Goal: Information Seeking & Learning: Learn about a topic

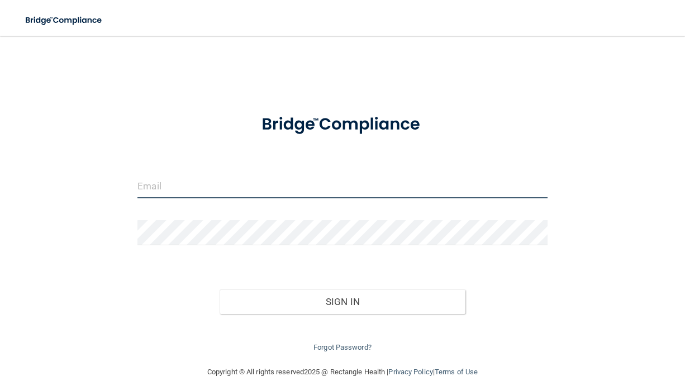
click at [226, 175] on input "email" at bounding box center [341, 185] width 409 height 25
type input "[EMAIL_ADDRESS][DOMAIN_NAME]"
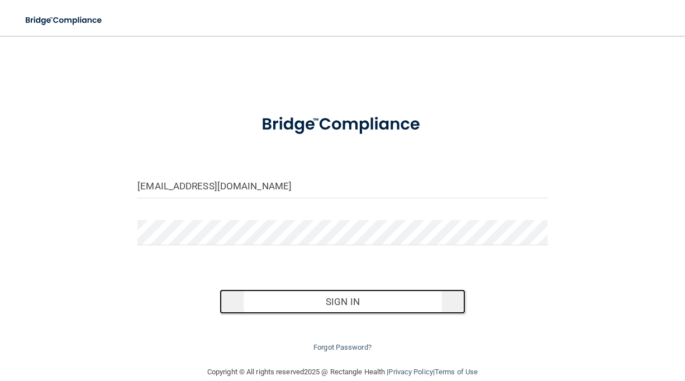
click at [246, 298] on button "Sign In" at bounding box center [343, 301] width 246 height 25
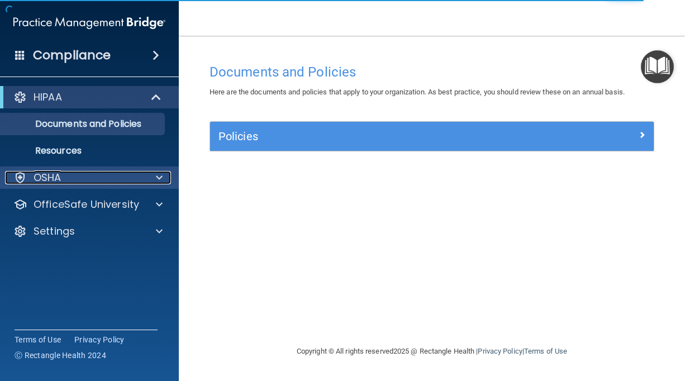
click at [94, 173] on div "OSHA" at bounding box center [74, 177] width 139 height 13
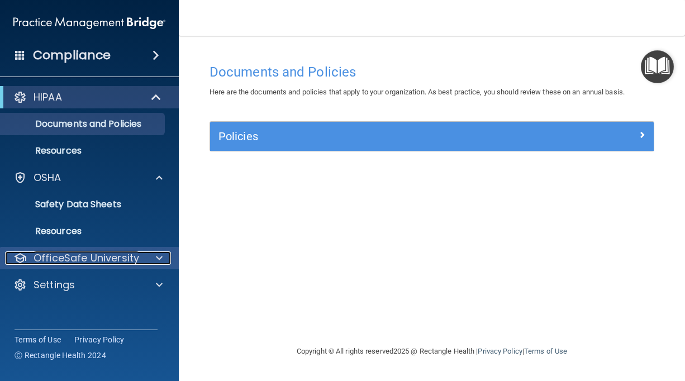
click at [112, 264] on p "OfficeSafe University" at bounding box center [87, 257] width 106 height 13
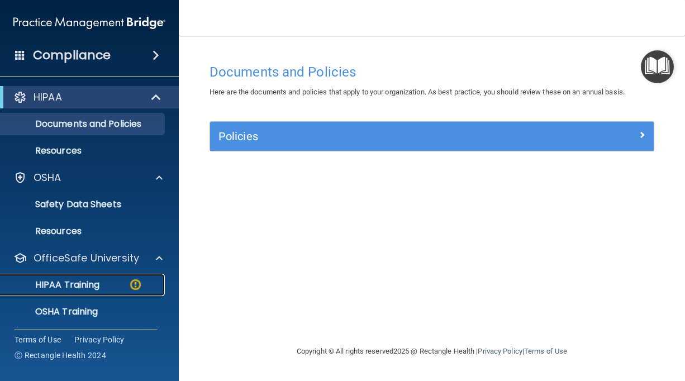
click at [95, 283] on p "HIPAA Training" at bounding box center [53, 284] width 92 height 11
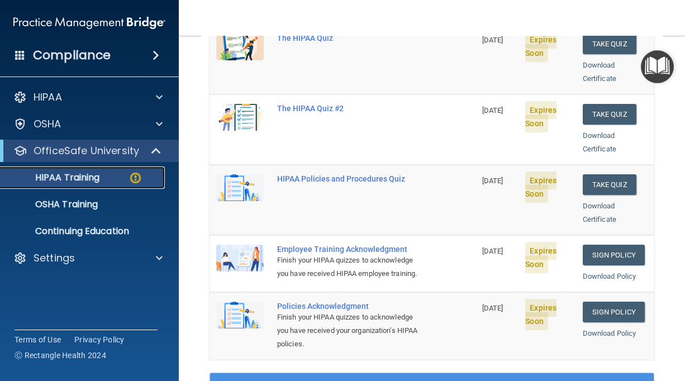
scroll to position [187, 0]
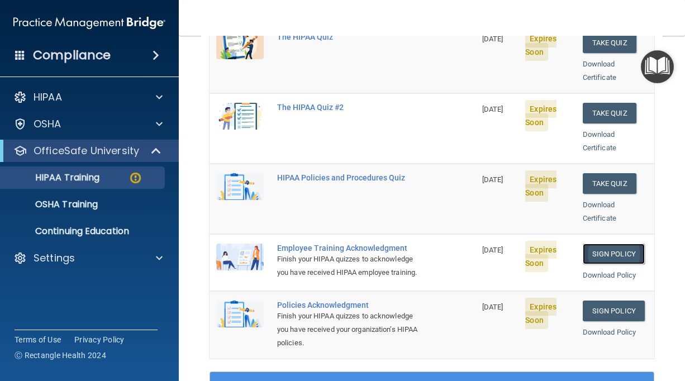
click at [631, 244] on link "Sign Policy" at bounding box center [614, 254] width 62 height 21
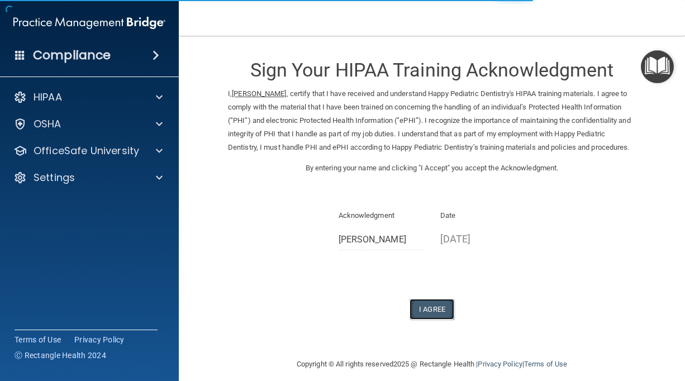
click at [445, 320] on button "I Agree" at bounding box center [431, 309] width 45 height 21
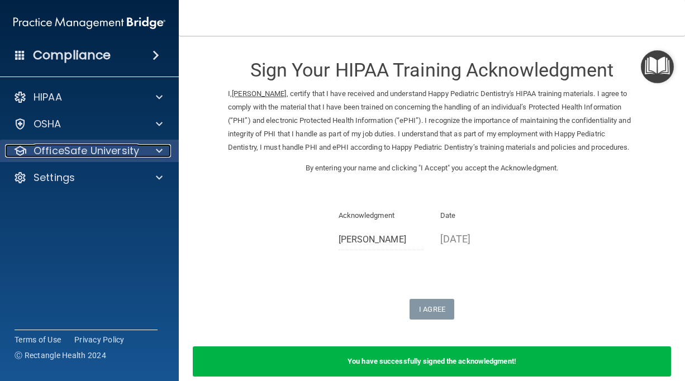
click at [89, 150] on p "OfficeSafe University" at bounding box center [87, 150] width 106 height 13
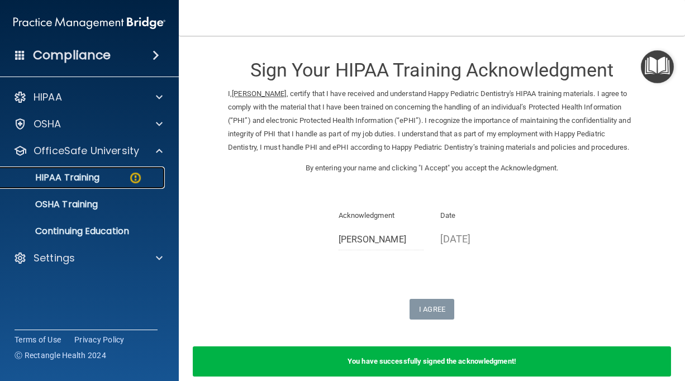
click at [85, 172] on p "HIPAA Training" at bounding box center [53, 177] width 92 height 11
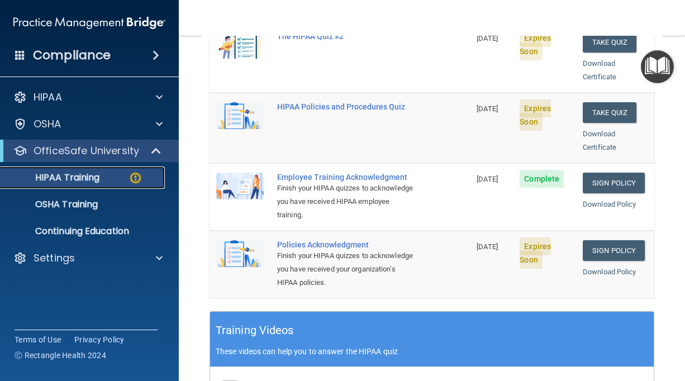
scroll to position [259, 0]
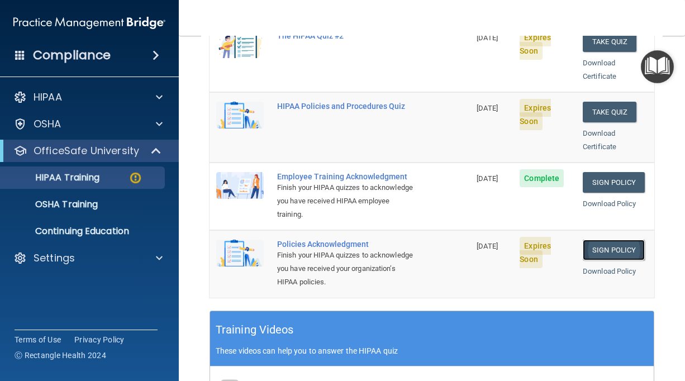
click at [602, 240] on link "Sign Policy" at bounding box center [614, 250] width 62 height 21
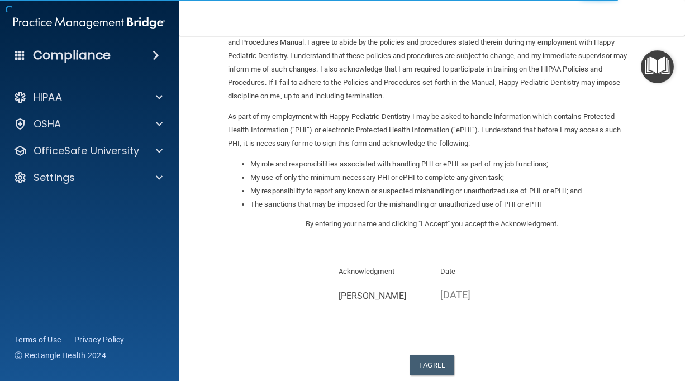
scroll to position [109, 0]
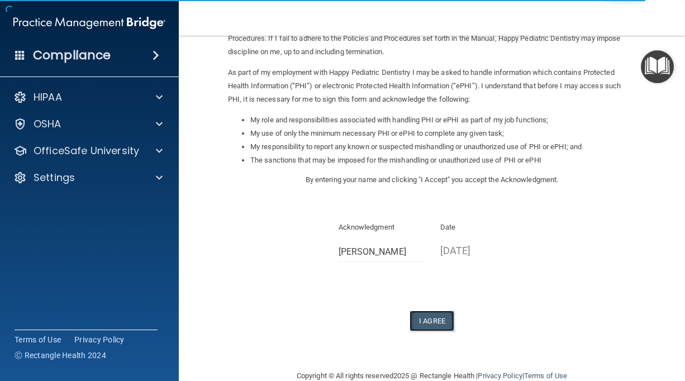
click at [430, 324] on button "I Agree" at bounding box center [431, 321] width 45 height 21
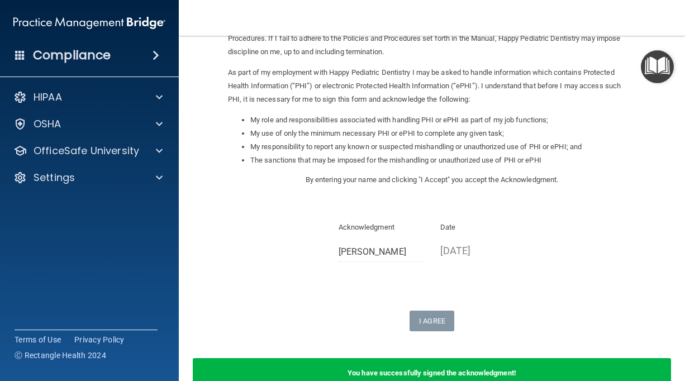
scroll to position [174, 0]
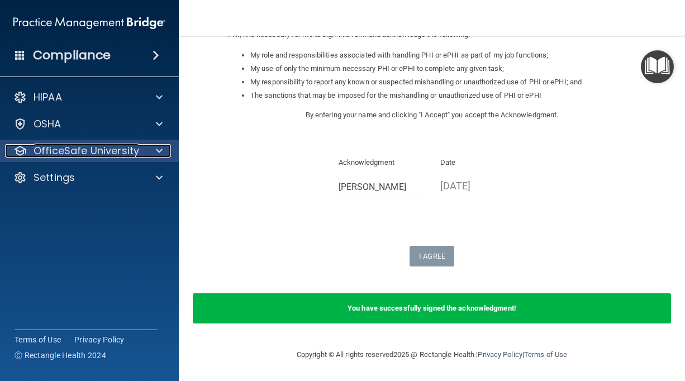
click at [80, 157] on p "OfficeSafe University" at bounding box center [87, 150] width 106 height 13
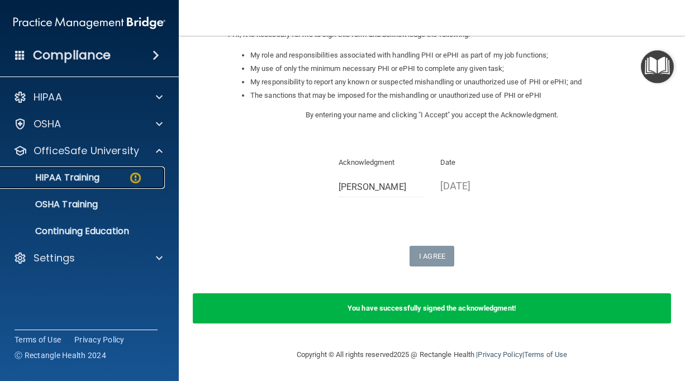
click at [72, 175] on p "HIPAA Training" at bounding box center [53, 177] width 92 height 11
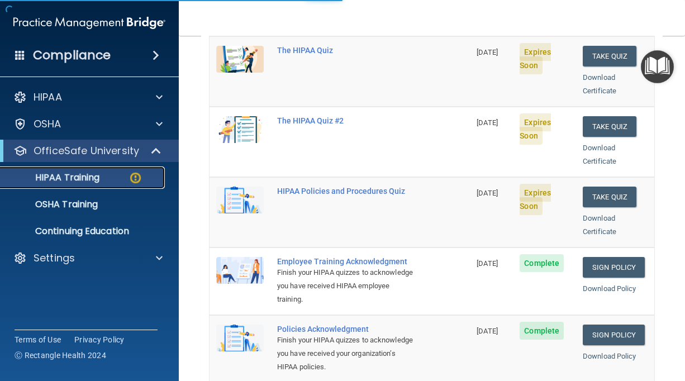
scroll to position [517, 0]
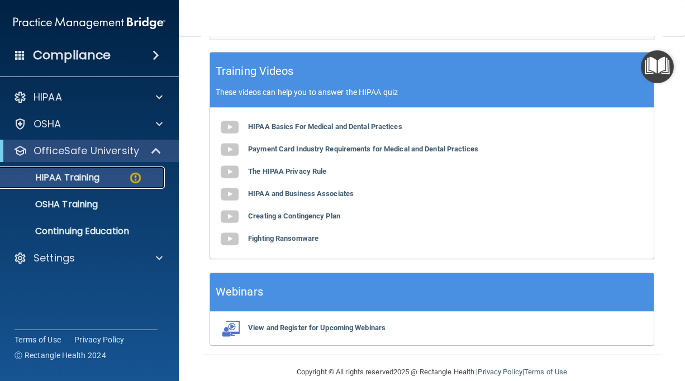
click at [111, 178] on div "HIPAA Training" at bounding box center [83, 177] width 152 height 11
click at [92, 202] on p "OSHA Training" at bounding box center [52, 204] width 90 height 11
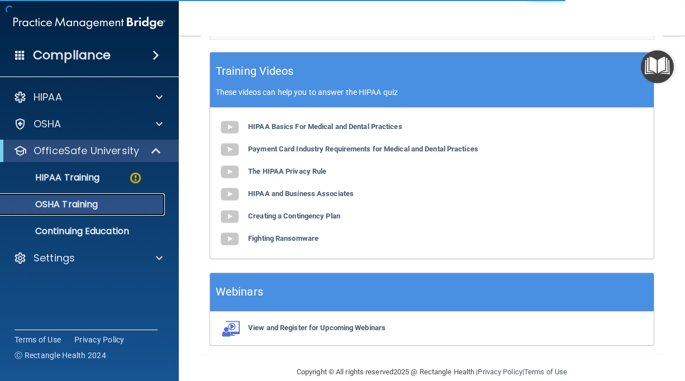
scroll to position [420, 0]
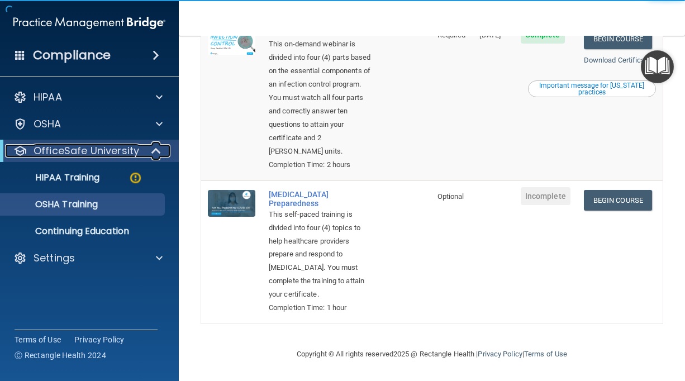
click at [96, 152] on p "OfficeSafe University" at bounding box center [87, 150] width 106 height 13
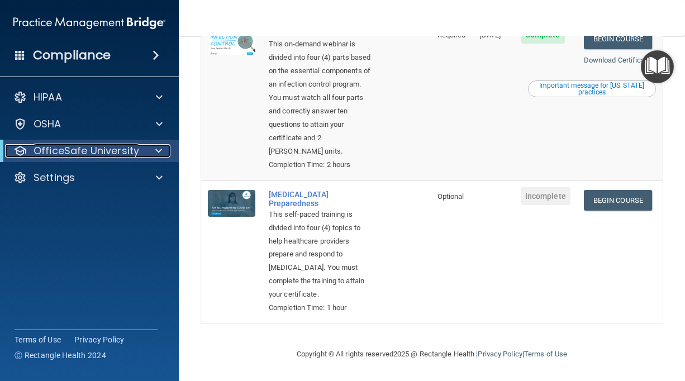
click at [96, 152] on p "OfficeSafe University" at bounding box center [87, 150] width 106 height 13
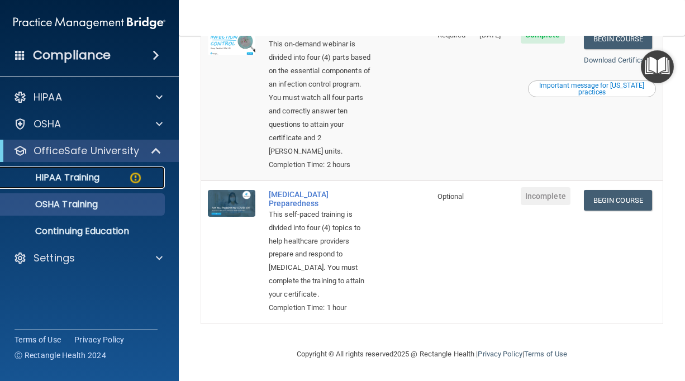
click at [86, 177] on p "HIPAA Training" at bounding box center [53, 177] width 92 height 11
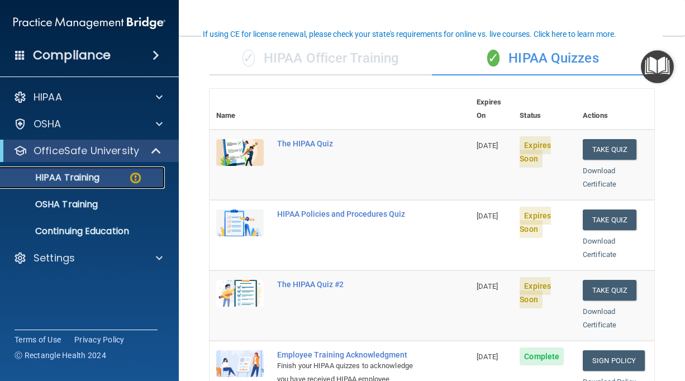
scroll to position [78, 0]
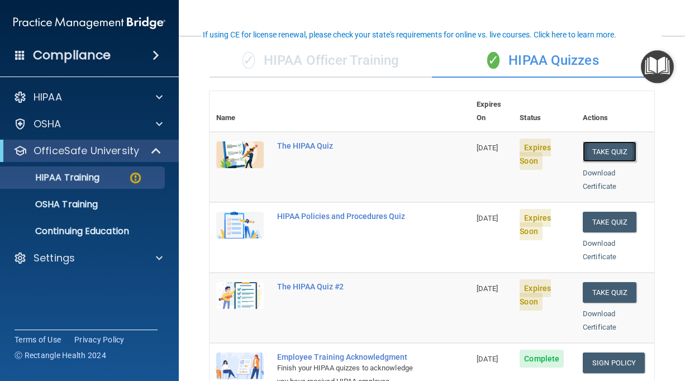
click at [621, 141] on button "Take Quiz" at bounding box center [610, 151] width 54 height 21
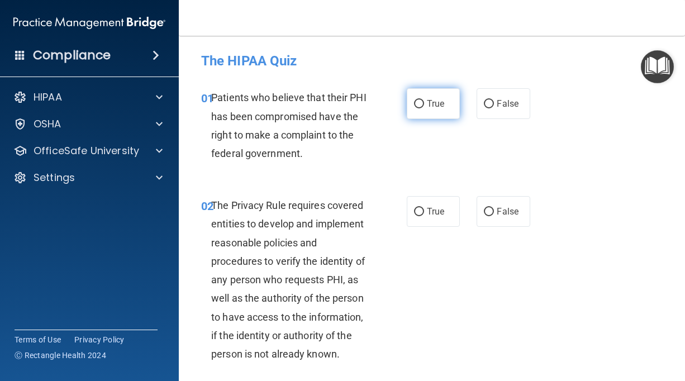
click at [415, 109] on label "True" at bounding box center [433, 103] width 53 height 31
click at [415, 108] on input "True" at bounding box center [419, 104] width 10 height 8
radio input "true"
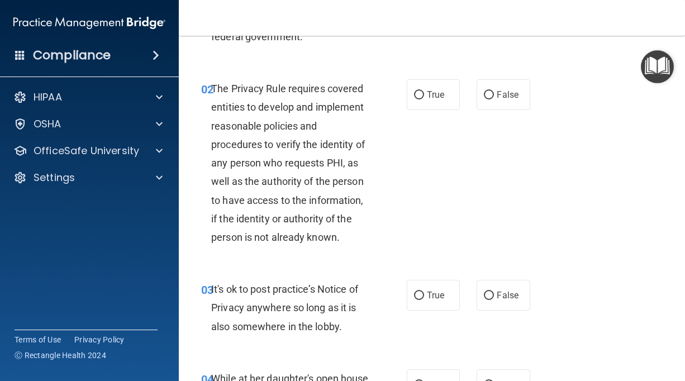
scroll to position [113, 0]
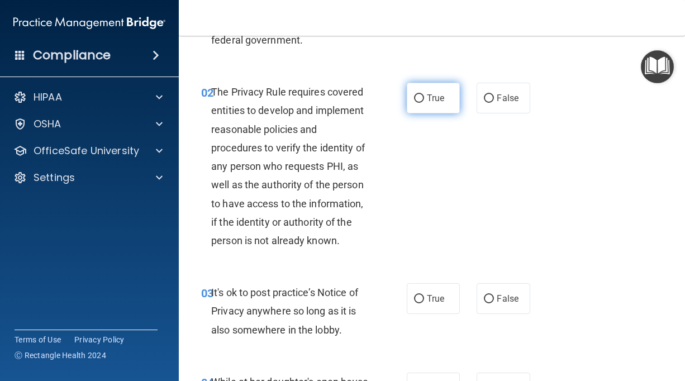
click at [423, 105] on label "True" at bounding box center [433, 98] width 53 height 31
click at [423, 103] on input "True" at bounding box center [419, 98] width 10 height 8
radio input "true"
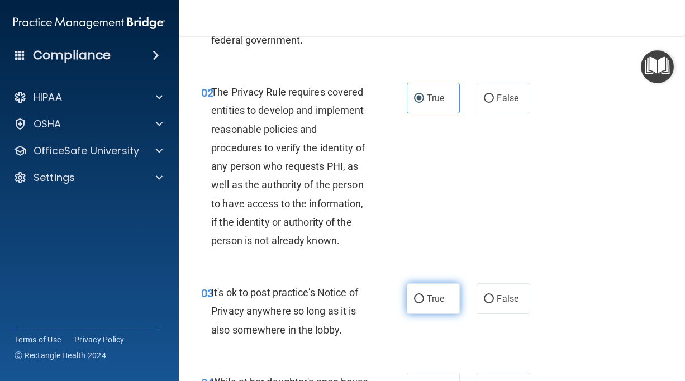
click at [430, 293] on span "True" at bounding box center [435, 298] width 17 height 11
click at [424, 295] on input "True" at bounding box center [419, 299] width 10 height 8
radio input "true"
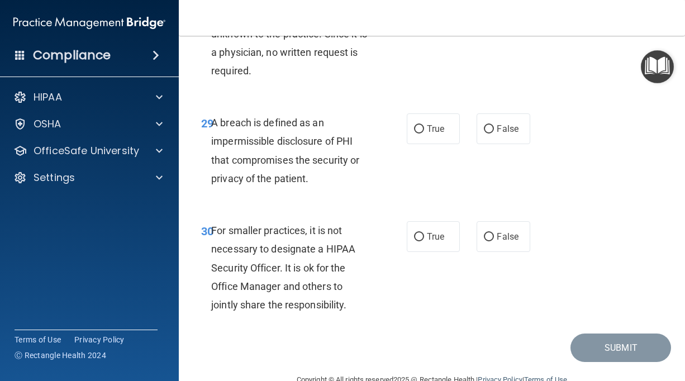
scroll to position [3366, 0]
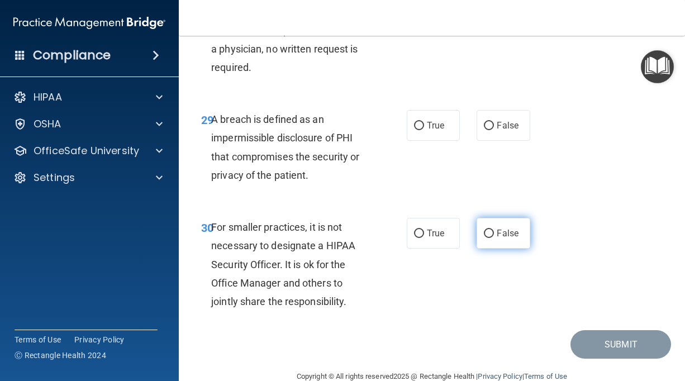
click at [494, 229] on label "False" at bounding box center [502, 233] width 53 height 31
click at [494, 230] on input "False" at bounding box center [489, 234] width 10 height 8
radio input "true"
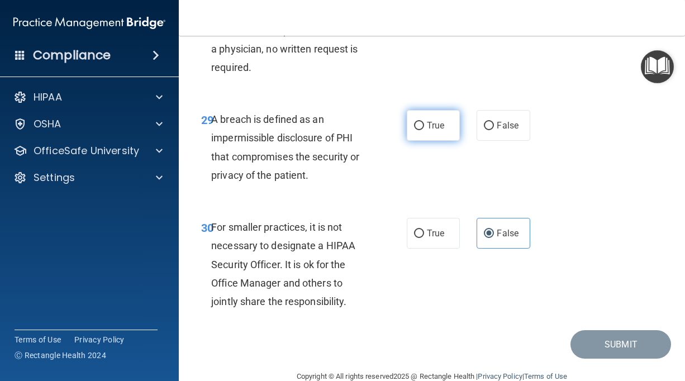
click at [418, 122] on input "True" at bounding box center [419, 126] width 10 height 8
radio input "true"
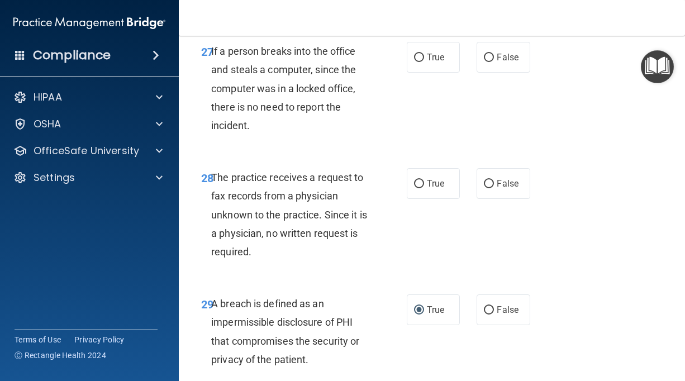
scroll to position [3176, 0]
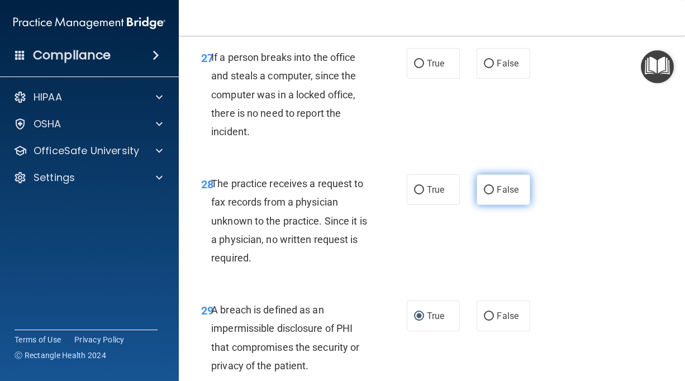
click at [511, 197] on label "False" at bounding box center [502, 189] width 53 height 31
click at [494, 194] on input "False" at bounding box center [489, 190] width 10 height 8
radio input "true"
click at [484, 72] on label "False" at bounding box center [502, 63] width 53 height 31
click at [484, 68] on input "False" at bounding box center [489, 64] width 10 height 8
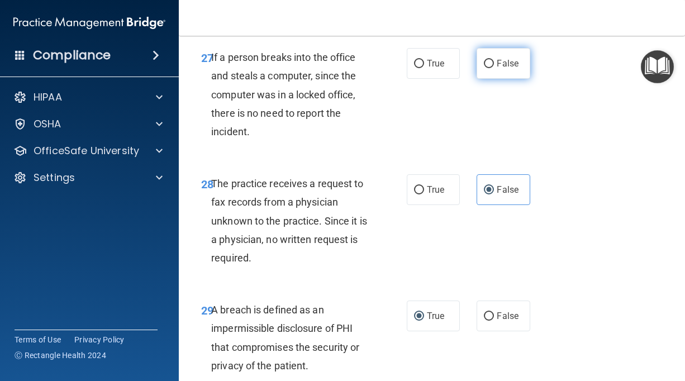
radio input "true"
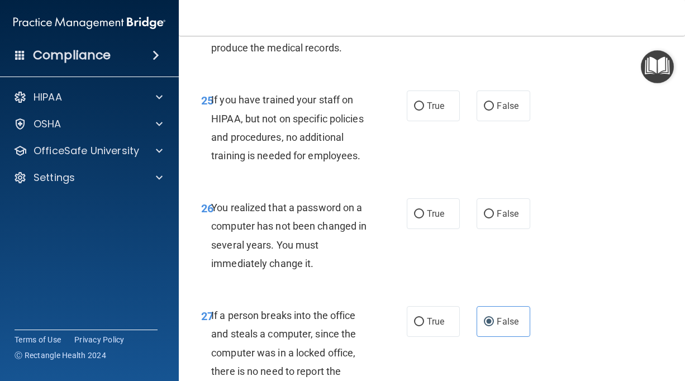
scroll to position [2914, 0]
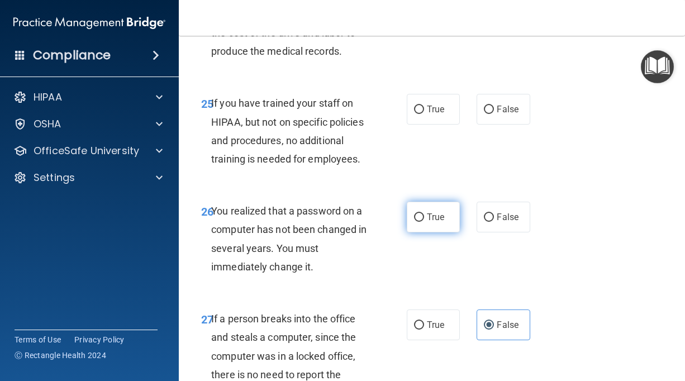
click at [442, 217] on span "True" at bounding box center [435, 217] width 17 height 11
click at [424, 217] on input "True" at bounding box center [419, 217] width 10 height 8
radio input "true"
click at [485, 117] on label "False" at bounding box center [502, 109] width 53 height 31
click at [485, 114] on input "False" at bounding box center [489, 110] width 10 height 8
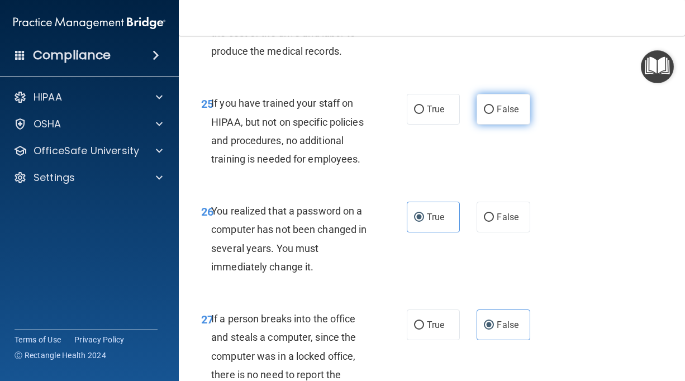
radio input "true"
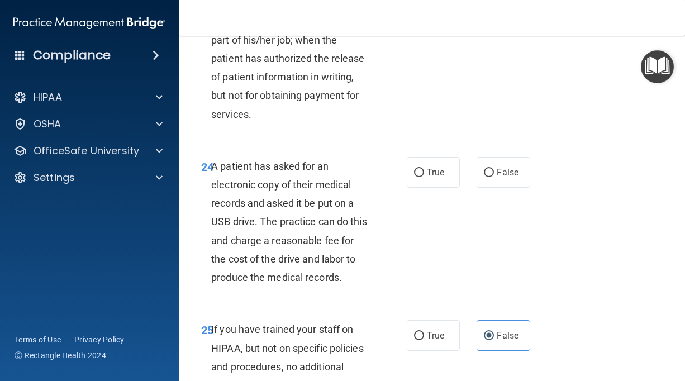
scroll to position [2682, 0]
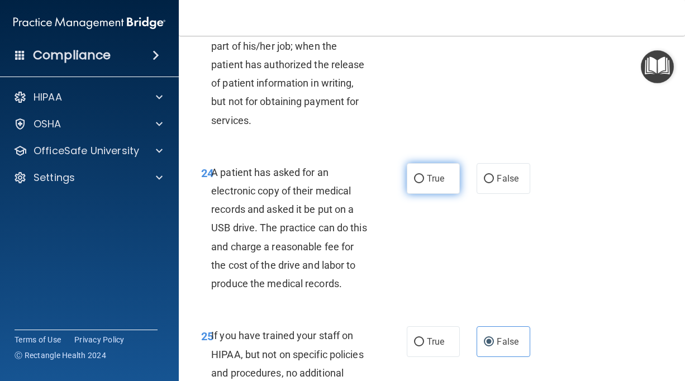
click at [411, 179] on label "True" at bounding box center [433, 178] width 53 height 31
click at [414, 179] on input "True" at bounding box center [419, 179] width 10 height 8
radio input "true"
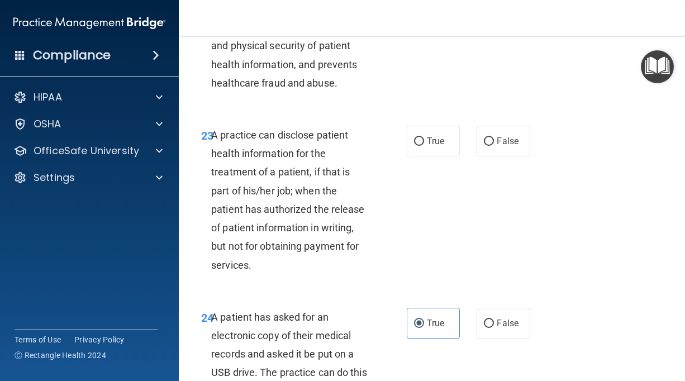
scroll to position [2534, 0]
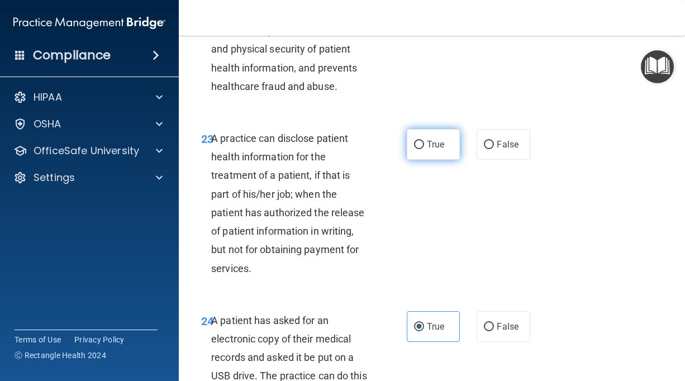
click at [442, 140] on span "True" at bounding box center [435, 144] width 17 height 11
click at [424, 141] on input "True" at bounding box center [419, 145] width 10 height 8
radio input "true"
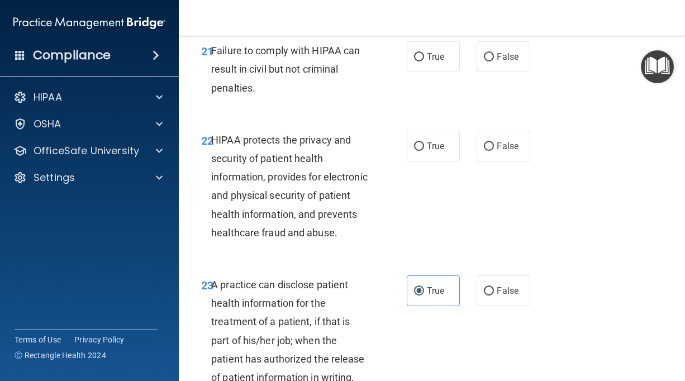
scroll to position [2381, 0]
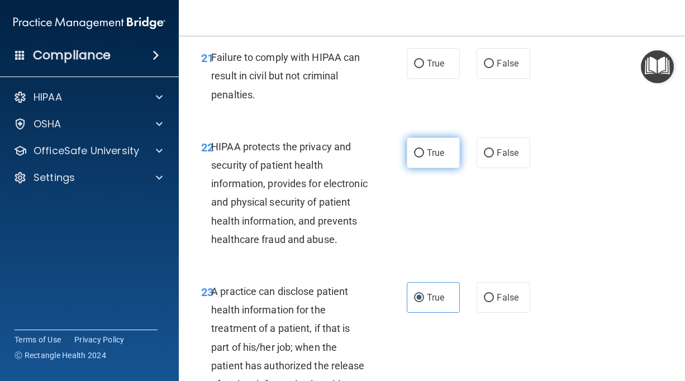
click at [435, 159] on label "True" at bounding box center [433, 152] width 53 height 31
click at [424, 158] on input "True" at bounding box center [419, 153] width 10 height 8
radio input "true"
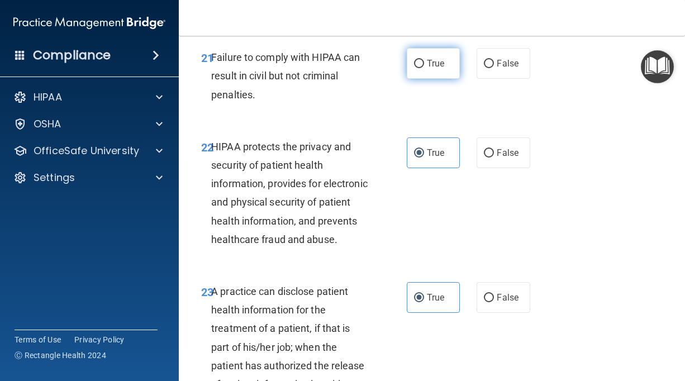
click at [427, 65] on span "True" at bounding box center [435, 63] width 17 height 11
click at [424, 65] on input "True" at bounding box center [419, 64] width 10 height 8
radio input "true"
click at [508, 58] on label "False" at bounding box center [502, 63] width 53 height 31
click at [494, 60] on input "False" at bounding box center [489, 64] width 10 height 8
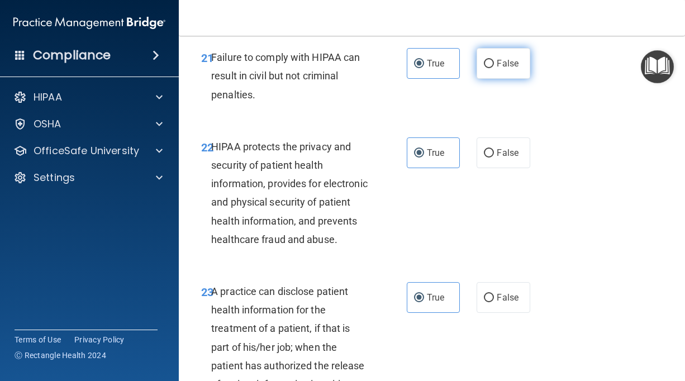
radio input "true"
radio input "false"
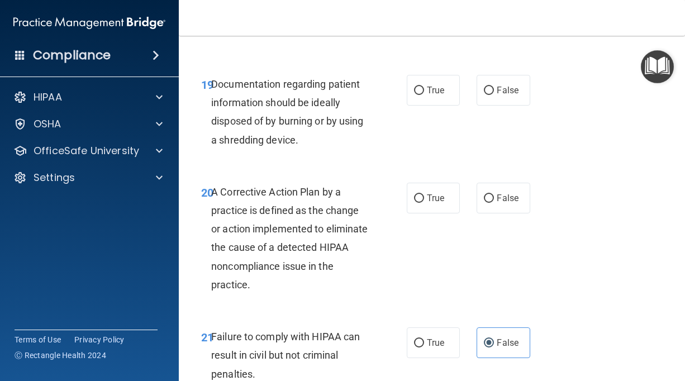
scroll to position [2085, 0]
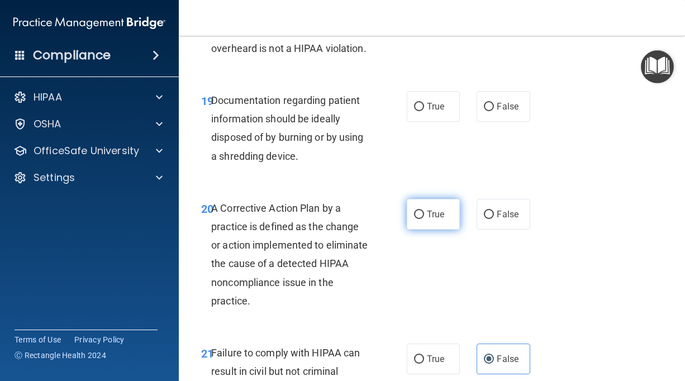
click at [427, 226] on label "True" at bounding box center [433, 214] width 53 height 31
click at [424, 219] on input "True" at bounding box center [419, 215] width 10 height 8
radio input "true"
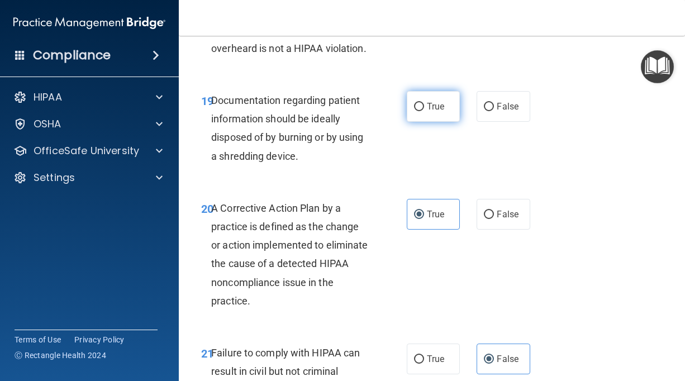
click at [441, 98] on label "True" at bounding box center [433, 106] width 53 height 31
click at [424, 103] on input "True" at bounding box center [419, 107] width 10 height 8
radio input "true"
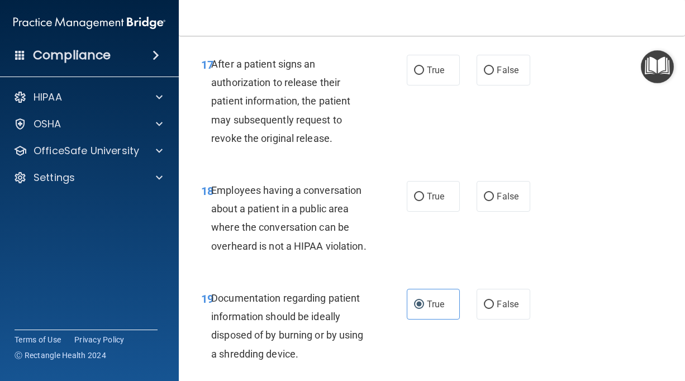
scroll to position [1881, 0]
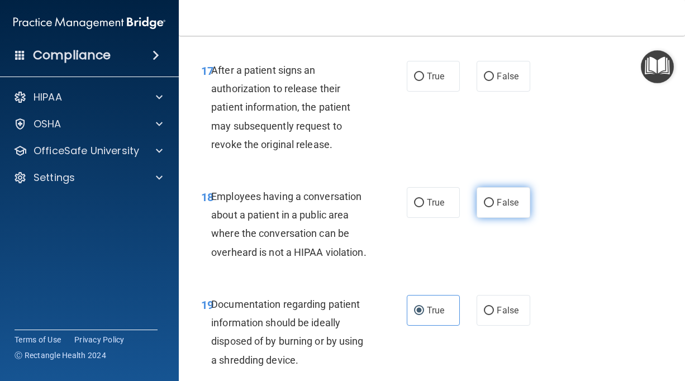
click at [484, 206] on input "False" at bounding box center [489, 203] width 10 height 8
radio input "true"
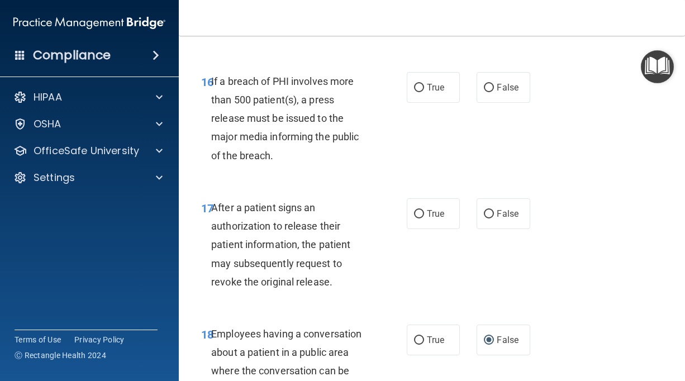
scroll to position [1741, 0]
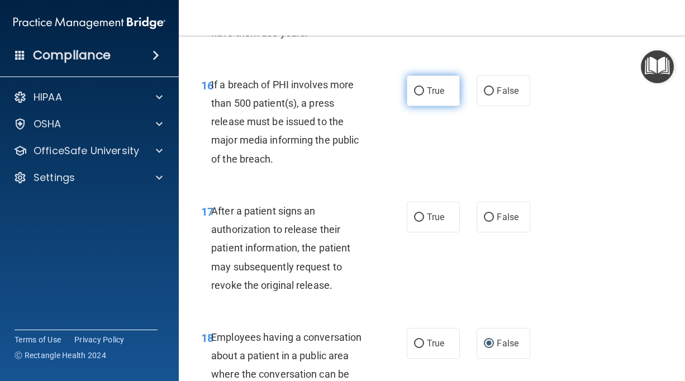
click at [445, 90] on label "True" at bounding box center [433, 90] width 53 height 31
click at [424, 90] on input "True" at bounding box center [419, 91] width 10 height 8
radio input "true"
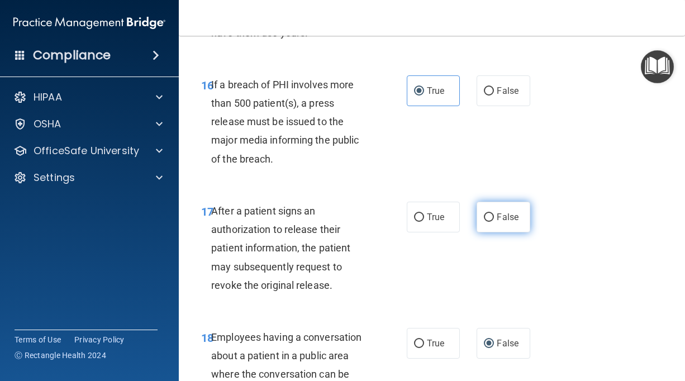
click at [486, 226] on label "False" at bounding box center [502, 217] width 53 height 31
click at [486, 222] on input "False" at bounding box center [489, 217] width 10 height 8
radio input "true"
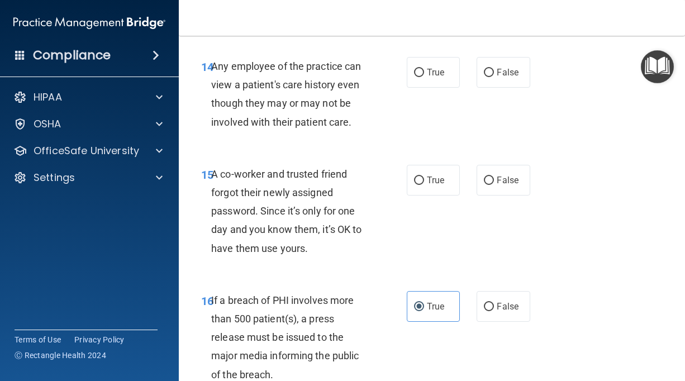
scroll to position [1519, 0]
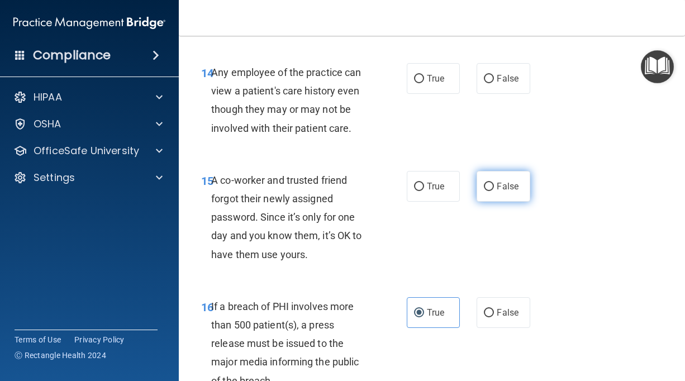
click at [487, 196] on label "False" at bounding box center [502, 186] width 53 height 31
click at [487, 191] on input "False" at bounding box center [489, 187] width 10 height 8
radio input "true"
click at [478, 93] on label "False" at bounding box center [502, 78] width 53 height 31
click at [484, 83] on input "False" at bounding box center [489, 79] width 10 height 8
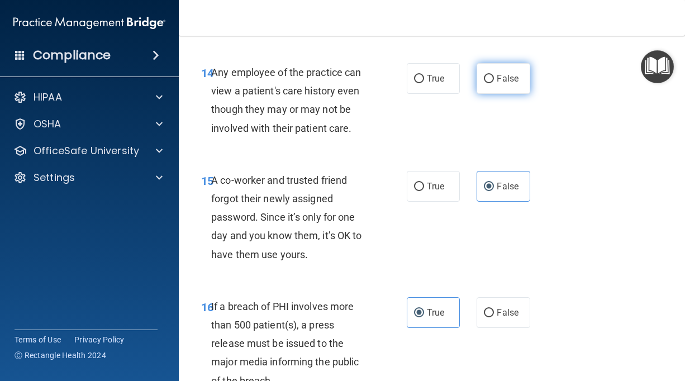
radio input "true"
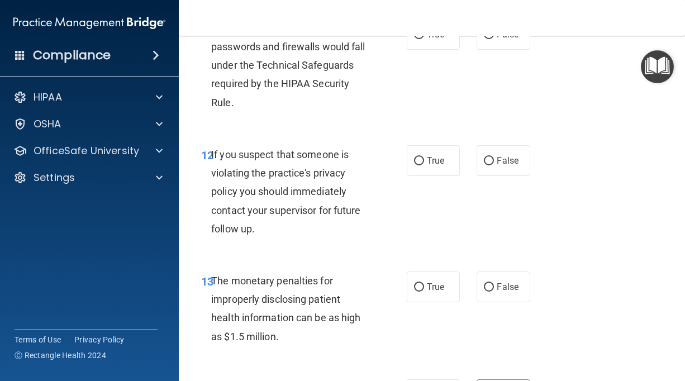
scroll to position [1219, 0]
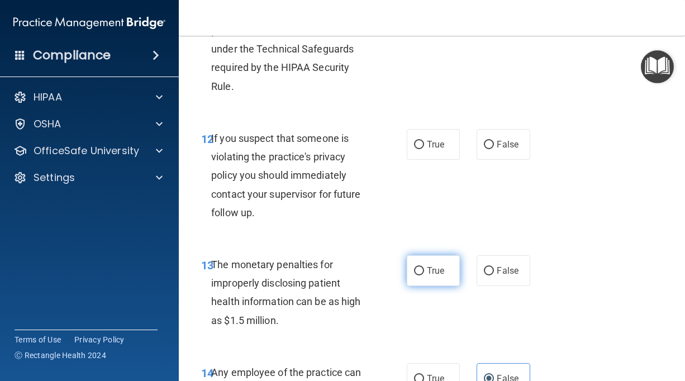
click at [442, 269] on span "True" at bounding box center [435, 270] width 17 height 11
click at [424, 269] on input "True" at bounding box center [419, 271] width 10 height 8
radio input "true"
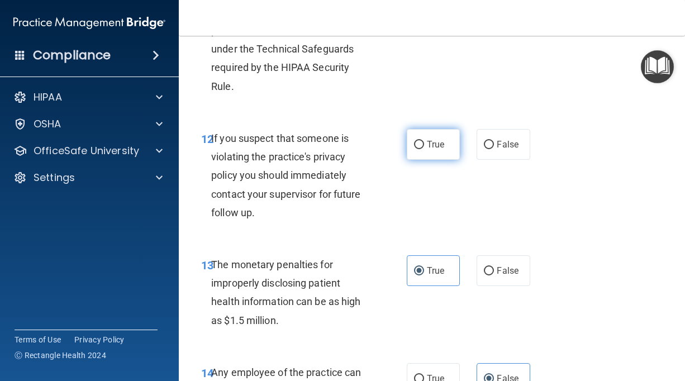
click at [449, 150] on label "True" at bounding box center [433, 144] width 53 height 31
click at [424, 149] on input "True" at bounding box center [419, 145] width 10 height 8
radio input "true"
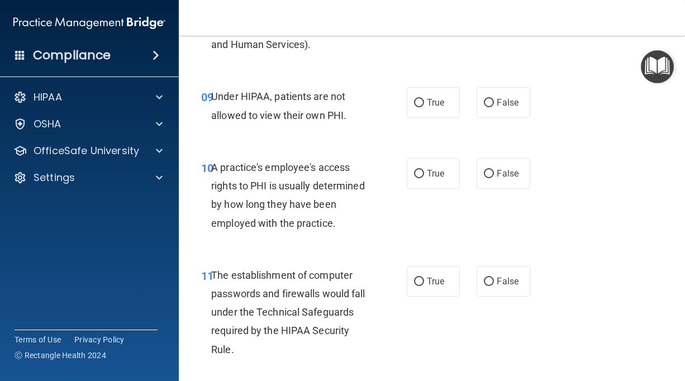
scroll to position [962, 0]
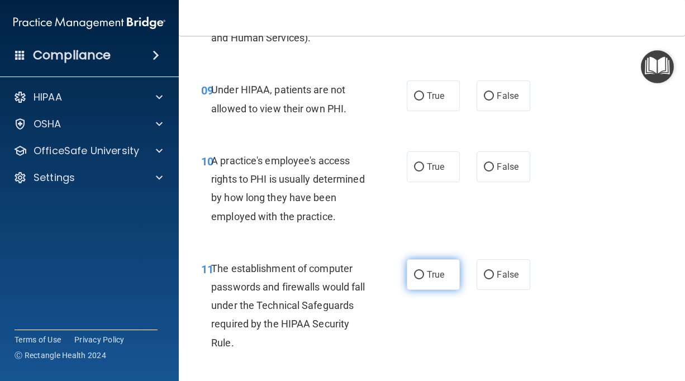
click at [443, 271] on span "True" at bounding box center [435, 274] width 17 height 11
click at [424, 271] on input "True" at bounding box center [419, 275] width 10 height 8
radio input "true"
click at [488, 175] on label "False" at bounding box center [502, 166] width 53 height 31
click at [488, 171] on input "False" at bounding box center [489, 167] width 10 height 8
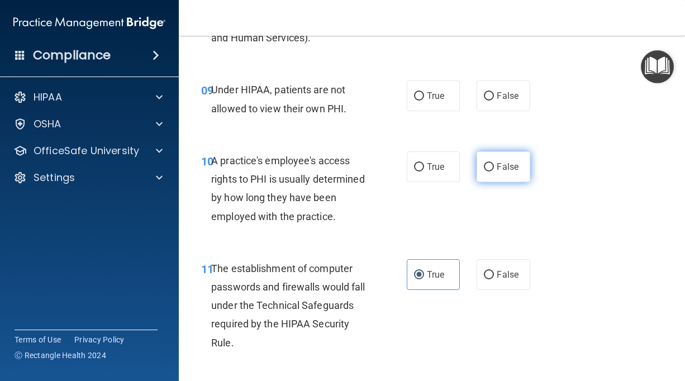
radio input "true"
click at [499, 104] on label "False" at bounding box center [502, 95] width 53 height 31
click at [494, 101] on input "False" at bounding box center [489, 96] width 10 height 8
radio input "true"
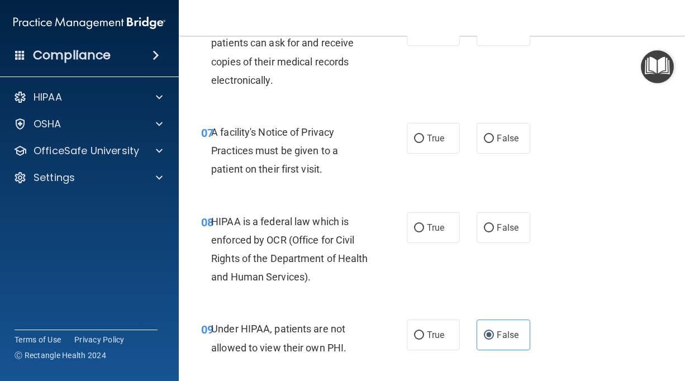
scroll to position [720, 0]
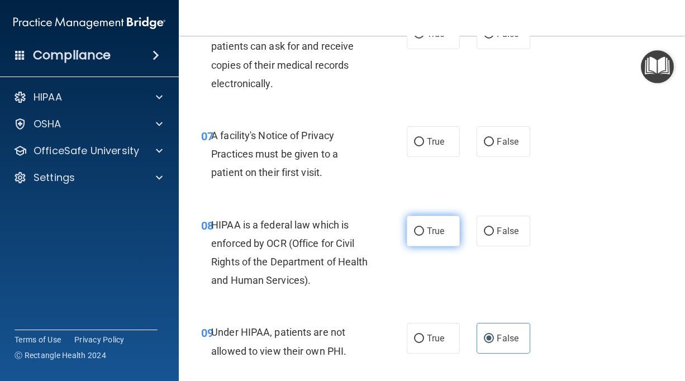
click at [428, 231] on span "True" at bounding box center [435, 231] width 17 height 11
click at [424, 231] on input "True" at bounding box center [419, 231] width 10 height 8
radio input "true"
click at [444, 154] on label "True" at bounding box center [433, 141] width 53 height 31
click at [424, 146] on input "True" at bounding box center [419, 142] width 10 height 8
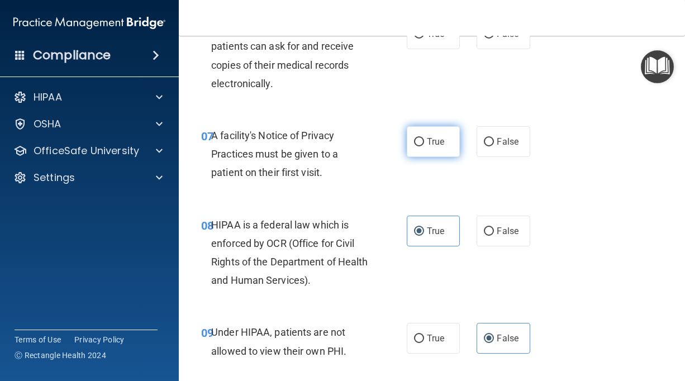
radio input "true"
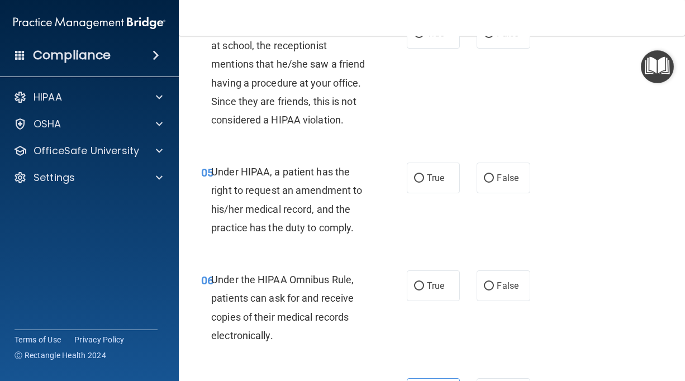
scroll to position [471, 0]
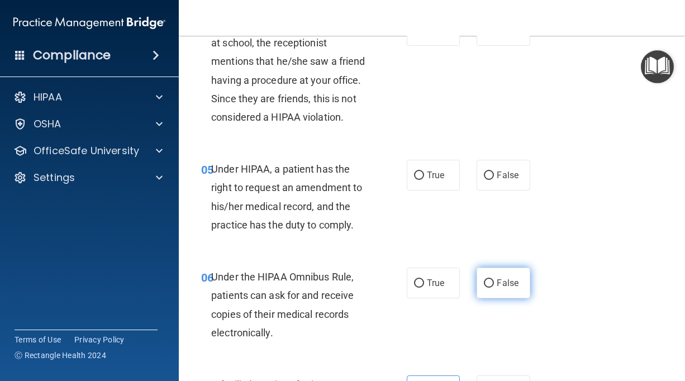
click at [497, 288] on label "False" at bounding box center [502, 283] width 53 height 31
click at [494, 288] on input "False" at bounding box center [489, 283] width 10 height 8
radio input "true"
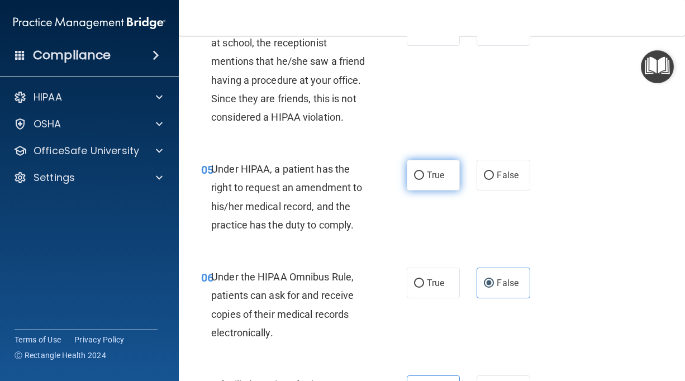
click at [431, 178] on span "True" at bounding box center [435, 175] width 17 height 11
click at [424, 178] on input "True" at bounding box center [419, 175] width 10 height 8
radio input "true"
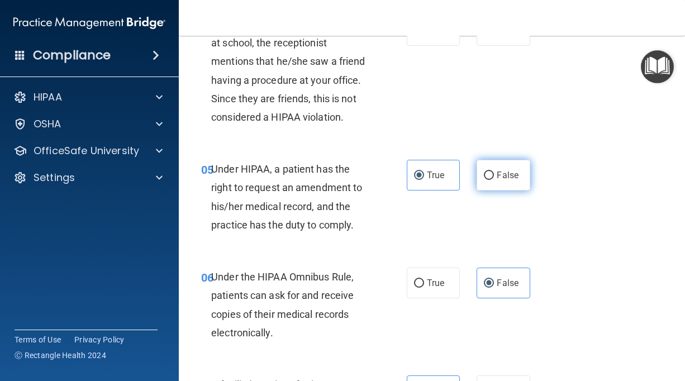
click at [478, 174] on label "False" at bounding box center [502, 175] width 53 height 31
click at [484, 174] on input "False" at bounding box center [489, 175] width 10 height 8
radio input "true"
radio input "false"
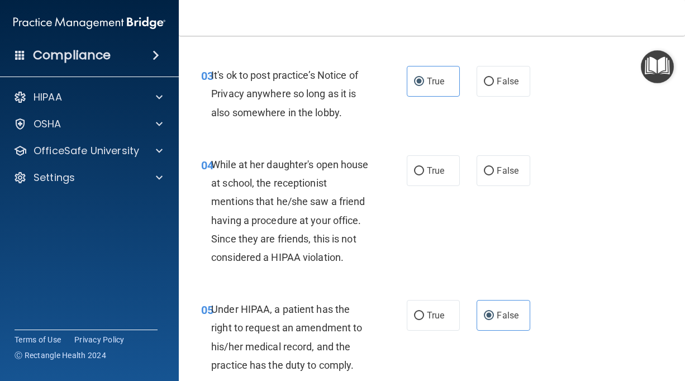
scroll to position [321, 0]
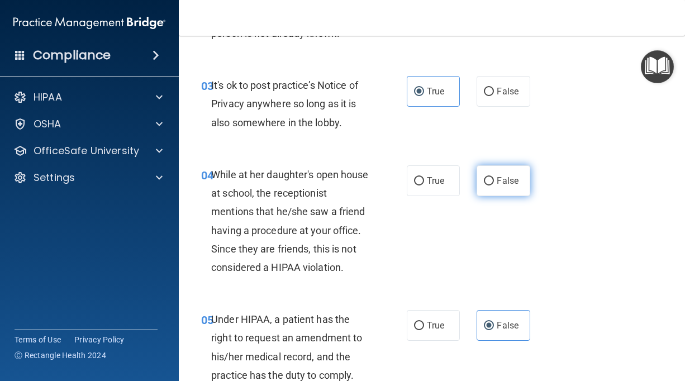
click at [512, 179] on span "False" at bounding box center [508, 180] width 22 height 11
click at [494, 179] on input "False" at bounding box center [489, 181] width 10 height 8
radio input "true"
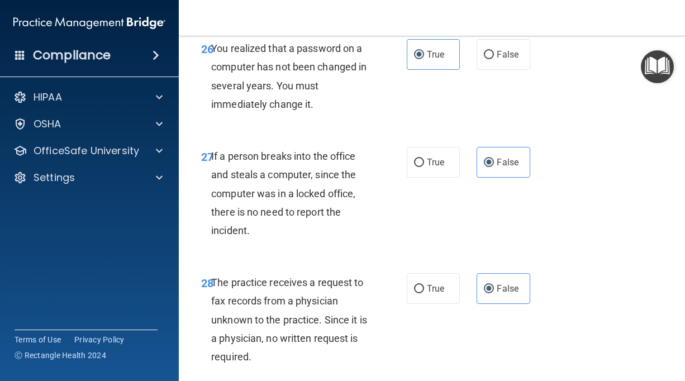
scroll to position [3388, 0]
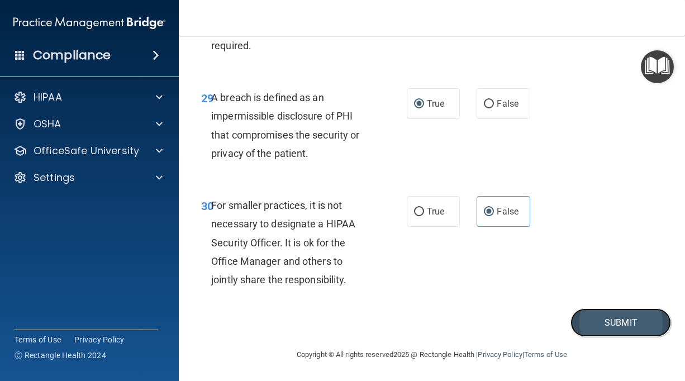
click at [628, 334] on button "Submit" at bounding box center [620, 322] width 101 height 28
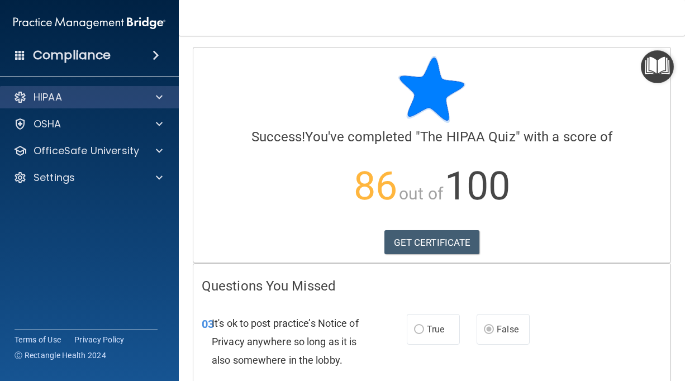
click at [71, 90] on div "HIPAA" at bounding box center [89, 97] width 179 height 22
click at [107, 98] on div "HIPAA" at bounding box center [74, 96] width 139 height 13
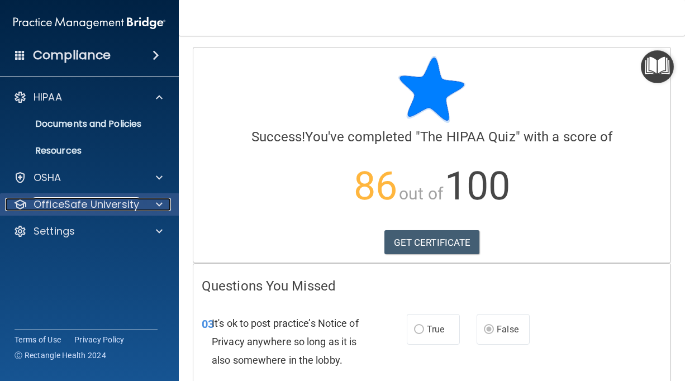
click at [133, 209] on p "OfficeSafe University" at bounding box center [87, 204] width 106 height 13
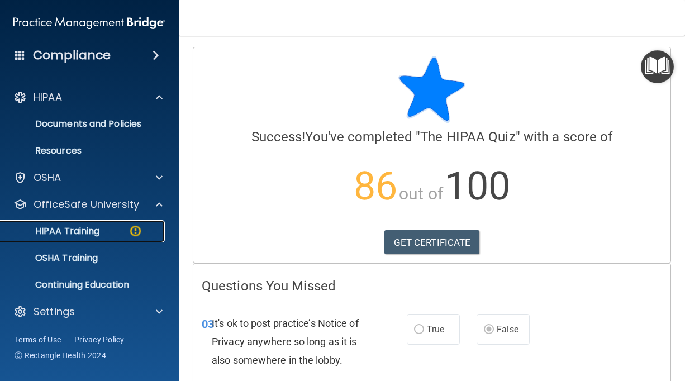
click at [113, 225] on link "HIPAA Training" at bounding box center [77, 231] width 176 height 22
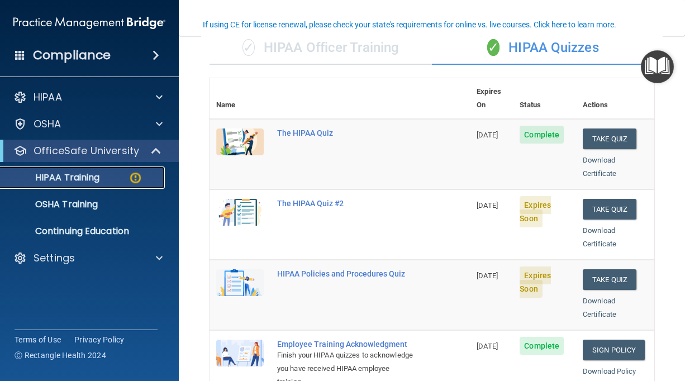
scroll to position [93, 0]
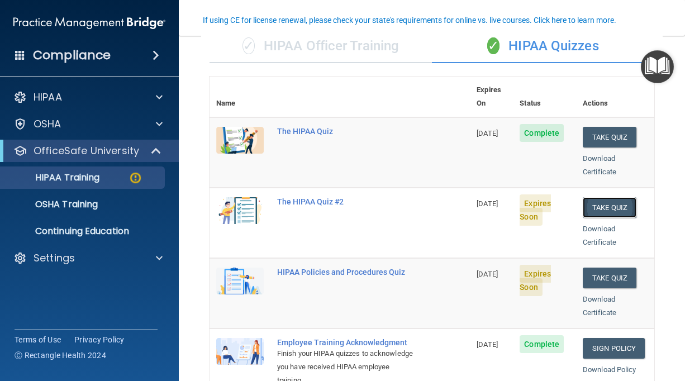
click at [603, 197] on button "Take Quiz" at bounding box center [610, 207] width 54 height 21
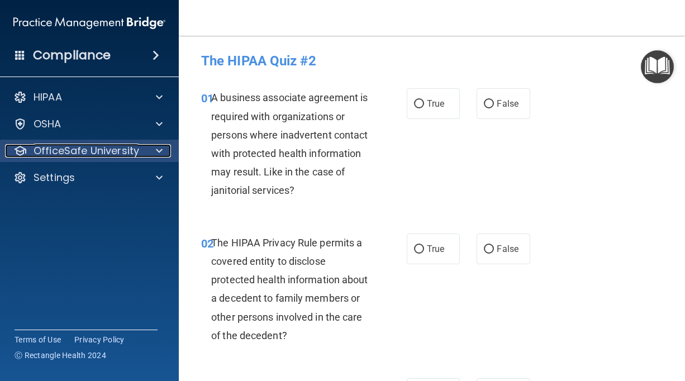
click at [82, 149] on p "OfficeSafe University" at bounding box center [87, 150] width 106 height 13
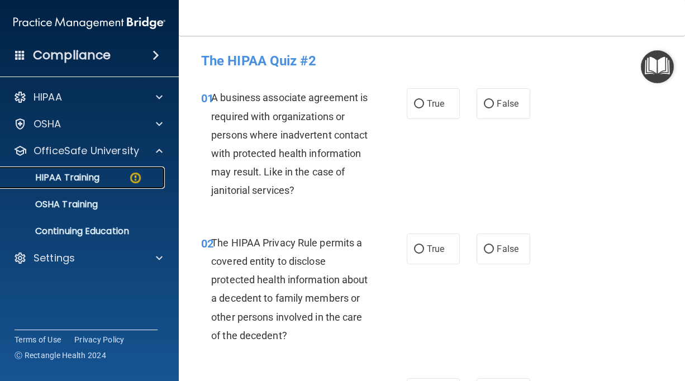
click at [75, 174] on p "HIPAA Training" at bounding box center [53, 177] width 92 height 11
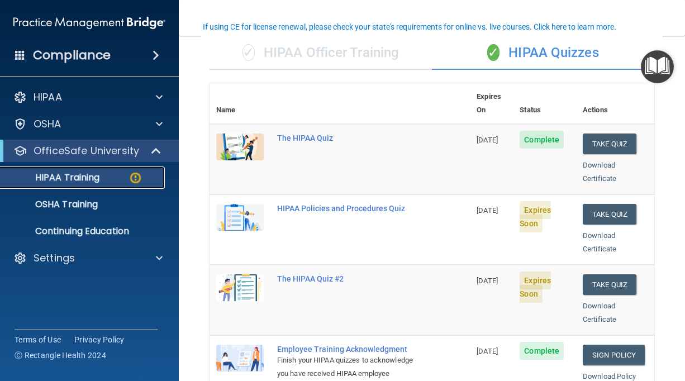
scroll to position [87, 0]
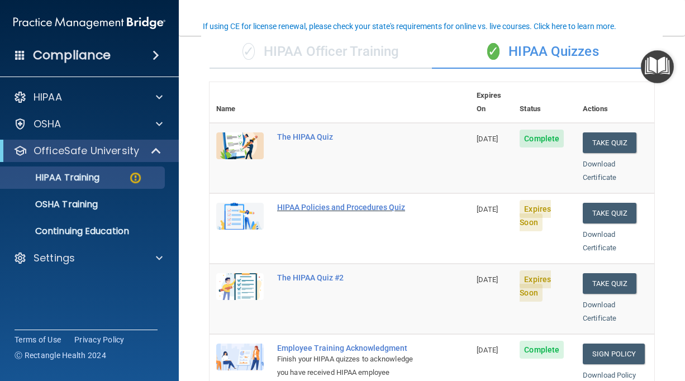
click at [290, 203] on div "HIPAA Policies and Procedures Quiz" at bounding box center [345, 207] width 137 height 9
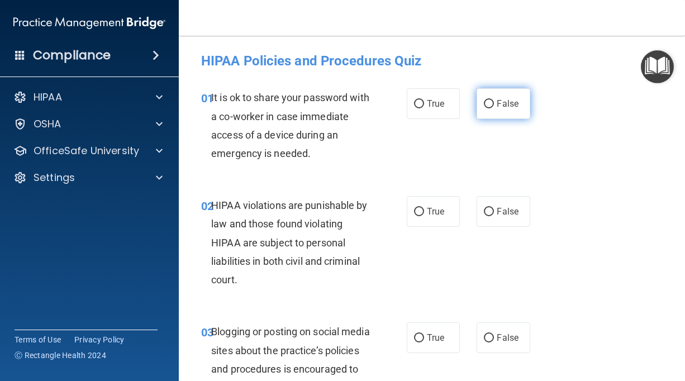
click at [505, 114] on label "False" at bounding box center [502, 103] width 53 height 31
click at [494, 108] on input "False" at bounding box center [489, 104] width 10 height 8
radio input "true"
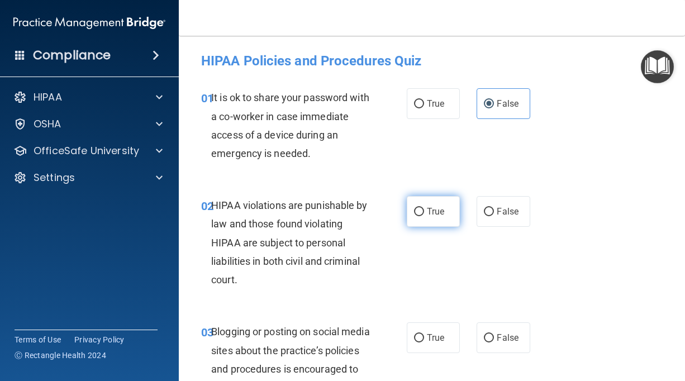
click at [448, 221] on label "True" at bounding box center [433, 211] width 53 height 31
click at [424, 216] on input "True" at bounding box center [419, 212] width 10 height 8
radio input "true"
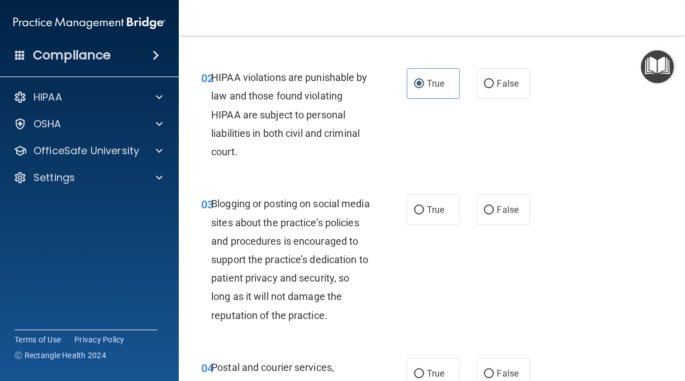
scroll to position [139, 0]
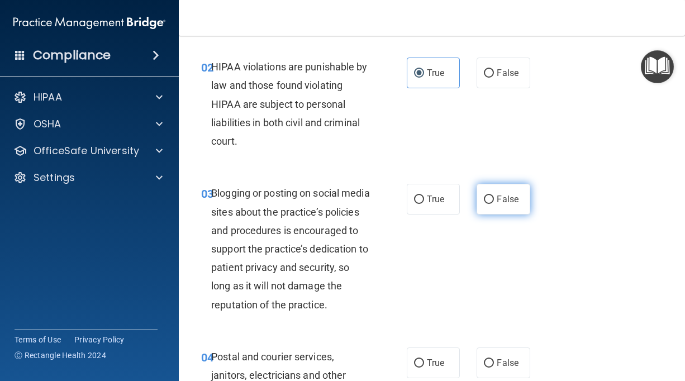
click at [521, 197] on label "False" at bounding box center [502, 199] width 53 height 31
click at [494, 197] on input "False" at bounding box center [489, 200] width 10 height 8
radio input "true"
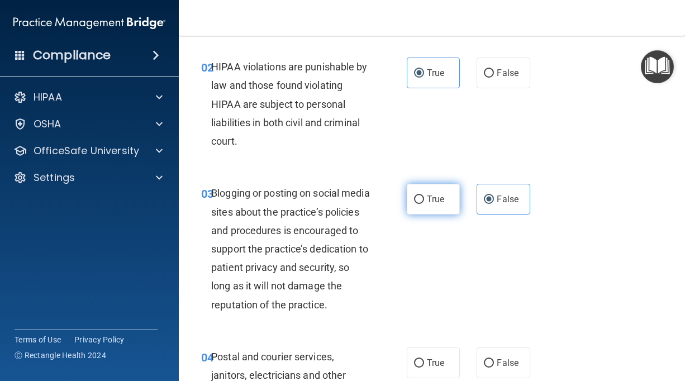
click at [444, 196] on label "True" at bounding box center [433, 199] width 53 height 31
click at [424, 196] on input "True" at bounding box center [419, 200] width 10 height 8
radio input "true"
radio input "false"
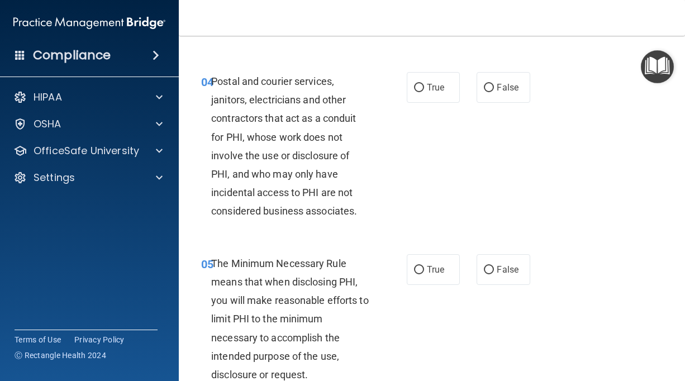
scroll to position [417, 0]
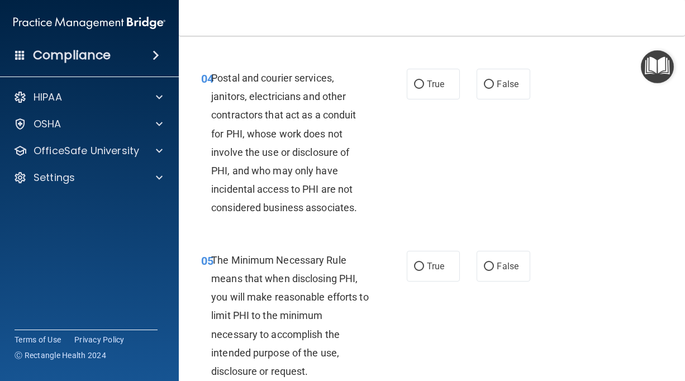
click at [502, 118] on div "04 Postal and courier services, janitors, electricians and other contractors th…" at bounding box center [432, 146] width 478 height 182
click at [502, 99] on label "False" at bounding box center [502, 84] width 53 height 31
click at [494, 89] on input "False" at bounding box center [489, 84] width 10 height 8
radio input "true"
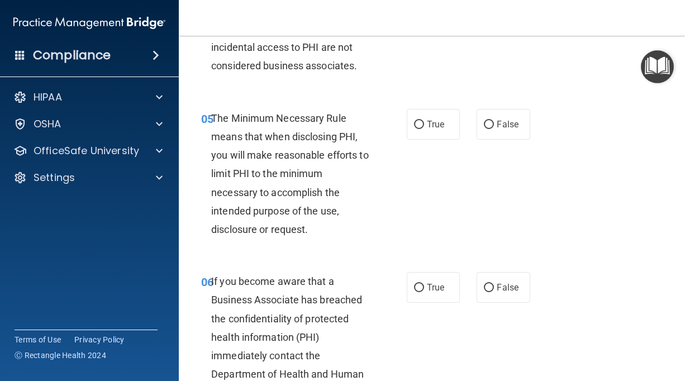
scroll to position [570, 0]
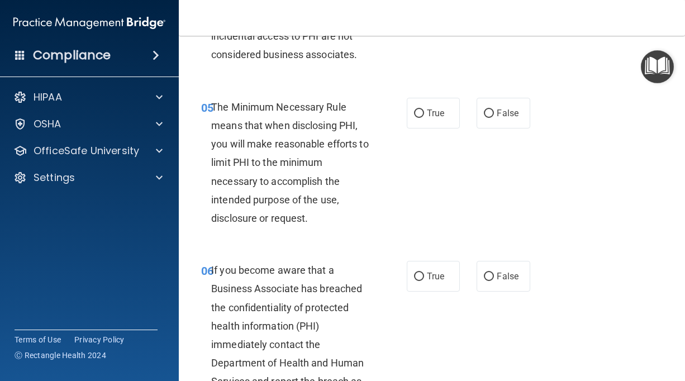
click at [385, 141] on div "05 The Minimum Necessary Rule means that when disclosing PHI, you will make rea…" at bounding box center [303, 166] width 239 height 136
click at [416, 118] on input "True" at bounding box center [419, 113] width 10 height 8
radio input "true"
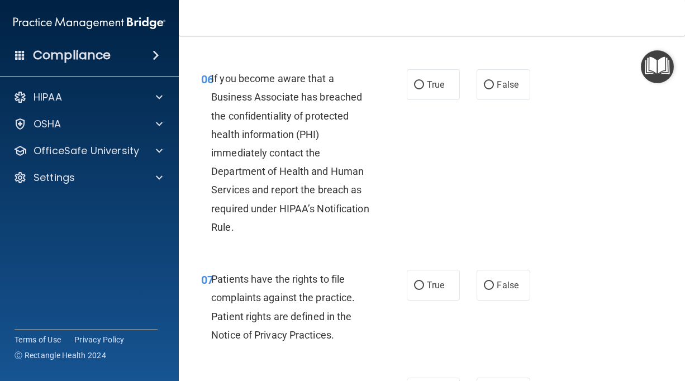
scroll to position [765, 0]
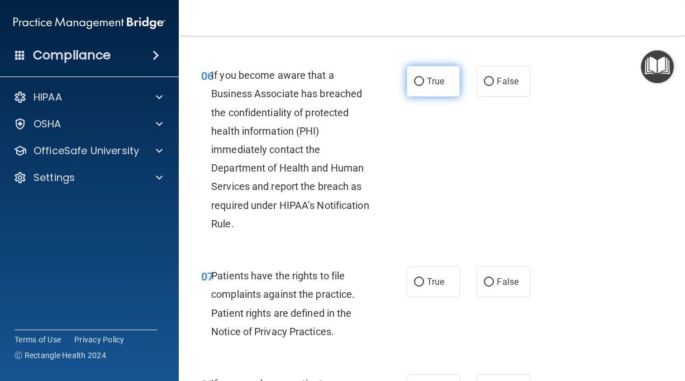
click at [442, 93] on label "True" at bounding box center [433, 81] width 53 height 31
click at [424, 86] on input "True" at bounding box center [419, 82] width 10 height 8
radio input "true"
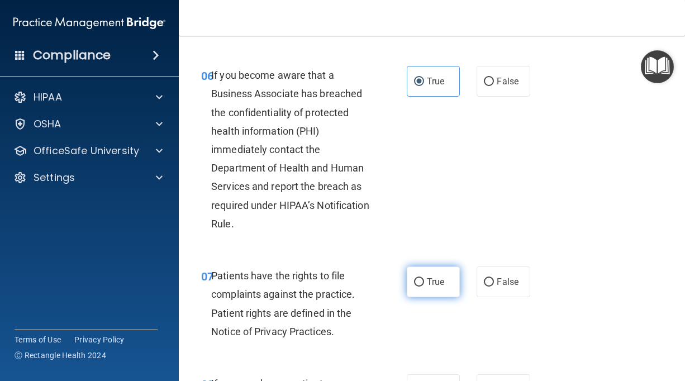
click at [437, 286] on label "True" at bounding box center [433, 281] width 53 height 31
click at [424, 286] on input "True" at bounding box center [419, 282] width 10 height 8
radio input "true"
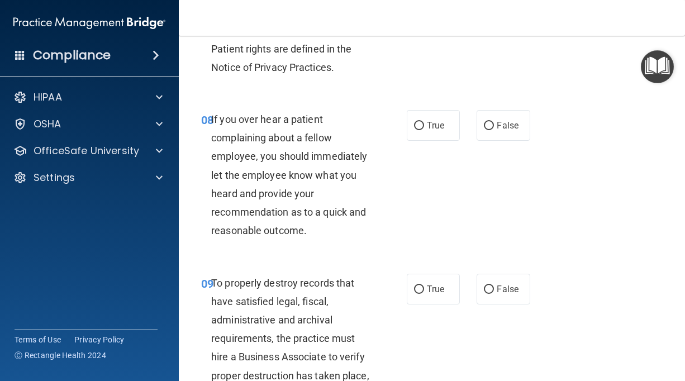
scroll to position [1055, 0]
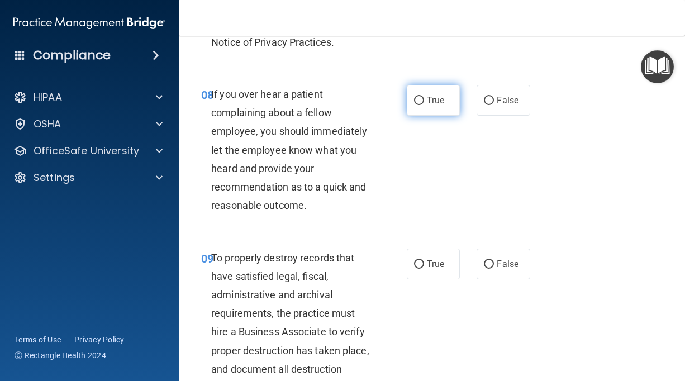
click at [435, 116] on label "True" at bounding box center [433, 100] width 53 height 31
click at [424, 105] on input "True" at bounding box center [419, 101] width 10 height 8
radio input "true"
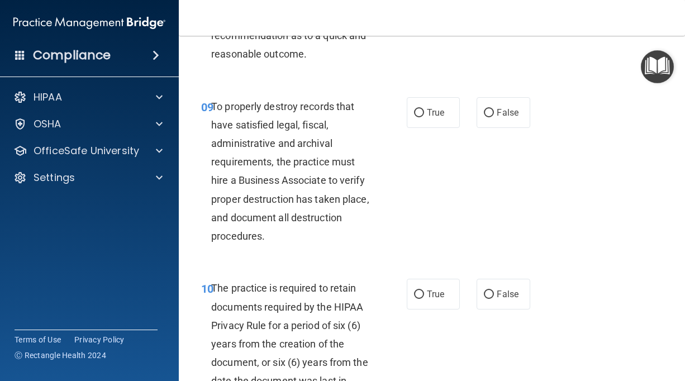
scroll to position [1235, 0]
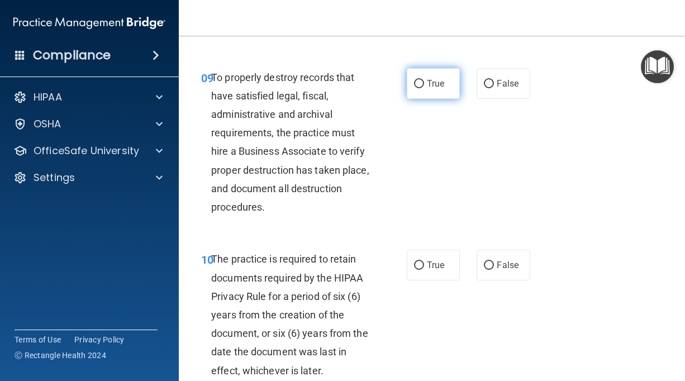
click at [439, 99] on label "True" at bounding box center [433, 83] width 53 height 31
click at [424, 88] on input "True" at bounding box center [419, 84] width 10 height 8
radio input "true"
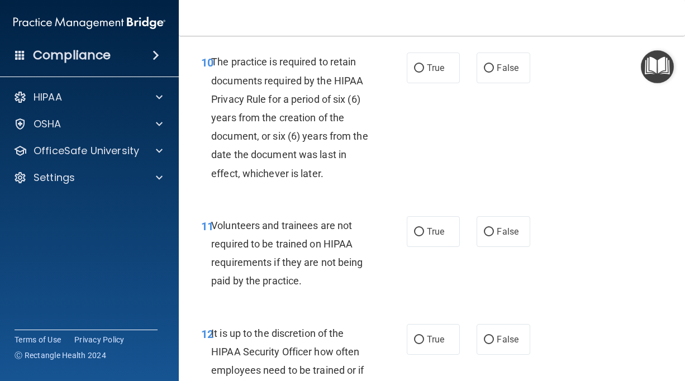
scroll to position [1436, 0]
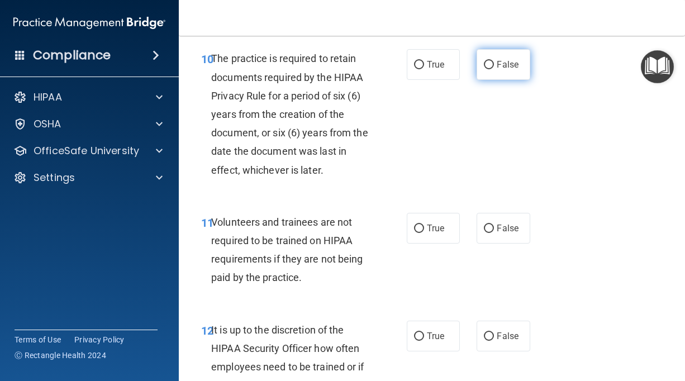
click at [501, 80] on label "False" at bounding box center [502, 64] width 53 height 31
click at [494, 69] on input "False" at bounding box center [489, 65] width 10 height 8
radio input "true"
click at [444, 233] on span "True" at bounding box center [435, 228] width 17 height 11
click at [424, 233] on input "True" at bounding box center [419, 229] width 10 height 8
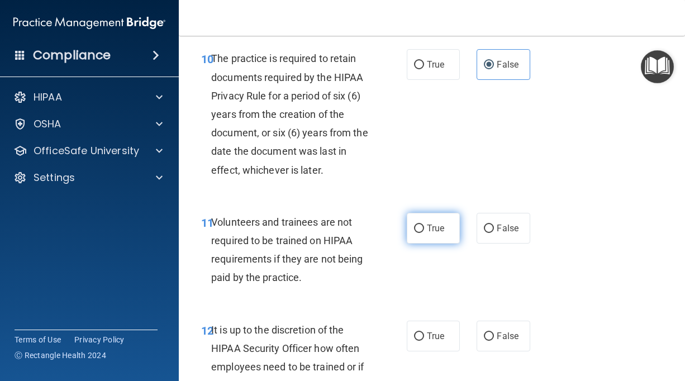
radio input "true"
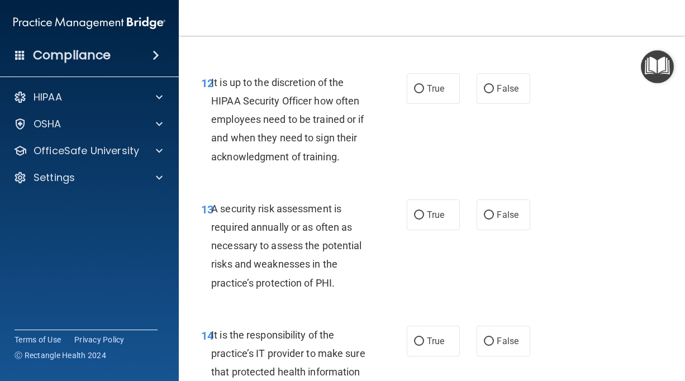
scroll to position [1690, 0]
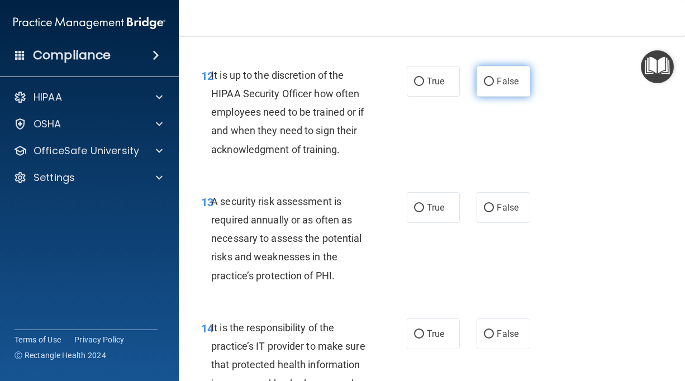
click at [518, 97] on label "False" at bounding box center [502, 81] width 53 height 31
click at [494, 86] on input "False" at bounding box center [489, 82] width 10 height 8
radio input "true"
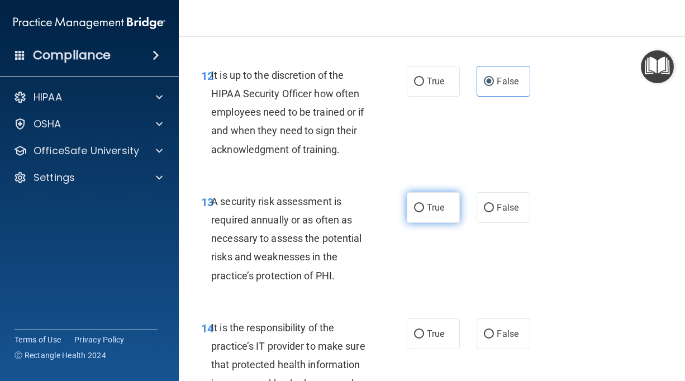
click at [425, 218] on label "True" at bounding box center [433, 207] width 53 height 31
click at [424, 212] on input "True" at bounding box center [419, 208] width 10 height 8
radio input "true"
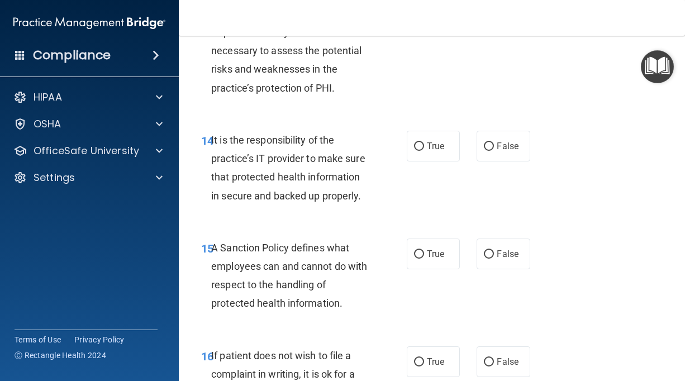
scroll to position [1881, 0]
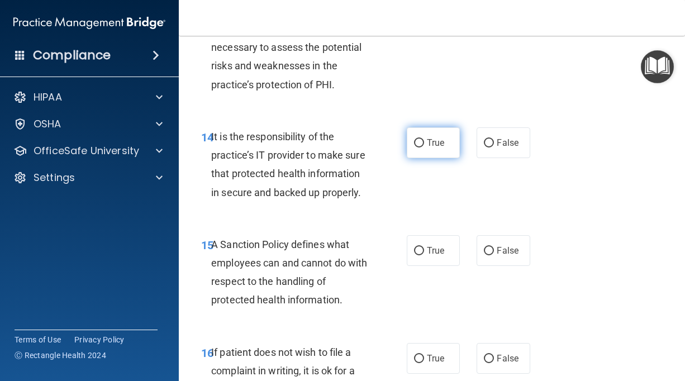
click at [435, 154] on label "True" at bounding box center [433, 142] width 53 height 31
click at [424, 147] on input "True" at bounding box center [419, 143] width 10 height 8
radio input "true"
click at [437, 256] on span "True" at bounding box center [435, 250] width 17 height 11
click at [424, 255] on input "True" at bounding box center [419, 251] width 10 height 8
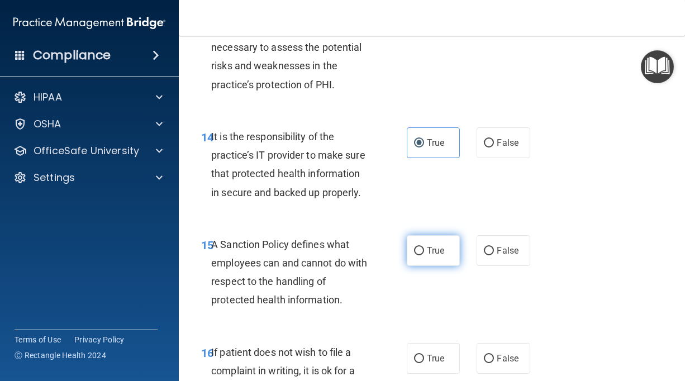
radio input "true"
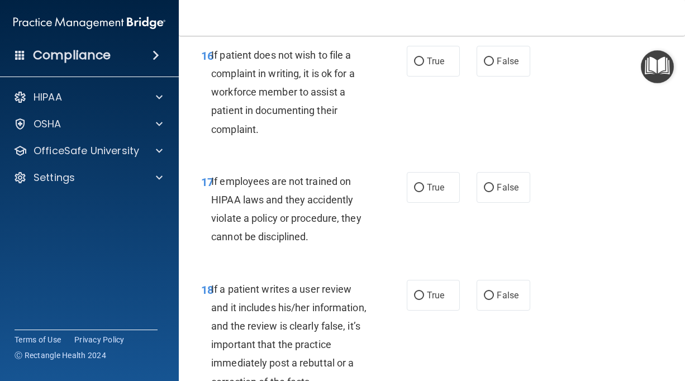
scroll to position [2192, 0]
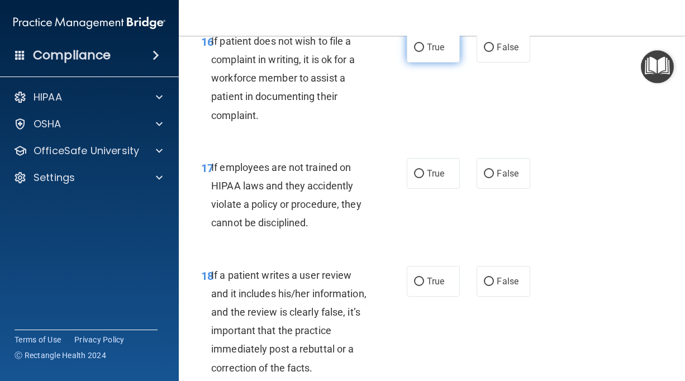
click at [445, 53] on label "True" at bounding box center [433, 47] width 53 height 31
click at [424, 52] on input "True" at bounding box center [419, 48] width 10 height 8
radio input "true"
click at [475, 189] on div "True False" at bounding box center [471, 173] width 128 height 31
click at [496, 189] on label "False" at bounding box center [502, 173] width 53 height 31
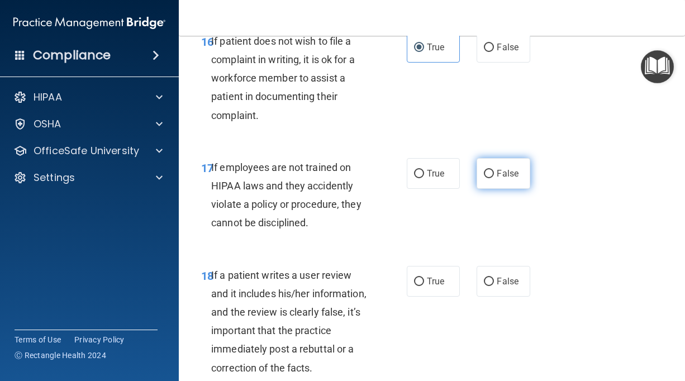
click at [494, 178] on input "False" at bounding box center [489, 174] width 10 height 8
radio input "true"
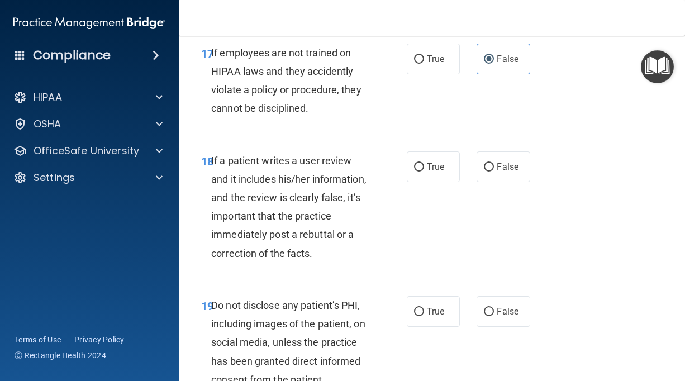
scroll to position [2310, 0]
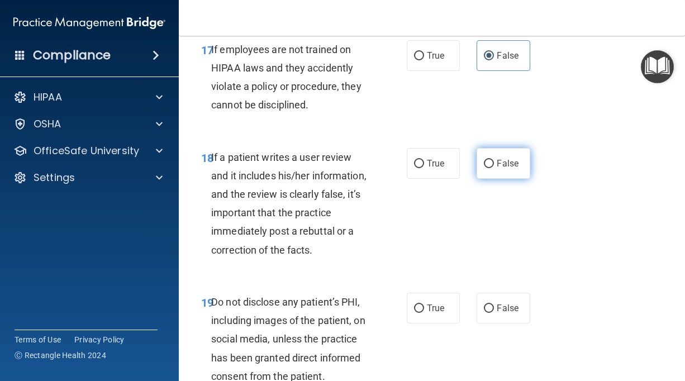
click at [497, 179] on label "False" at bounding box center [502, 163] width 53 height 31
click at [494, 168] on input "False" at bounding box center [489, 164] width 10 height 8
radio input "true"
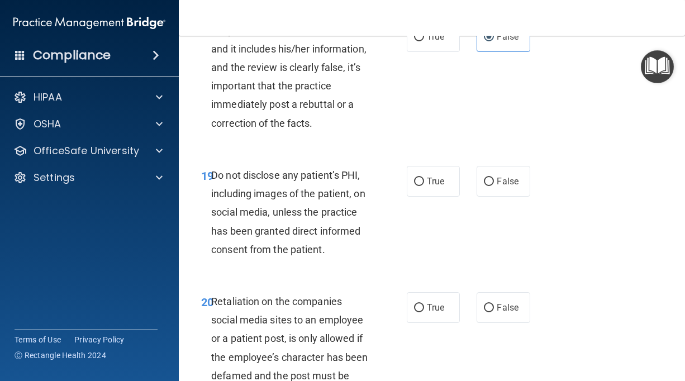
scroll to position [2462, 0]
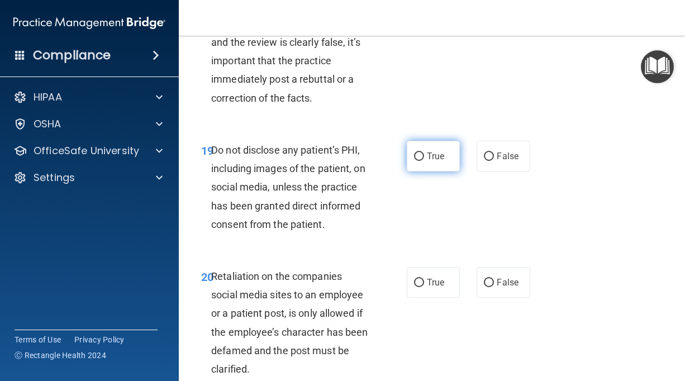
click at [446, 171] on label "True" at bounding box center [433, 156] width 53 height 31
click at [424, 161] on input "True" at bounding box center [419, 156] width 10 height 8
radio input "true"
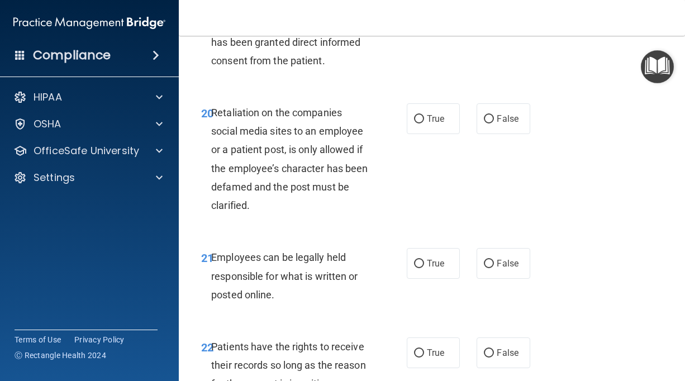
scroll to position [2629, 0]
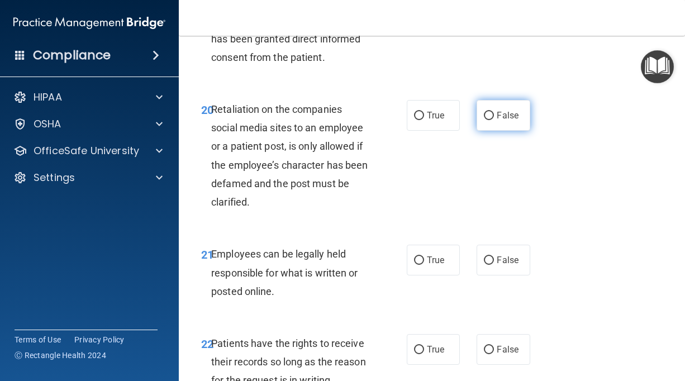
click at [506, 131] on label "False" at bounding box center [502, 115] width 53 height 31
click at [494, 120] on input "False" at bounding box center [489, 116] width 10 height 8
radio input "true"
click at [448, 273] on label "True" at bounding box center [433, 260] width 53 height 31
click at [424, 265] on input "True" at bounding box center [419, 260] width 10 height 8
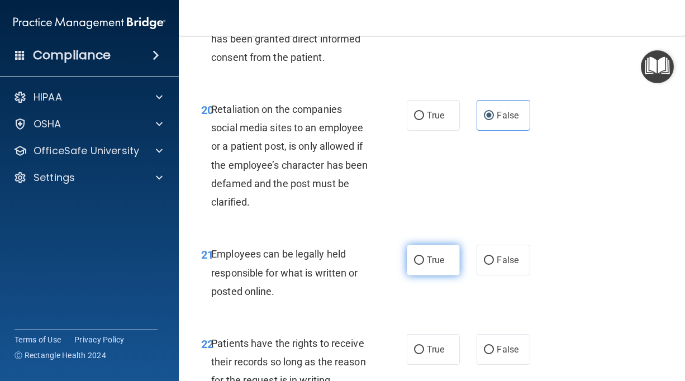
radio input "true"
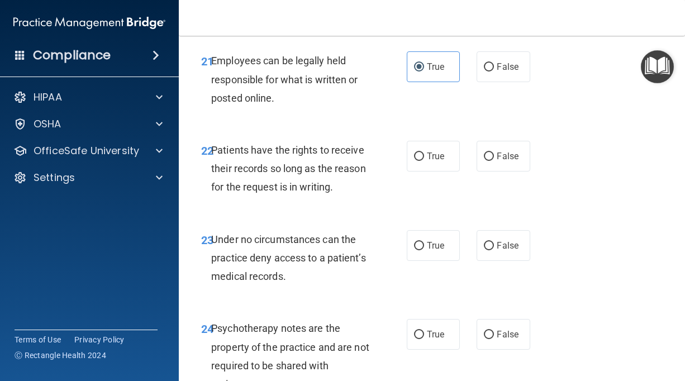
scroll to position [2826, 0]
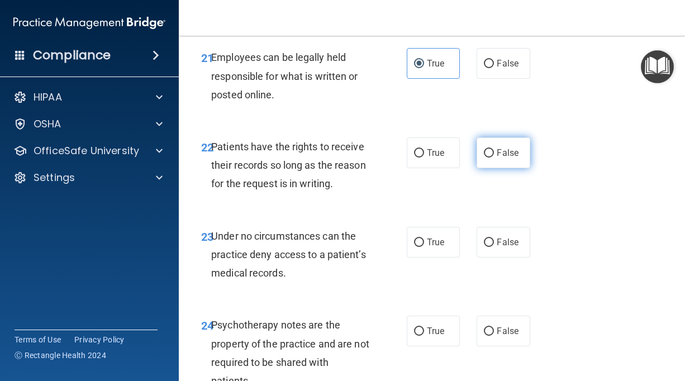
click at [501, 158] on span "False" at bounding box center [508, 152] width 22 height 11
click at [494, 158] on input "False" at bounding box center [489, 153] width 10 height 8
radio input "true"
click at [480, 256] on label "False" at bounding box center [502, 242] width 53 height 31
click at [484, 247] on input "False" at bounding box center [489, 243] width 10 height 8
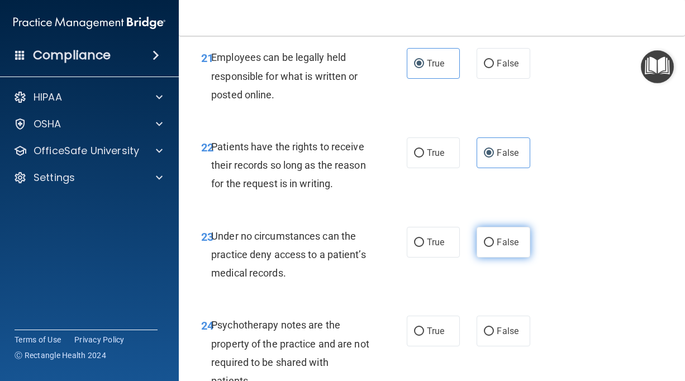
radio input "true"
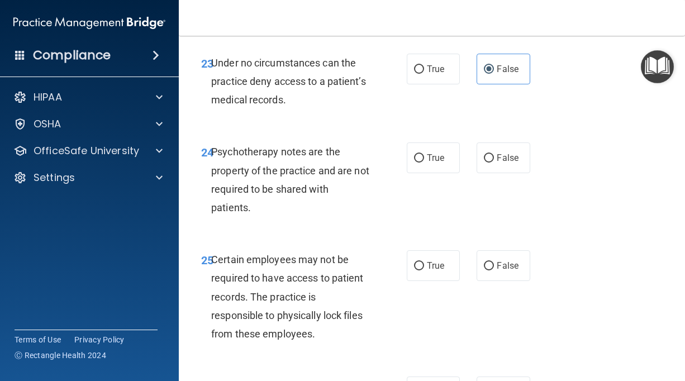
scroll to position [3003, 0]
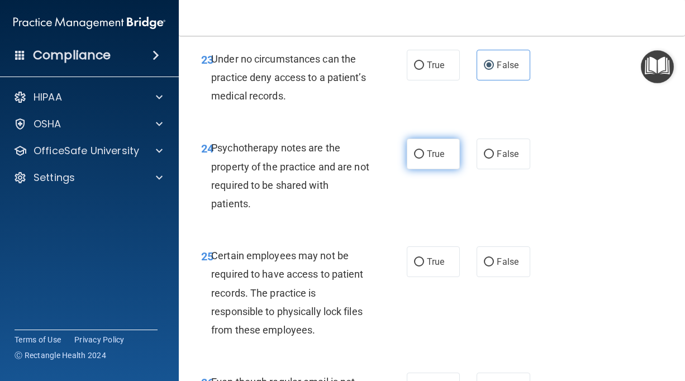
click at [426, 167] on label "True" at bounding box center [433, 154] width 53 height 31
click at [424, 159] on input "True" at bounding box center [419, 154] width 10 height 8
radio input "true"
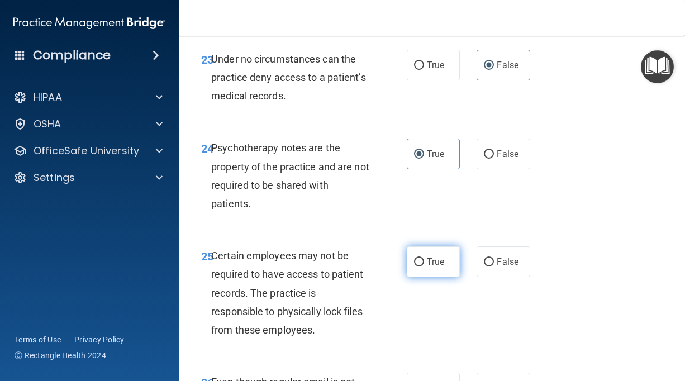
click at [413, 277] on label "True" at bounding box center [433, 261] width 53 height 31
click at [414, 266] on input "True" at bounding box center [419, 262] width 10 height 8
radio input "true"
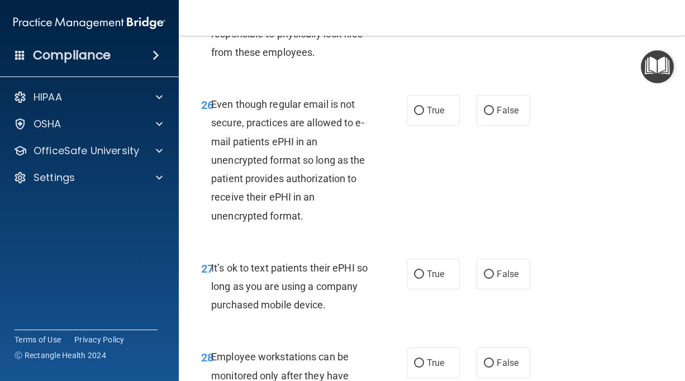
scroll to position [3292, 0]
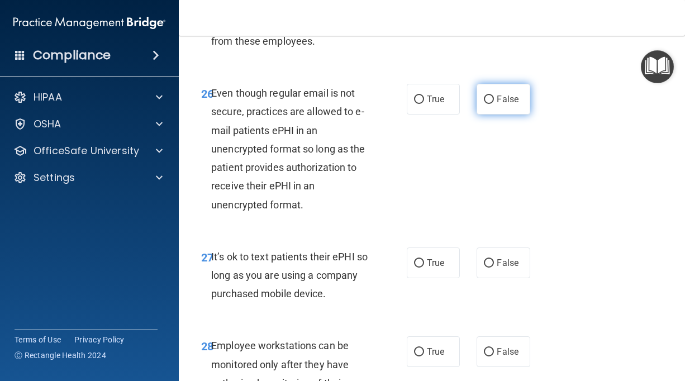
click at [484, 104] on input "False" at bounding box center [489, 100] width 10 height 8
radio input "true"
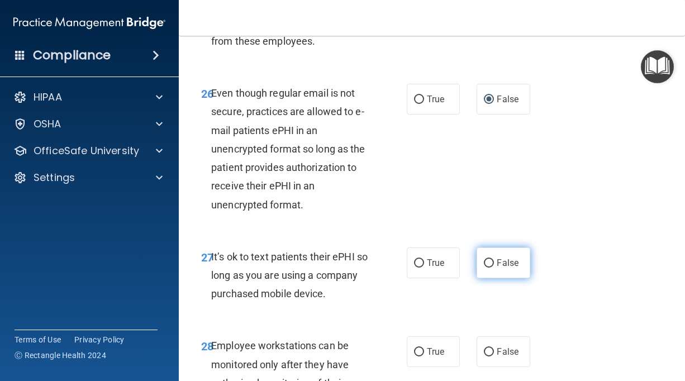
click at [503, 275] on label "False" at bounding box center [502, 262] width 53 height 31
click at [494, 268] on input "False" at bounding box center [489, 263] width 10 height 8
radio input "true"
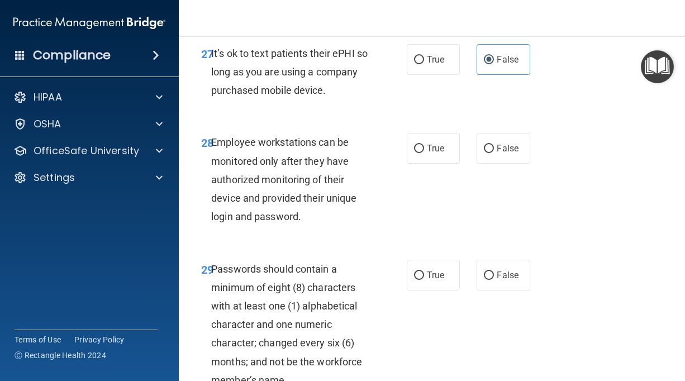
scroll to position [3498, 0]
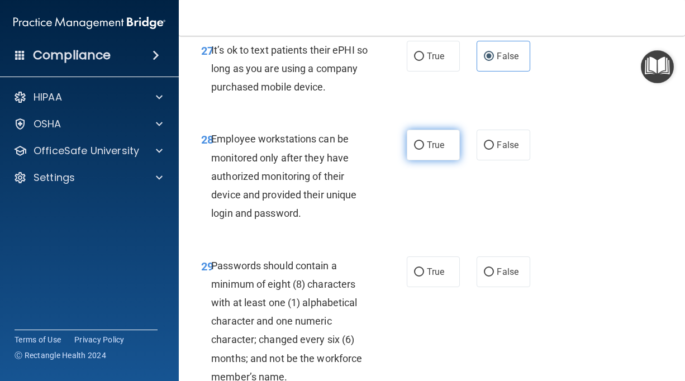
click at [447, 160] on label "True" at bounding box center [433, 145] width 53 height 31
click at [424, 150] on input "True" at bounding box center [419, 145] width 10 height 8
radio input "true"
click at [433, 287] on label "True" at bounding box center [433, 271] width 53 height 31
click at [424, 277] on input "True" at bounding box center [419, 272] width 10 height 8
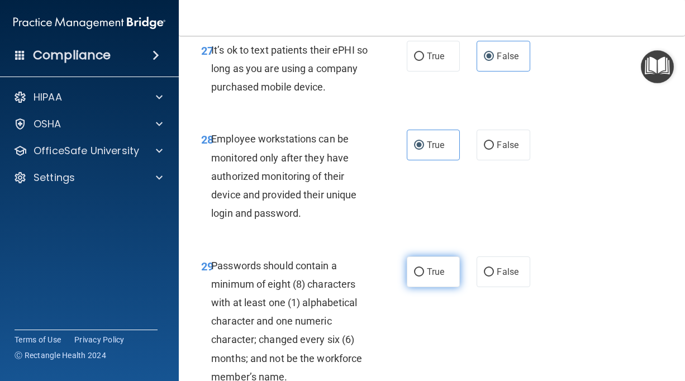
radio input "true"
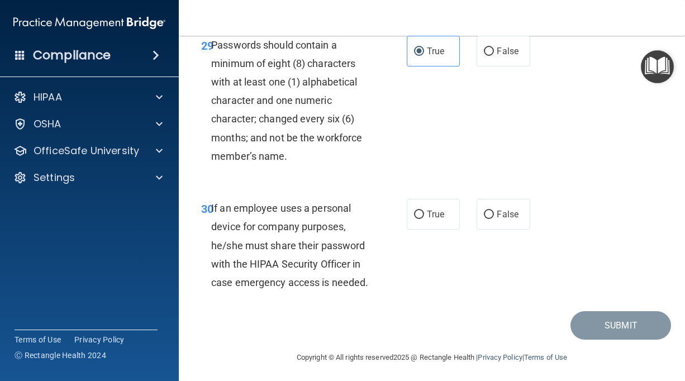
scroll to position [3722, 0]
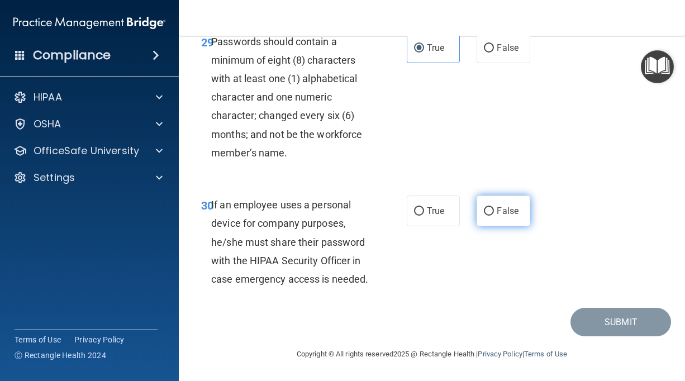
click at [507, 216] on span "False" at bounding box center [508, 211] width 22 height 11
click at [494, 216] on input "False" at bounding box center [489, 211] width 10 height 8
radio input "true"
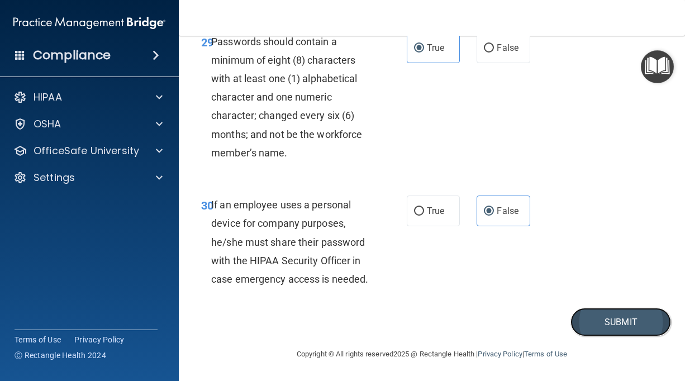
click at [619, 336] on button "Submit" at bounding box center [620, 322] width 101 height 28
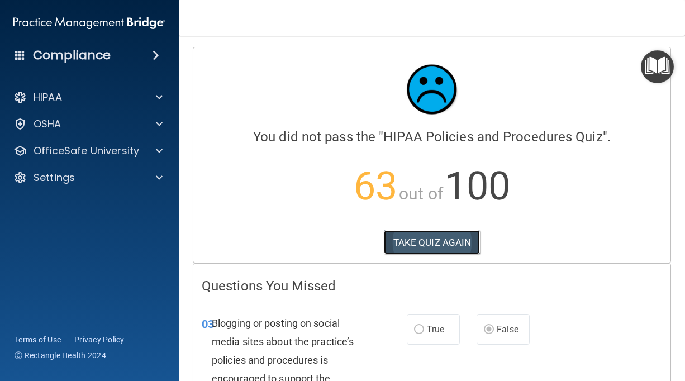
click at [438, 237] on button "TAKE QUIZ AGAIN" at bounding box center [432, 242] width 97 height 25
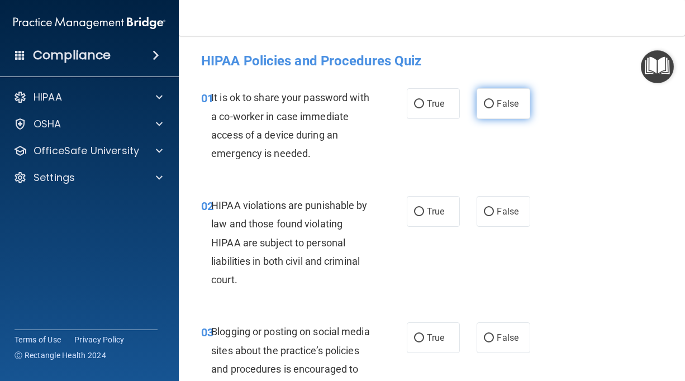
click at [488, 111] on label "False" at bounding box center [502, 103] width 53 height 31
click at [488, 108] on input "False" at bounding box center [489, 104] width 10 height 8
radio input "true"
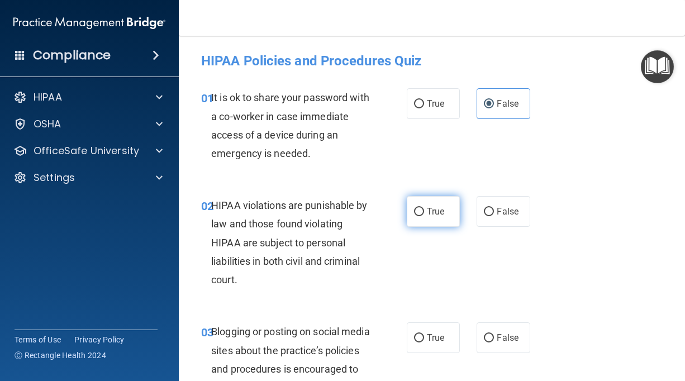
click at [414, 208] on input "True" at bounding box center [419, 212] width 10 height 8
radio input "true"
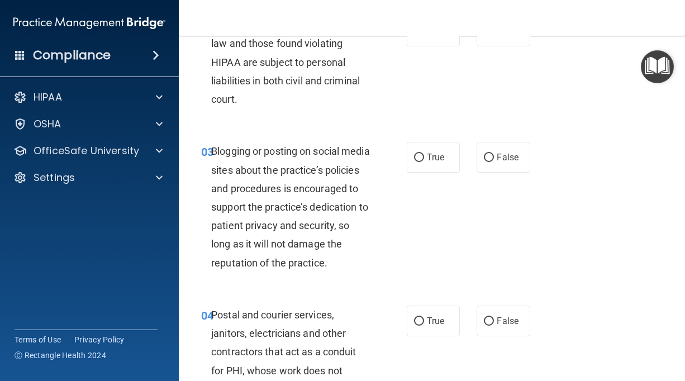
scroll to position [184, 0]
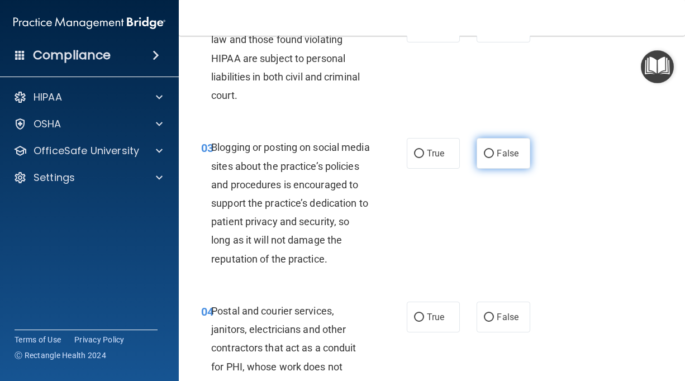
click at [509, 149] on span "False" at bounding box center [508, 153] width 22 height 11
click at [494, 150] on input "False" at bounding box center [489, 154] width 10 height 8
radio input "true"
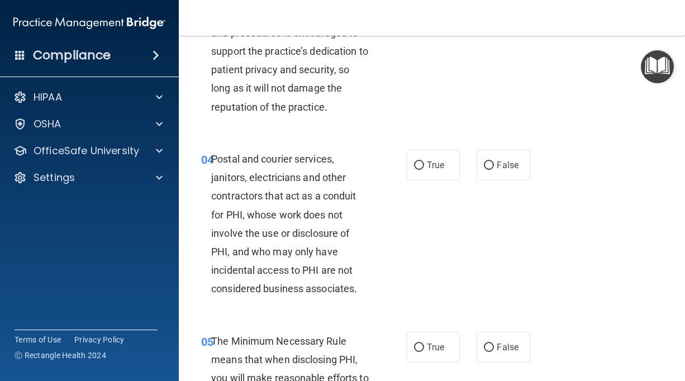
scroll to position [347, 0]
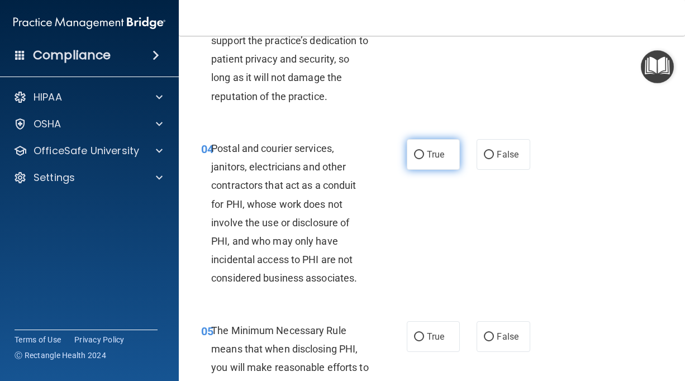
click at [433, 170] on label "True" at bounding box center [433, 154] width 53 height 31
click at [424, 159] on input "True" at bounding box center [419, 155] width 10 height 8
radio input "true"
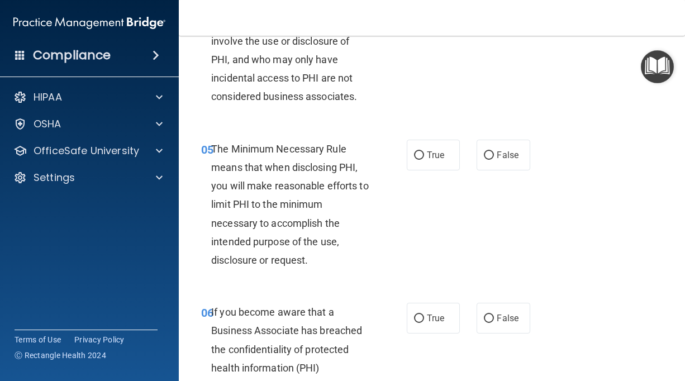
scroll to position [536, 0]
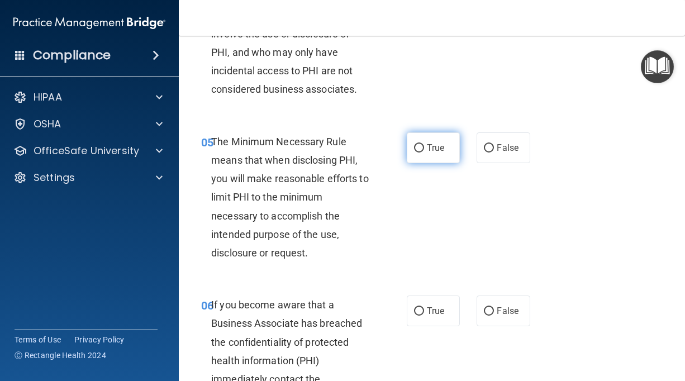
click at [412, 163] on label "True" at bounding box center [433, 147] width 53 height 31
click at [414, 152] on input "True" at bounding box center [419, 148] width 10 height 8
radio input "true"
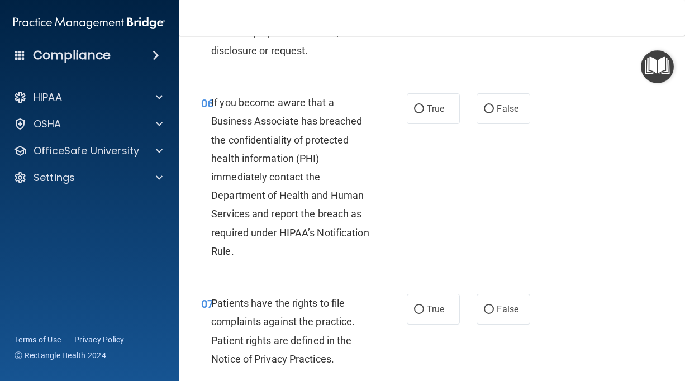
scroll to position [741, 0]
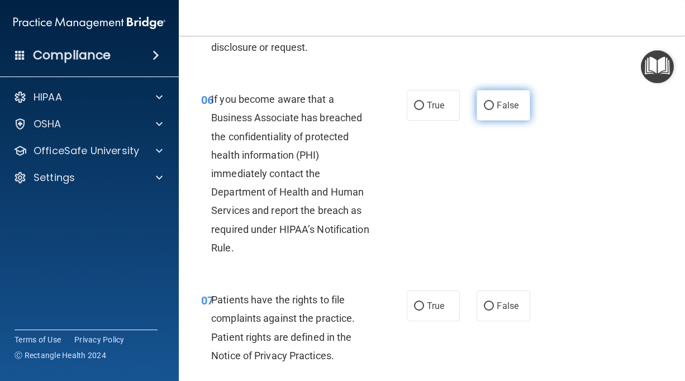
click at [499, 111] on span "False" at bounding box center [508, 105] width 22 height 11
click at [494, 110] on input "False" at bounding box center [489, 106] width 10 height 8
radio input "true"
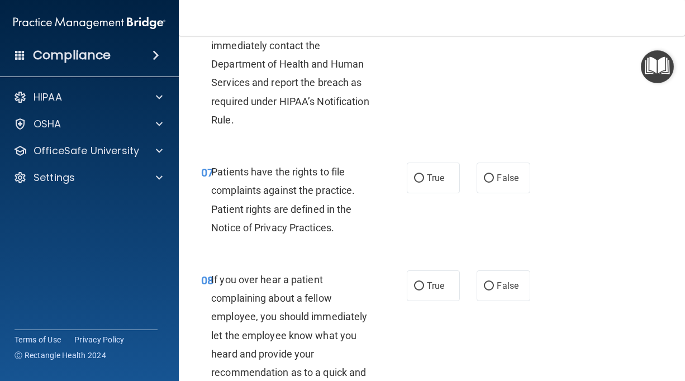
scroll to position [873, 0]
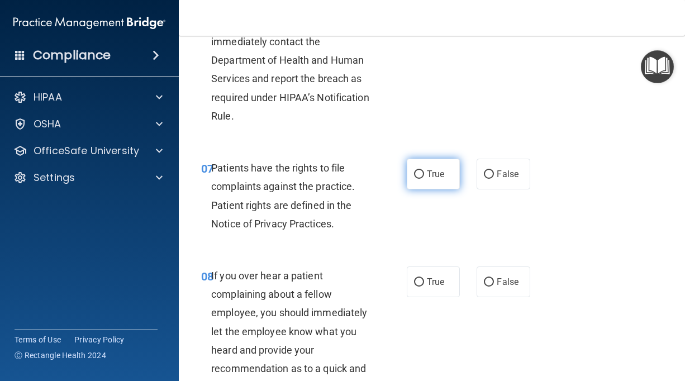
click at [436, 183] on label "True" at bounding box center [433, 174] width 53 height 31
click at [424, 179] on input "True" at bounding box center [419, 174] width 10 height 8
radio input "true"
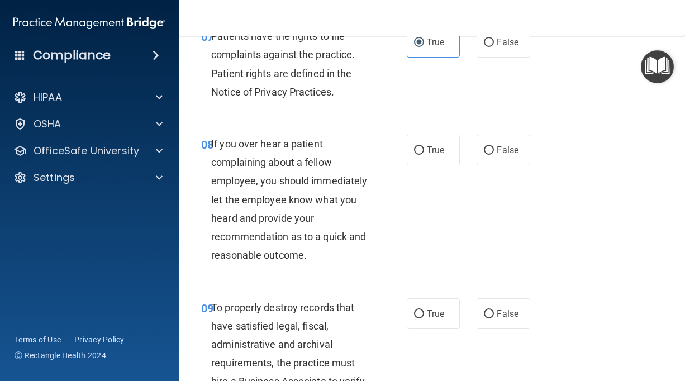
scroll to position [1012, 0]
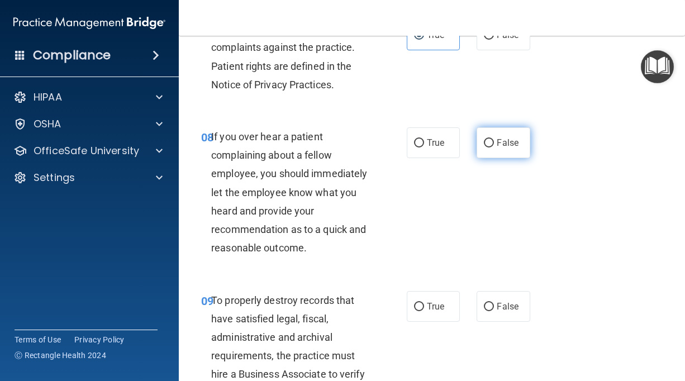
click at [527, 158] on label "False" at bounding box center [502, 142] width 53 height 31
click at [494, 147] on input "False" at bounding box center [489, 143] width 10 height 8
radio input "true"
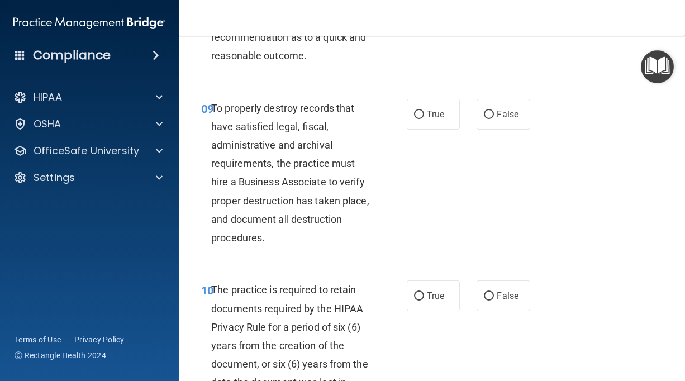
scroll to position [1208, 0]
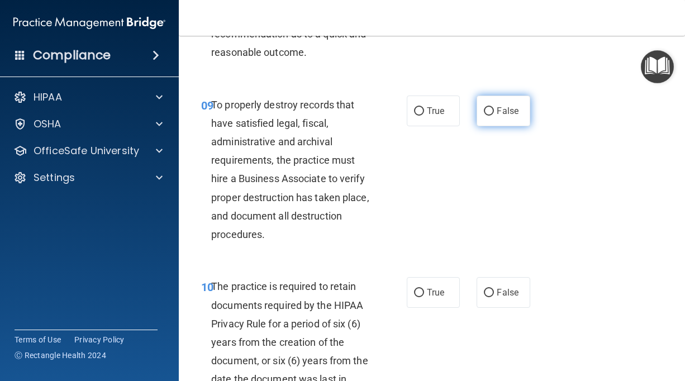
click at [499, 121] on label "False" at bounding box center [502, 111] width 53 height 31
click at [494, 116] on input "False" at bounding box center [489, 111] width 10 height 8
radio input "true"
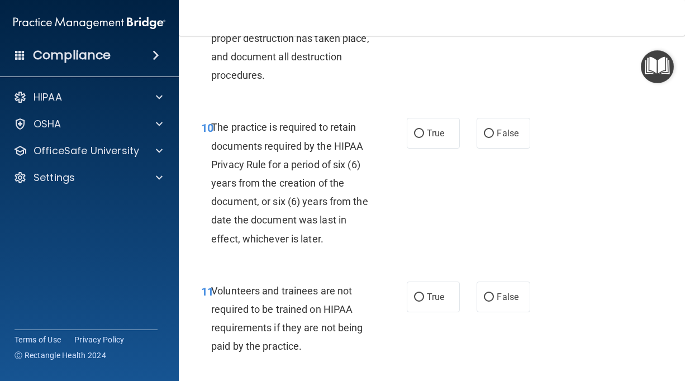
scroll to position [1371, 0]
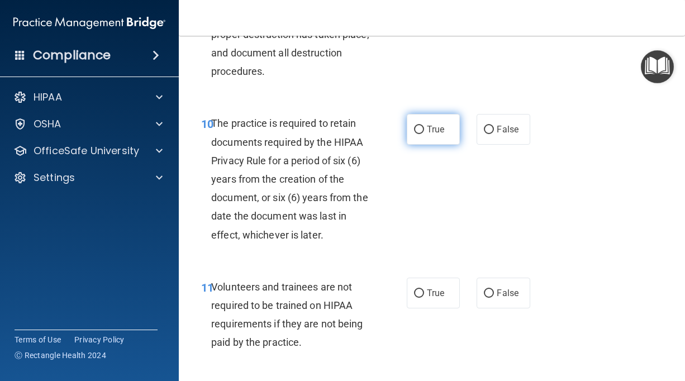
click at [444, 135] on span "True" at bounding box center [435, 129] width 17 height 11
click at [424, 134] on input "True" at bounding box center [419, 130] width 10 height 8
radio input "true"
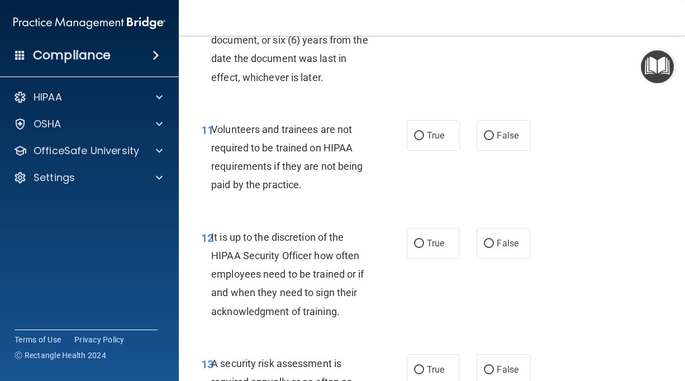
scroll to position [1532, 0]
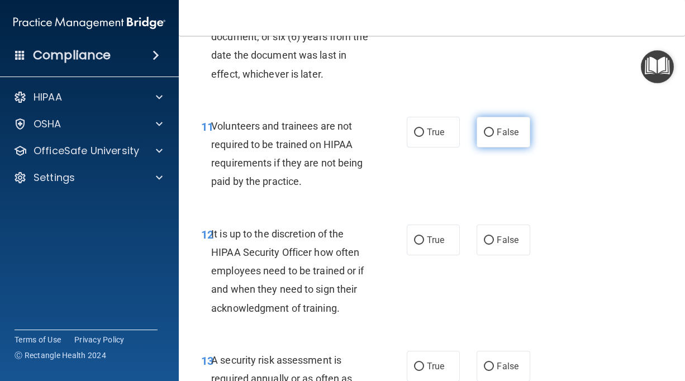
click at [514, 137] on span "False" at bounding box center [508, 132] width 22 height 11
click at [494, 137] on input "False" at bounding box center [489, 132] width 10 height 8
radio input "true"
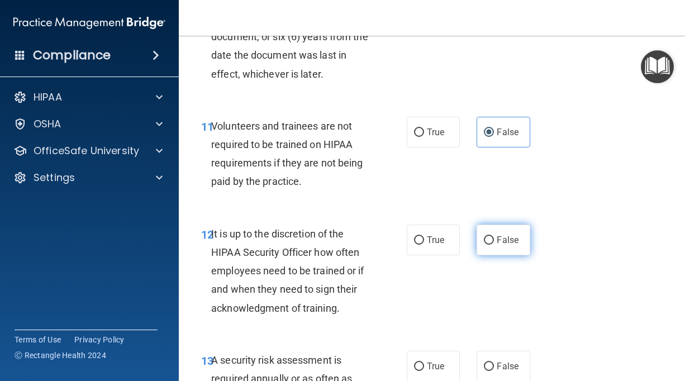
click at [491, 245] on input "False" at bounding box center [489, 240] width 10 height 8
radio input "true"
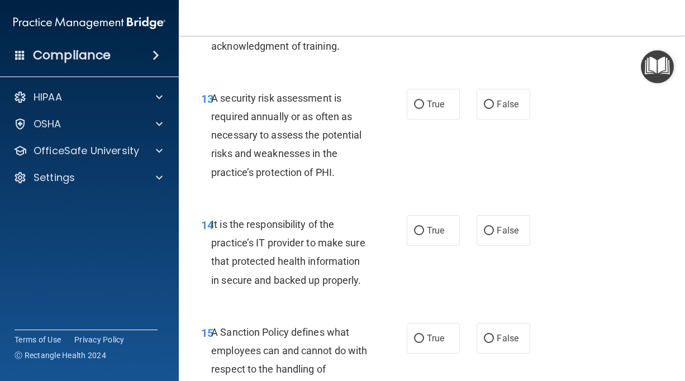
scroll to position [1801, 0]
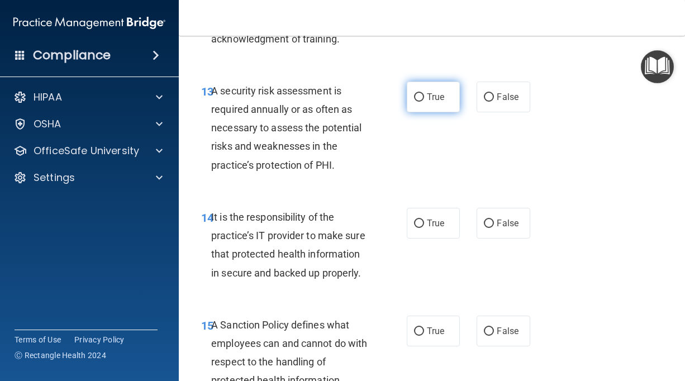
click at [435, 102] on span "True" at bounding box center [435, 97] width 17 height 11
click at [424, 102] on input "True" at bounding box center [419, 97] width 10 height 8
radio input "true"
click at [480, 239] on label "False" at bounding box center [502, 223] width 53 height 31
click at [484, 228] on input "False" at bounding box center [489, 224] width 10 height 8
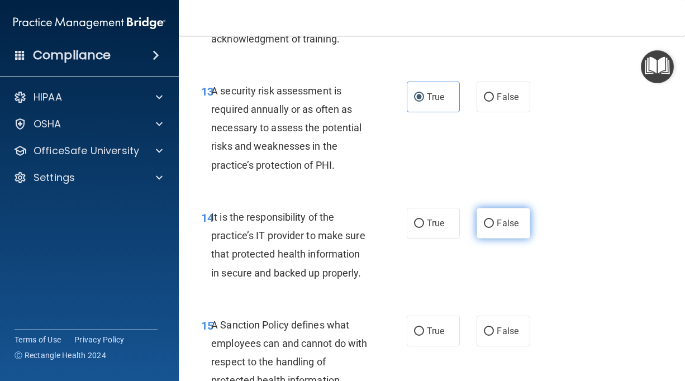
radio input "true"
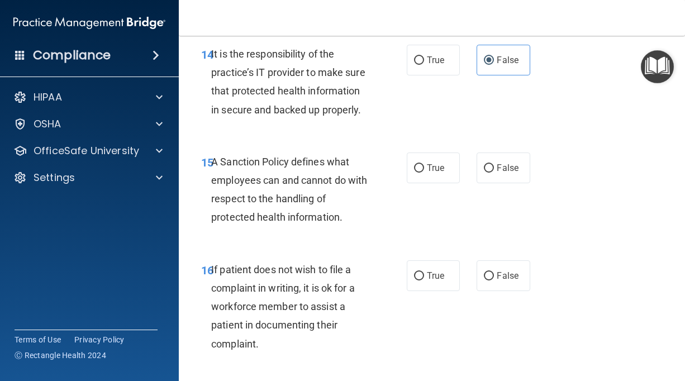
scroll to position [2000, 0]
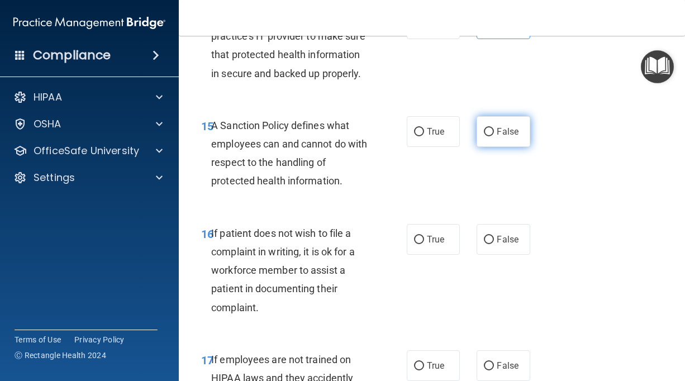
click at [516, 137] on span "False" at bounding box center [508, 131] width 22 height 11
click at [494, 136] on input "False" at bounding box center [489, 132] width 10 height 8
radio input "true"
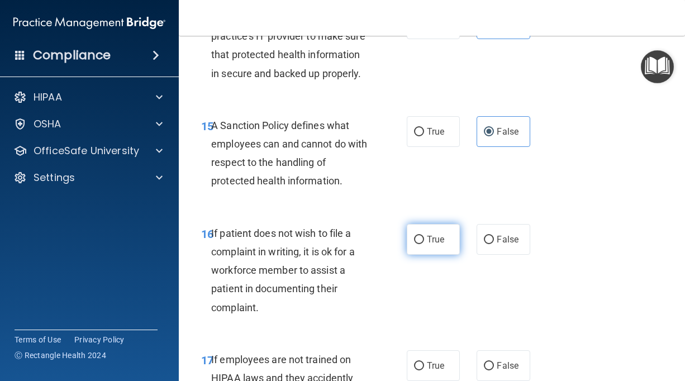
click at [455, 250] on label "True" at bounding box center [433, 239] width 53 height 31
click at [424, 244] on input "True" at bounding box center [419, 240] width 10 height 8
radio input "true"
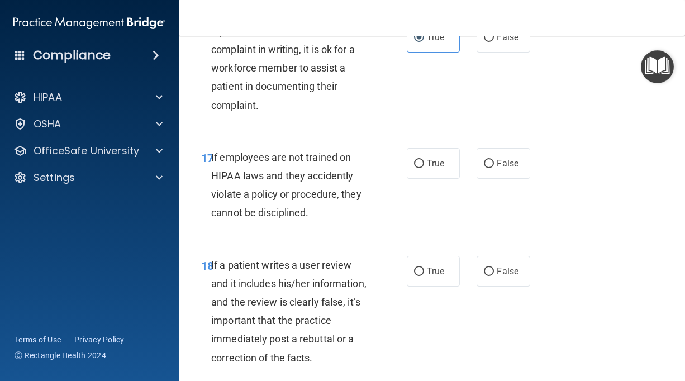
scroll to position [2206, 0]
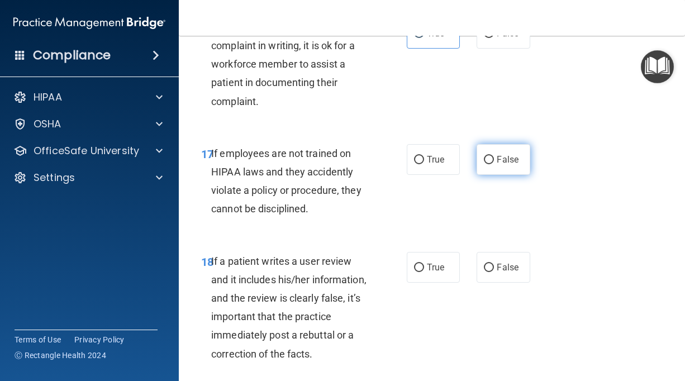
click at [519, 169] on label "False" at bounding box center [502, 159] width 53 height 31
click at [494, 164] on input "False" at bounding box center [489, 160] width 10 height 8
radio input "true"
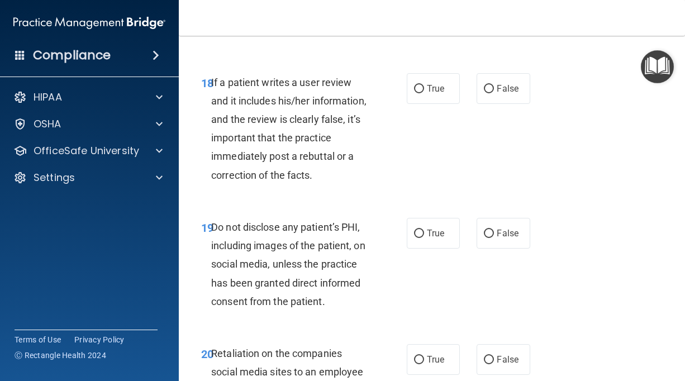
scroll to position [2371, 0]
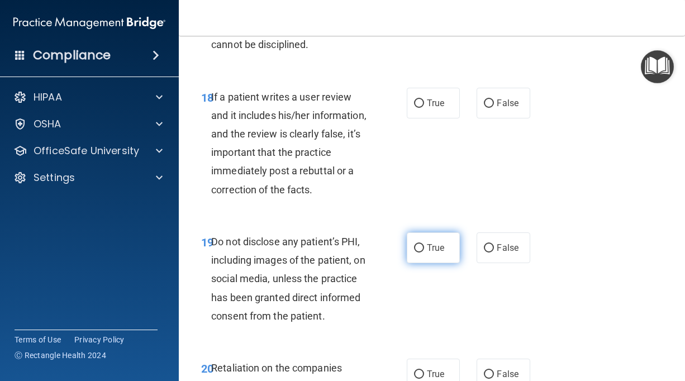
click at [450, 263] on label "True" at bounding box center [433, 247] width 53 height 31
click at [424, 252] on input "True" at bounding box center [419, 248] width 10 height 8
radio input "true"
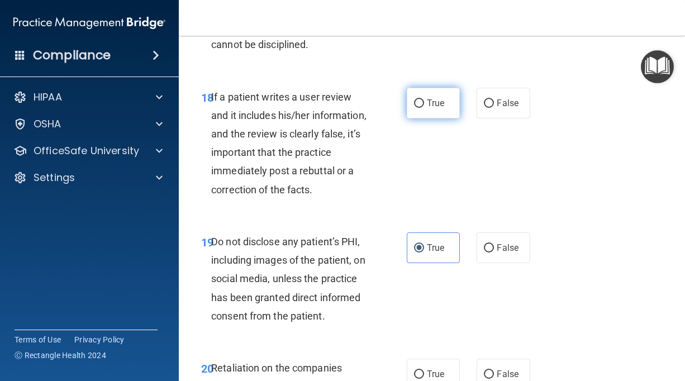
click at [438, 108] on span "True" at bounding box center [435, 103] width 17 height 11
click at [424, 108] on input "True" at bounding box center [419, 103] width 10 height 8
radio input "true"
click at [510, 110] on label "False" at bounding box center [502, 103] width 53 height 31
click at [494, 108] on input "False" at bounding box center [489, 103] width 10 height 8
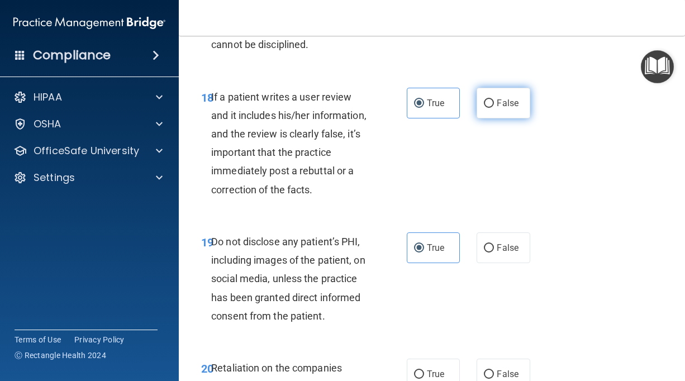
radio input "true"
radio input "false"
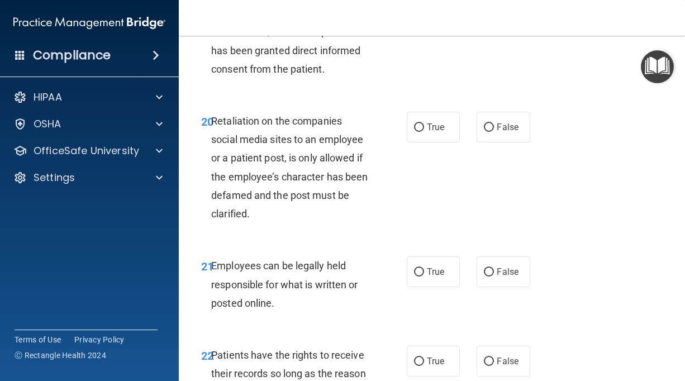
scroll to position [2621, 0]
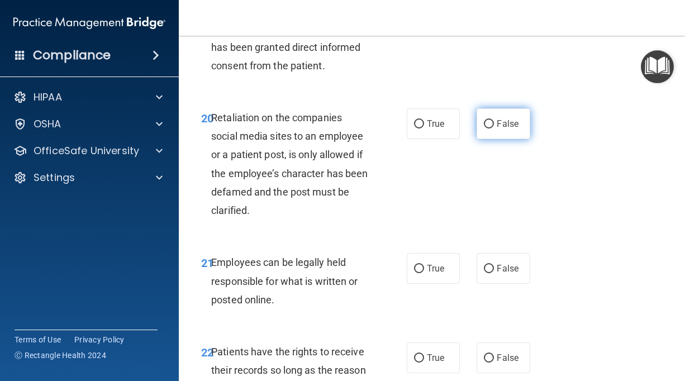
click at [495, 139] on label "False" at bounding box center [502, 123] width 53 height 31
click at [494, 128] on input "False" at bounding box center [489, 124] width 10 height 8
radio input "true"
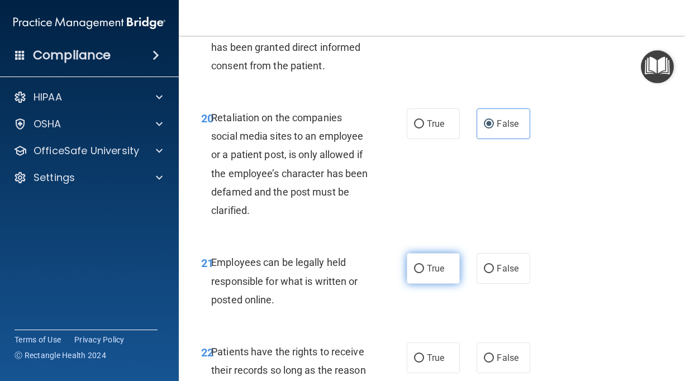
click at [455, 284] on label "True" at bounding box center [433, 268] width 53 height 31
click at [424, 273] on input "True" at bounding box center [419, 269] width 10 height 8
radio input "true"
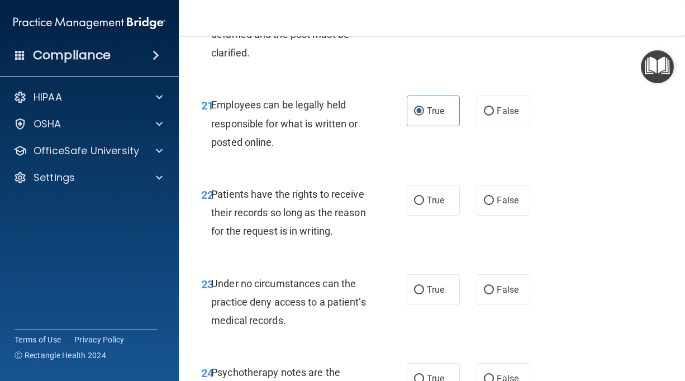
scroll to position [2782, 0]
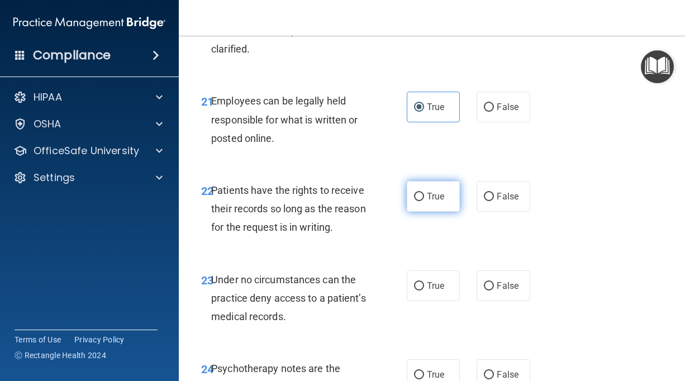
click at [427, 212] on label "True" at bounding box center [433, 196] width 53 height 31
click at [424, 201] on input "True" at bounding box center [419, 197] width 10 height 8
radio input "true"
click at [483, 298] on label "False" at bounding box center [502, 285] width 53 height 31
click at [484, 290] on input "False" at bounding box center [489, 286] width 10 height 8
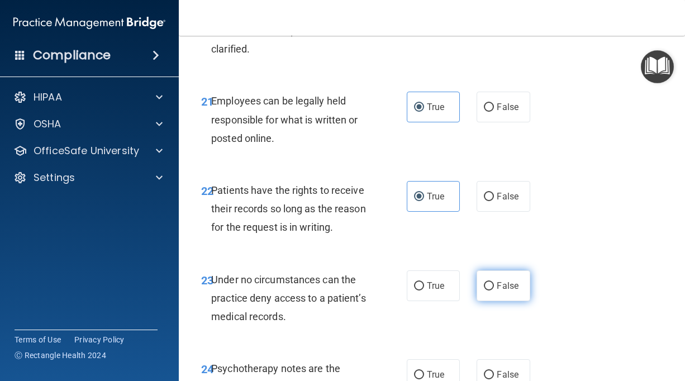
radio input "true"
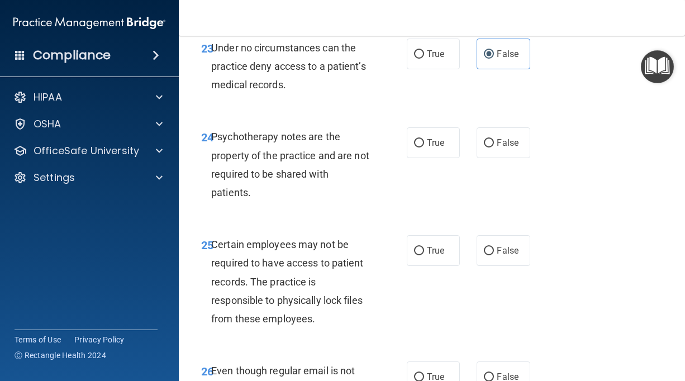
scroll to position [3039, 0]
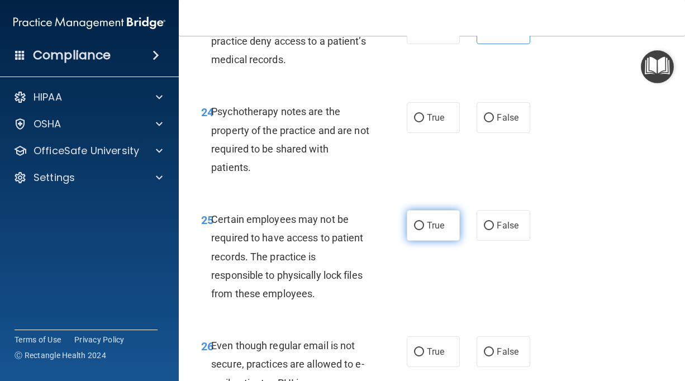
click at [435, 231] on span "True" at bounding box center [435, 225] width 17 height 11
click at [424, 230] on input "True" at bounding box center [419, 226] width 10 height 8
radio input "true"
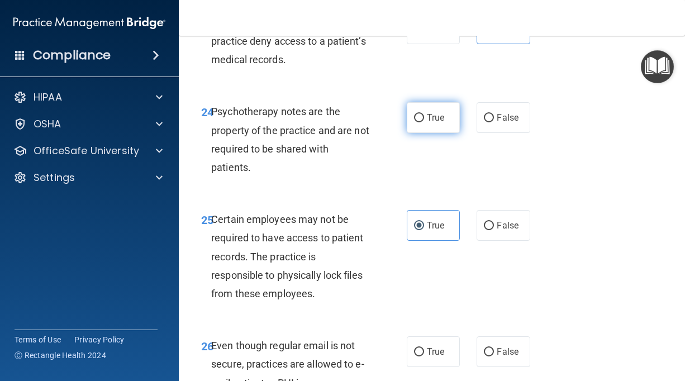
click at [435, 128] on label "True" at bounding box center [433, 117] width 53 height 31
click at [424, 122] on input "True" at bounding box center [419, 118] width 10 height 8
radio input "true"
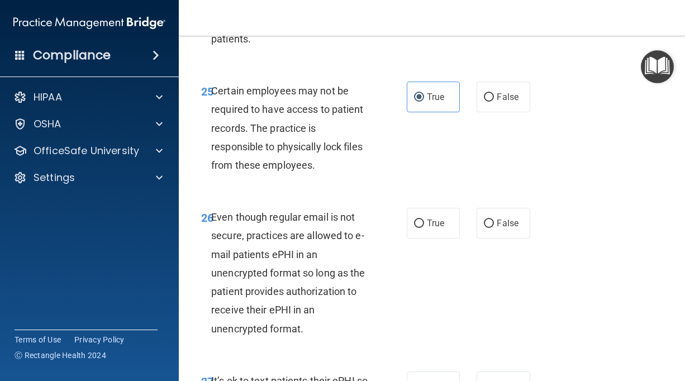
scroll to position [3190, 0]
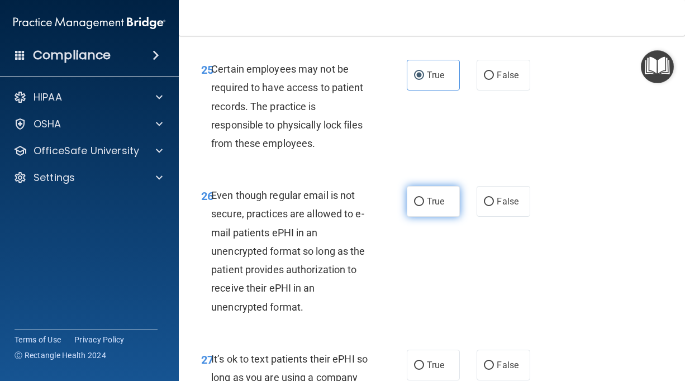
click at [415, 214] on label "True" at bounding box center [433, 201] width 53 height 31
click at [415, 206] on input "True" at bounding box center [419, 202] width 10 height 8
radio input "true"
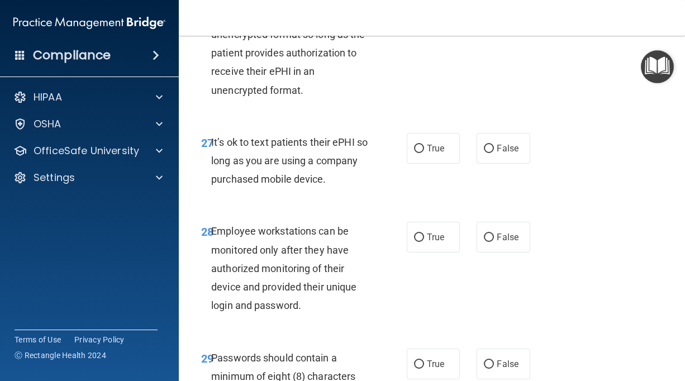
scroll to position [3413, 0]
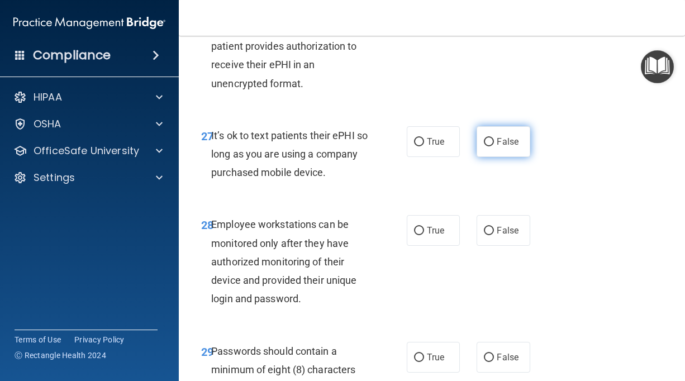
click at [521, 157] on label "False" at bounding box center [502, 141] width 53 height 31
click at [494, 146] on input "False" at bounding box center [489, 142] width 10 height 8
radio input "true"
click at [509, 246] on label "False" at bounding box center [502, 230] width 53 height 31
click at [494, 235] on input "False" at bounding box center [489, 231] width 10 height 8
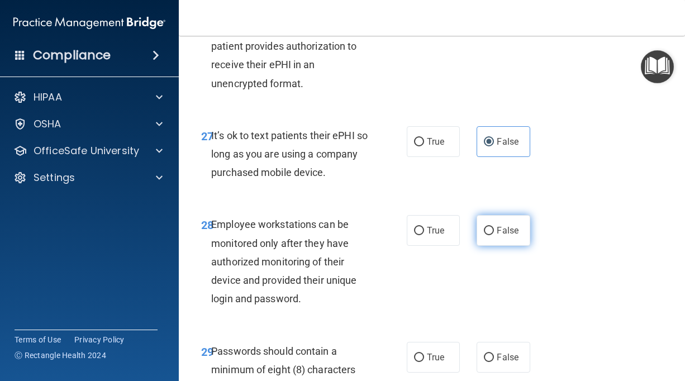
radio input "true"
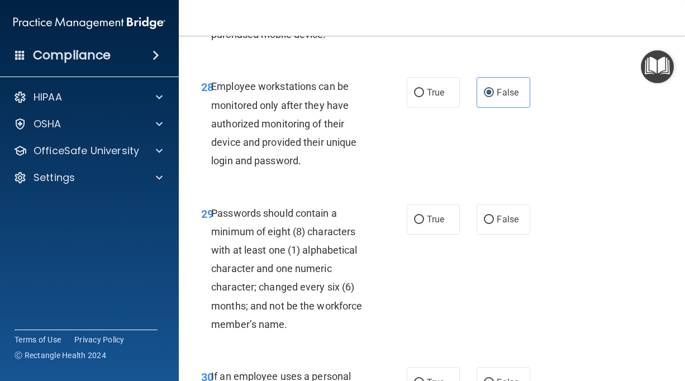
scroll to position [3562, 0]
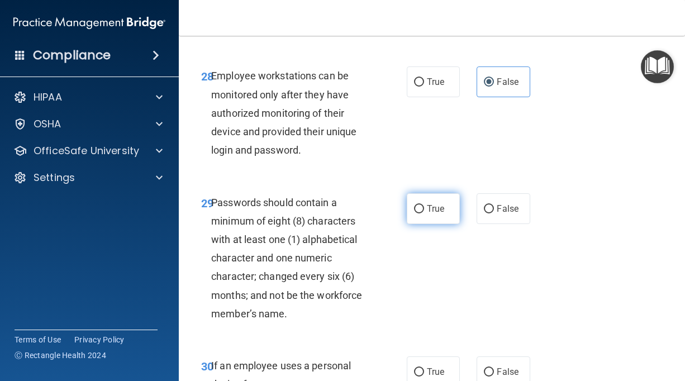
click at [453, 224] on label "True" at bounding box center [433, 208] width 53 height 31
click at [424, 213] on input "True" at bounding box center [419, 209] width 10 height 8
radio input "true"
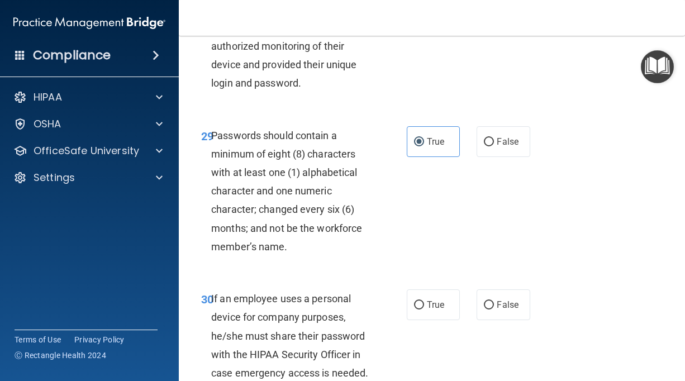
scroll to position [3741, 0]
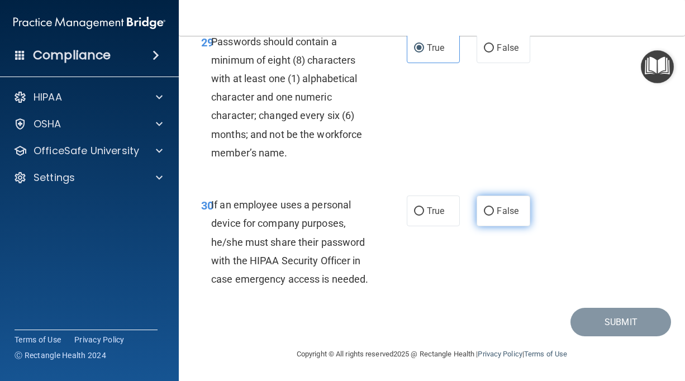
click at [492, 220] on label "False" at bounding box center [502, 211] width 53 height 31
click at [492, 216] on input "False" at bounding box center [489, 211] width 10 height 8
radio input "true"
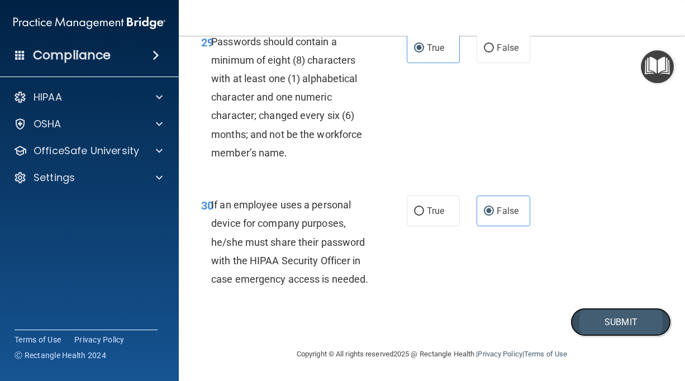
click at [585, 319] on button "Submit" at bounding box center [620, 322] width 101 height 28
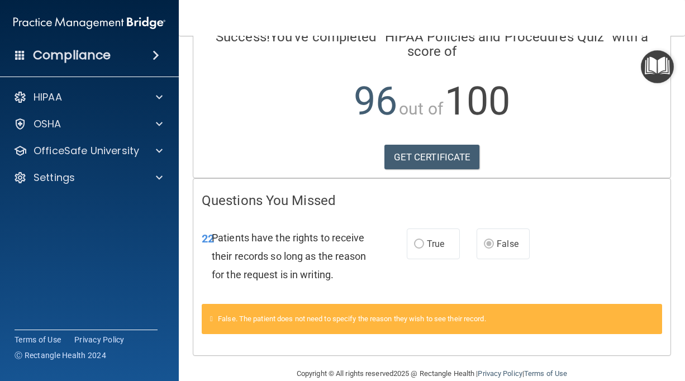
scroll to position [99, 0]
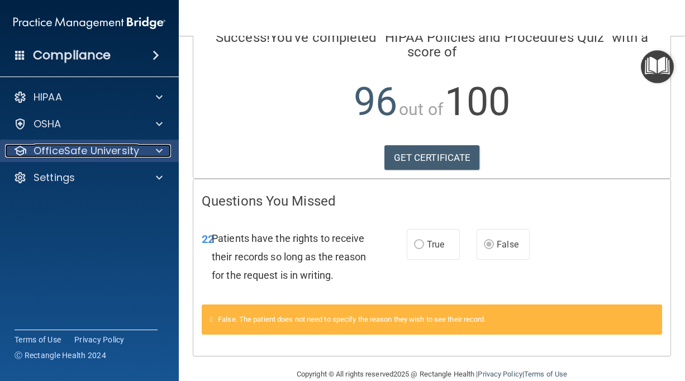
click at [90, 151] on p "OfficeSafe University" at bounding box center [87, 150] width 106 height 13
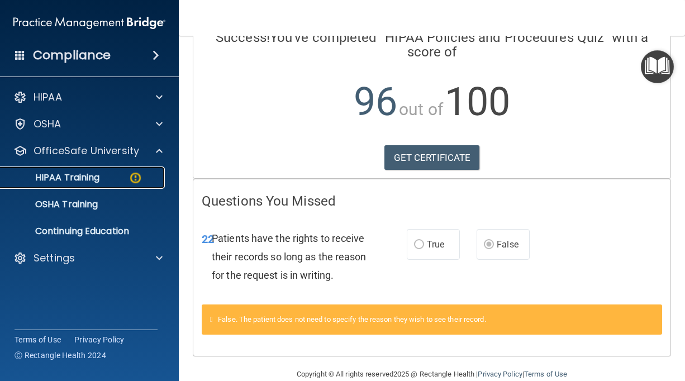
click at [87, 175] on p "HIPAA Training" at bounding box center [53, 177] width 92 height 11
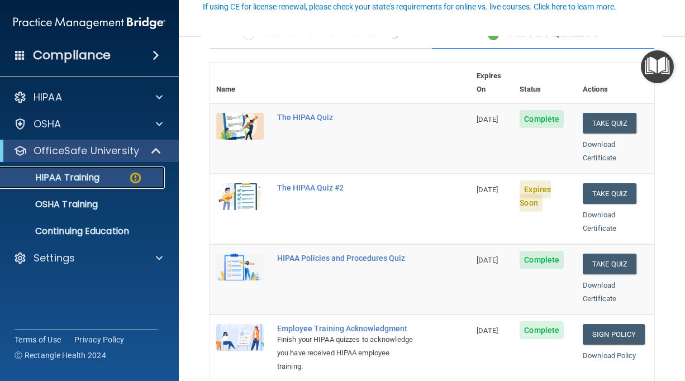
scroll to position [107, 0]
click at [628, 183] on button "Take Quiz" at bounding box center [610, 193] width 54 height 21
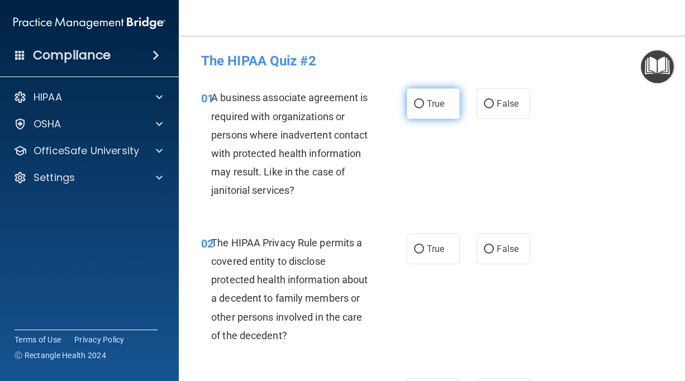
click at [442, 98] on label "True" at bounding box center [433, 103] width 53 height 31
click at [424, 100] on input "True" at bounding box center [419, 104] width 10 height 8
radio input "true"
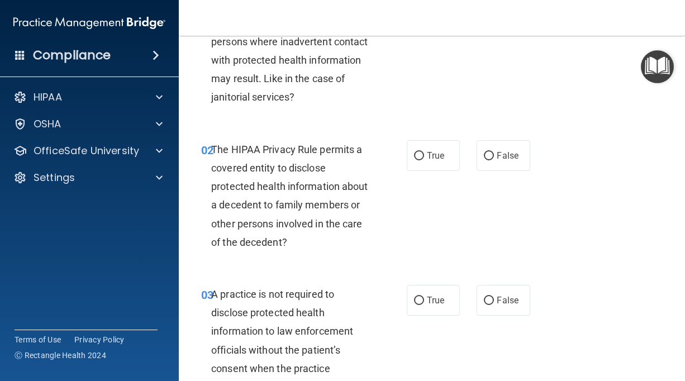
scroll to position [97, 0]
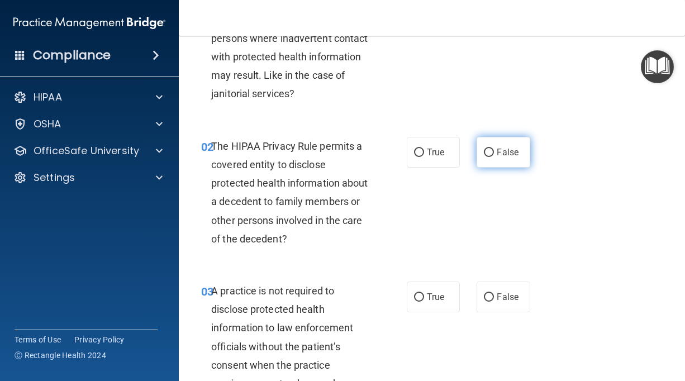
click at [515, 152] on span "False" at bounding box center [508, 152] width 22 height 11
click at [494, 152] on input "False" at bounding box center [489, 153] width 10 height 8
radio input "true"
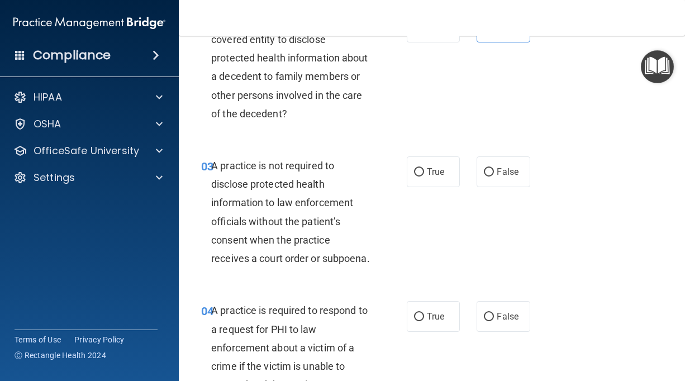
scroll to position [232, 0]
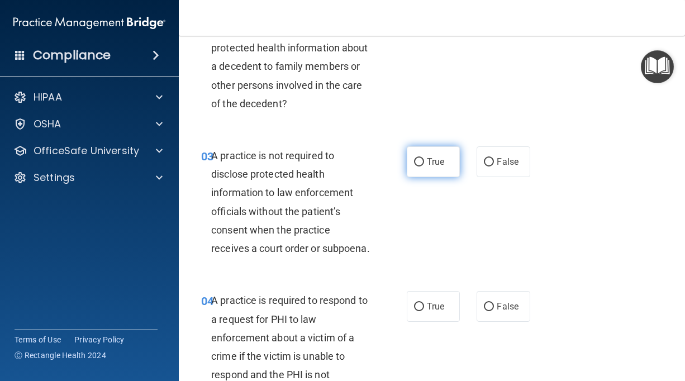
click at [457, 164] on label "True" at bounding box center [433, 161] width 53 height 31
click at [424, 164] on input "True" at bounding box center [419, 162] width 10 height 8
radio input "true"
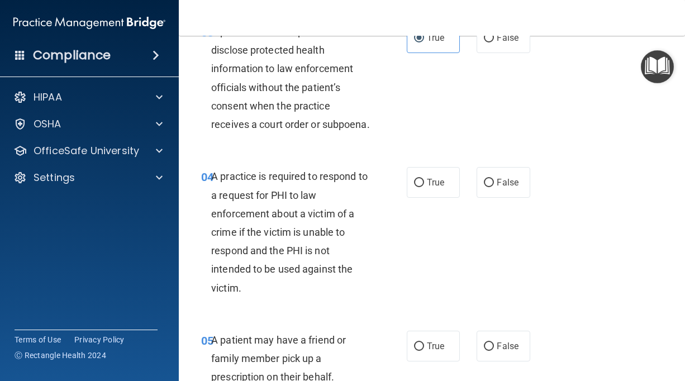
scroll to position [359, 0]
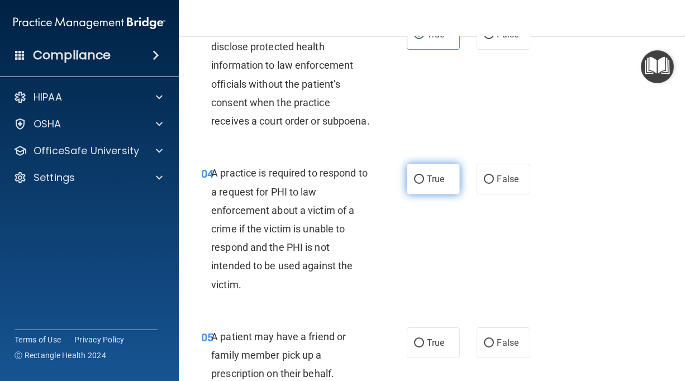
click at [442, 194] on label "True" at bounding box center [433, 179] width 53 height 31
click at [424, 184] on input "True" at bounding box center [419, 179] width 10 height 8
radio input "true"
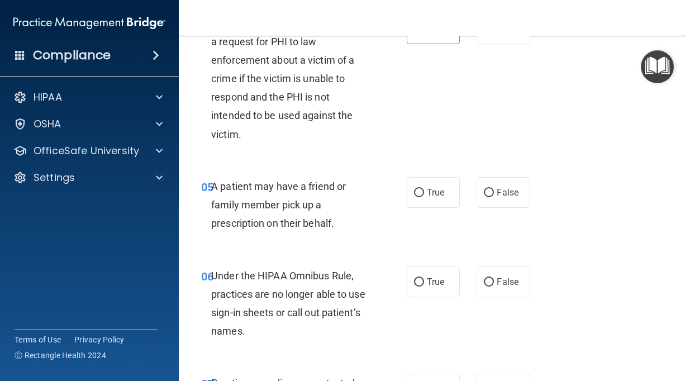
scroll to position [513, 0]
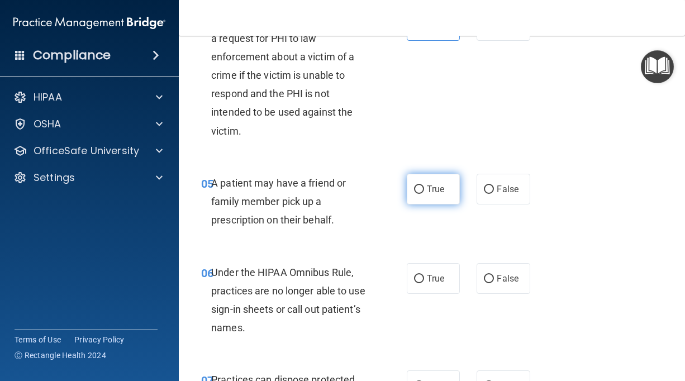
click at [457, 204] on label "True" at bounding box center [433, 189] width 53 height 31
click at [424, 194] on input "True" at bounding box center [419, 189] width 10 height 8
radio input "true"
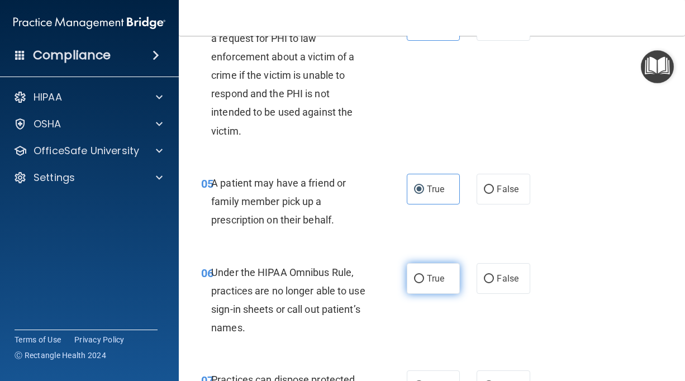
click at [442, 284] on span "True" at bounding box center [435, 278] width 17 height 11
click at [424, 283] on input "True" at bounding box center [419, 279] width 10 height 8
radio input "true"
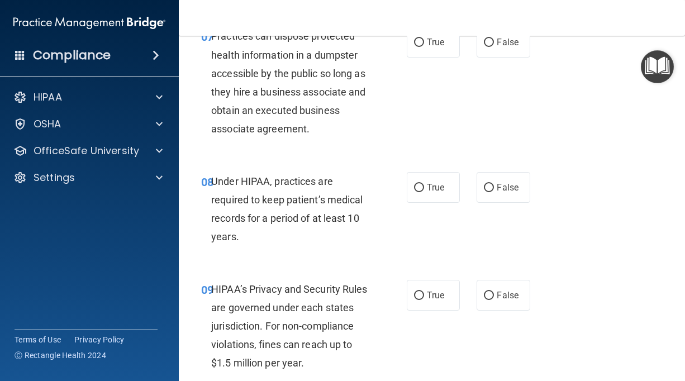
scroll to position [840, 0]
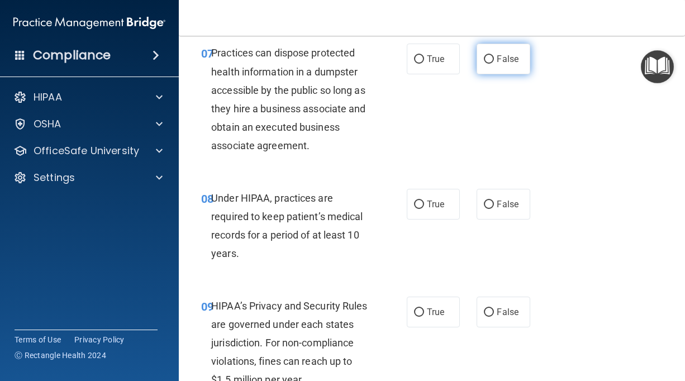
click at [520, 74] on label "False" at bounding box center [502, 59] width 53 height 31
click at [494, 64] on input "False" at bounding box center [489, 59] width 10 height 8
radio input "true"
click at [451, 220] on label "True" at bounding box center [433, 204] width 53 height 31
click at [424, 209] on input "True" at bounding box center [419, 205] width 10 height 8
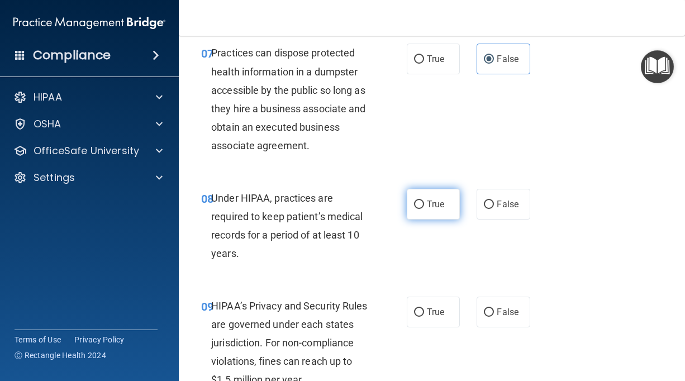
radio input "true"
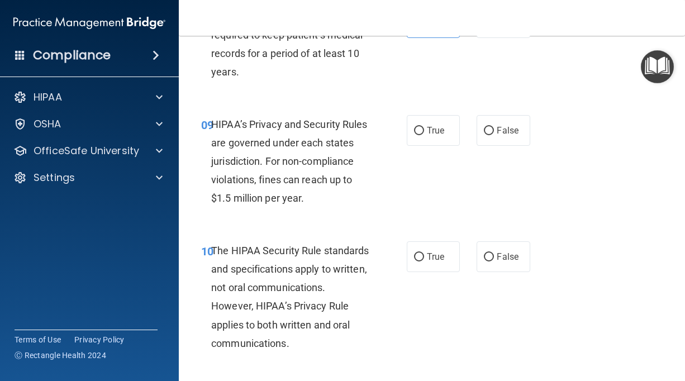
scroll to position [1024, 0]
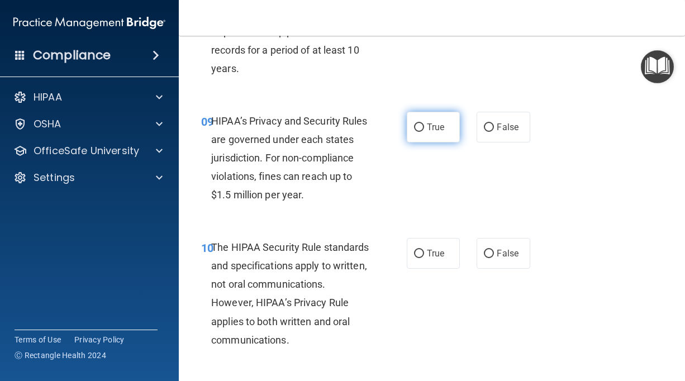
click at [419, 132] on input "True" at bounding box center [419, 127] width 10 height 8
radio input "true"
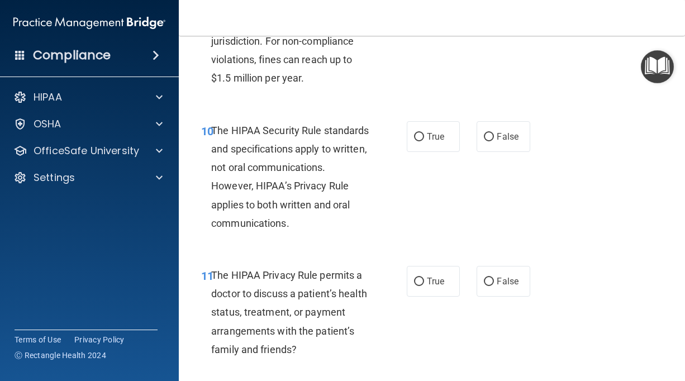
scroll to position [1151, 0]
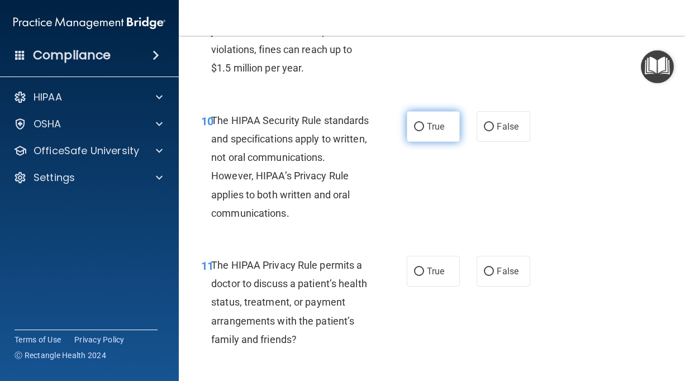
click at [450, 142] on label "True" at bounding box center [433, 126] width 53 height 31
click at [424, 131] on input "True" at bounding box center [419, 127] width 10 height 8
radio input "true"
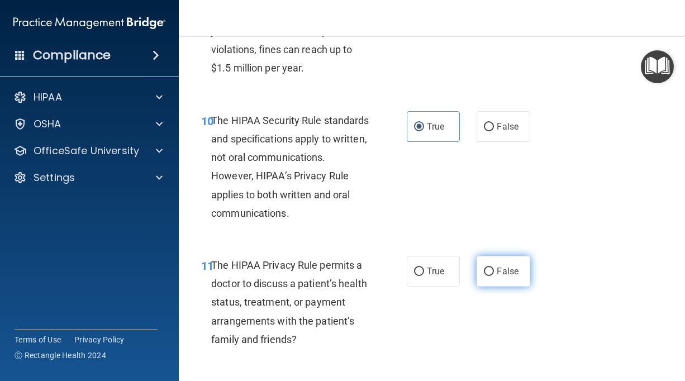
click at [487, 276] on input "False" at bounding box center [489, 272] width 10 height 8
radio input "true"
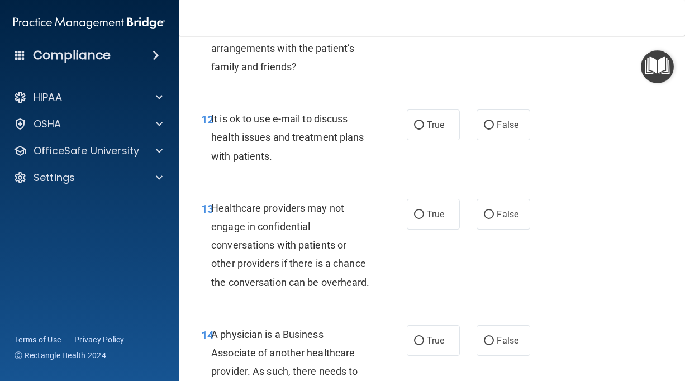
scroll to position [1434, 0]
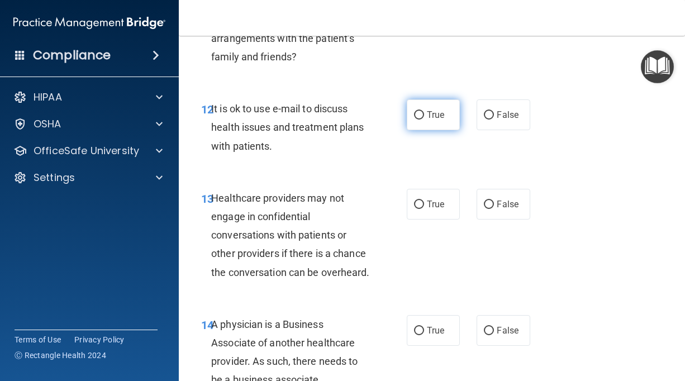
click at [458, 130] on label "True" at bounding box center [433, 114] width 53 height 31
click at [424, 120] on input "True" at bounding box center [419, 115] width 10 height 8
radio input "true"
click at [504, 120] on span "False" at bounding box center [508, 114] width 22 height 11
click at [494, 120] on input "False" at bounding box center [489, 115] width 10 height 8
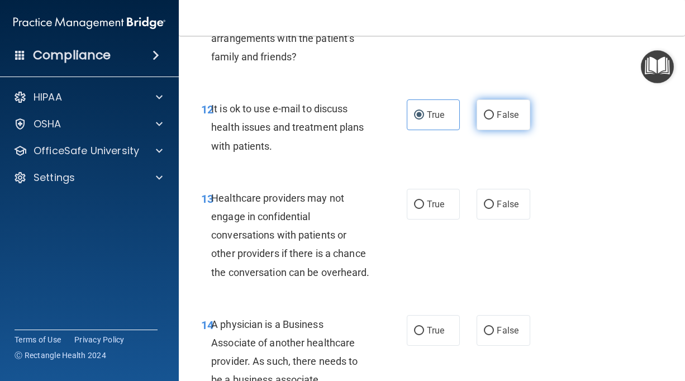
radio input "true"
radio input "false"
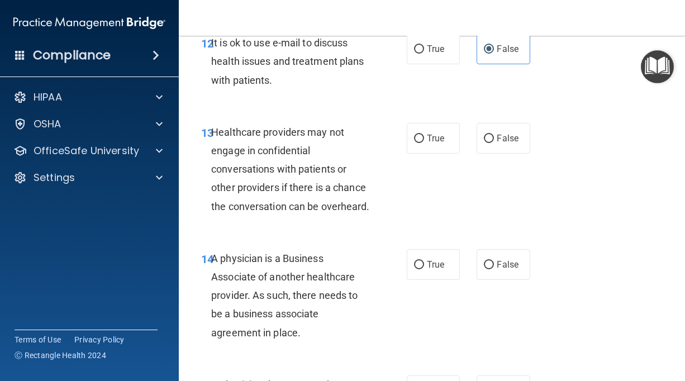
scroll to position [1503, 0]
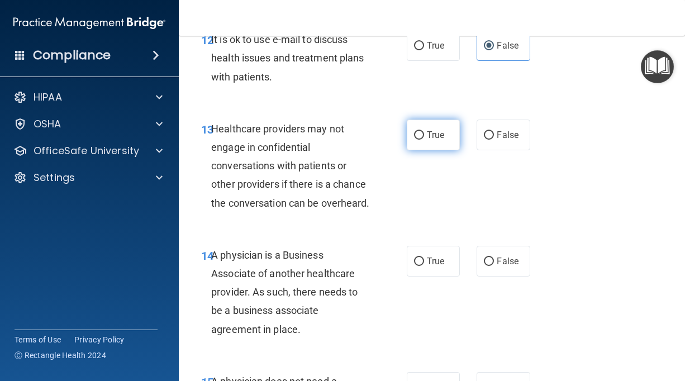
click at [451, 144] on label "True" at bounding box center [433, 135] width 53 height 31
click at [424, 140] on input "True" at bounding box center [419, 135] width 10 height 8
radio input "true"
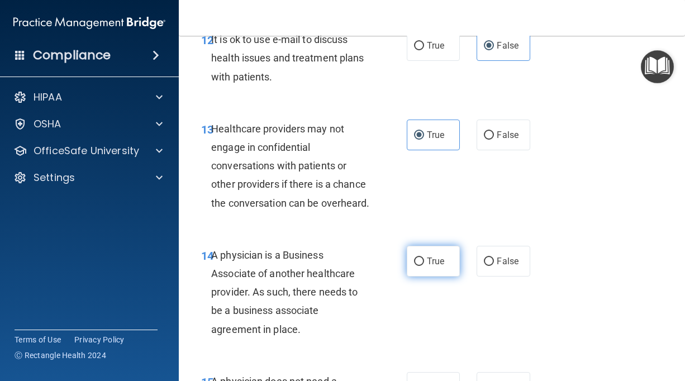
click at [451, 275] on label "True" at bounding box center [433, 261] width 53 height 31
click at [424, 266] on input "True" at bounding box center [419, 262] width 10 height 8
radio input "true"
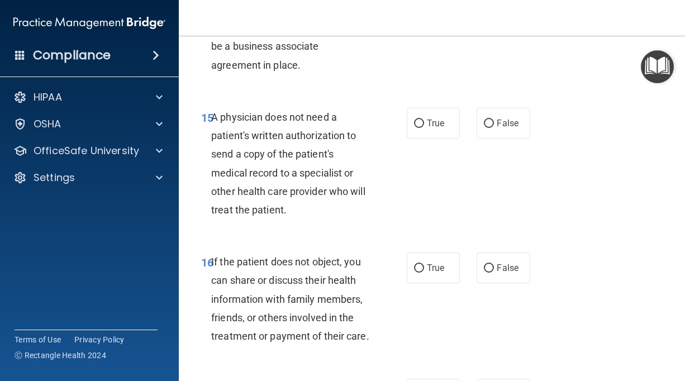
scroll to position [1777, 0]
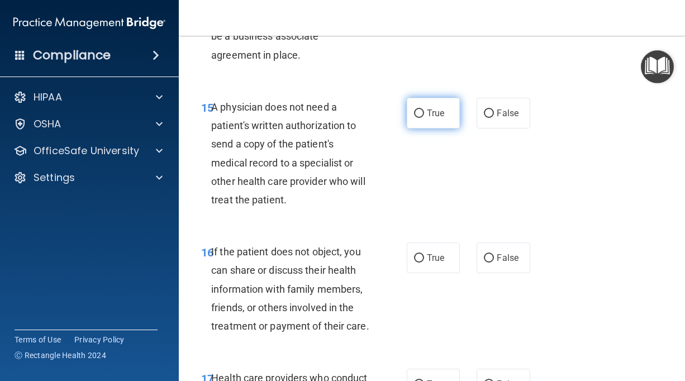
click at [450, 128] on label "True" at bounding box center [433, 113] width 53 height 31
click at [424, 118] on input "True" at bounding box center [419, 113] width 10 height 8
radio input "true"
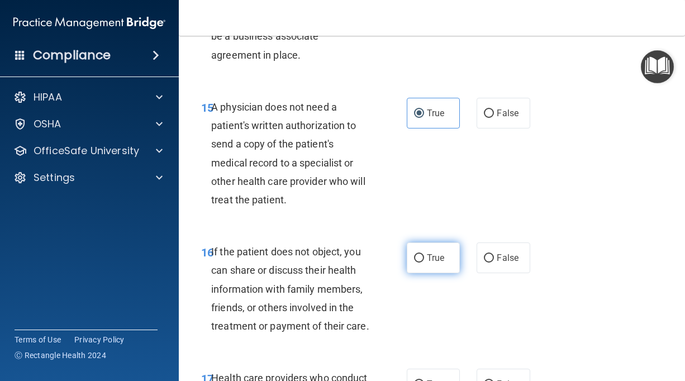
click at [444, 263] on span "True" at bounding box center [435, 257] width 17 height 11
click at [424, 263] on input "True" at bounding box center [419, 258] width 10 height 8
radio input "true"
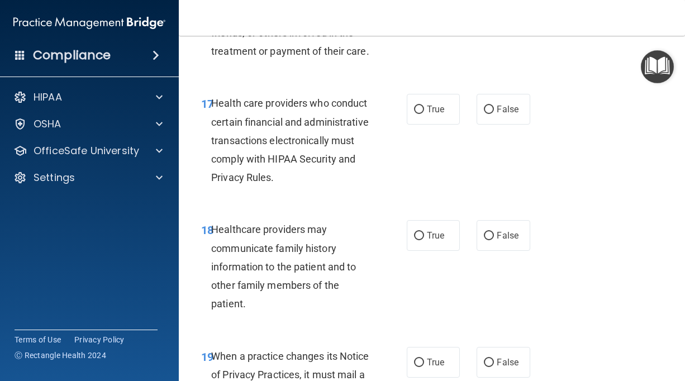
scroll to position [2056, 0]
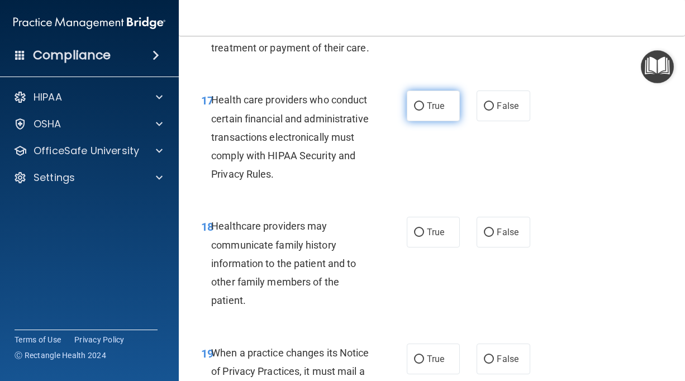
click at [449, 121] on label "True" at bounding box center [433, 105] width 53 height 31
click at [424, 111] on input "True" at bounding box center [419, 106] width 10 height 8
radio input "true"
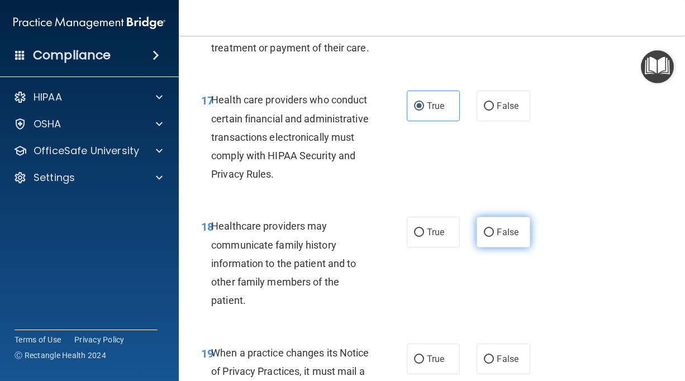
click at [501, 247] on label "False" at bounding box center [502, 232] width 53 height 31
click at [494, 237] on input "False" at bounding box center [489, 232] width 10 height 8
radio input "true"
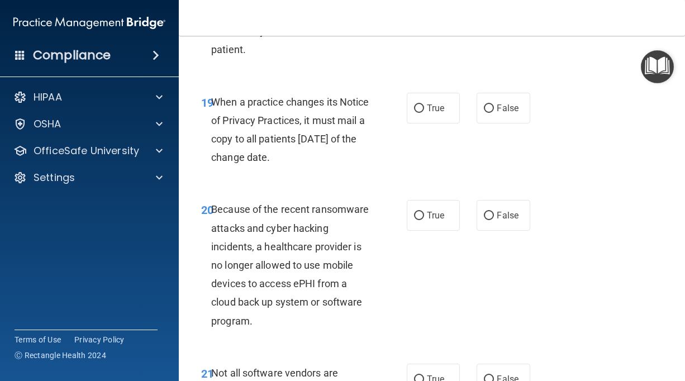
scroll to position [2329, 0]
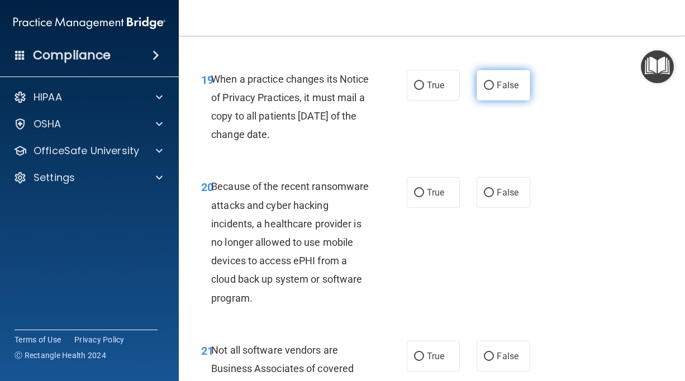
click at [486, 101] on label "False" at bounding box center [502, 85] width 53 height 31
click at [486, 90] on input "False" at bounding box center [489, 86] width 10 height 8
radio input "true"
click at [484, 197] on input "False" at bounding box center [489, 193] width 10 height 8
radio input "true"
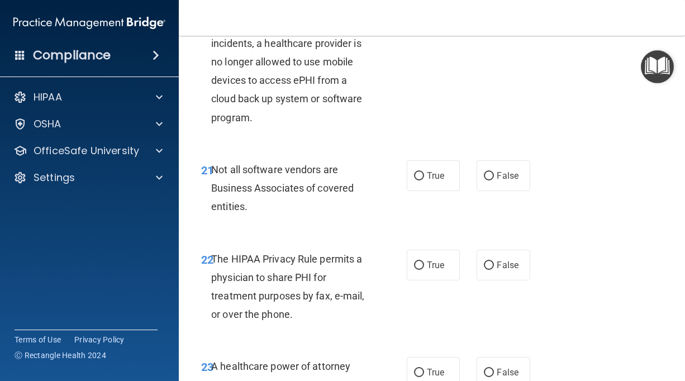
scroll to position [2520, 0]
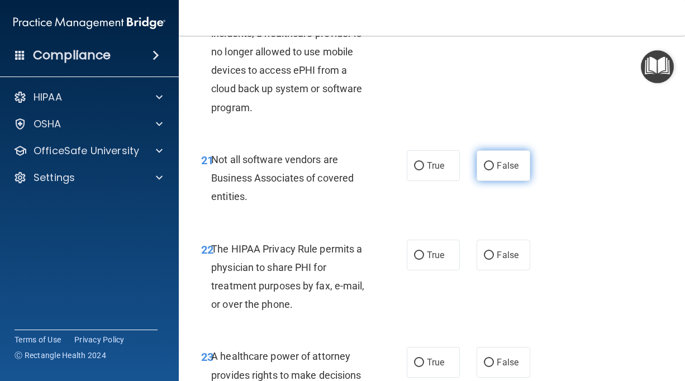
click at [493, 179] on label "False" at bounding box center [502, 165] width 53 height 31
click at [493, 170] on input "False" at bounding box center [489, 166] width 10 height 8
radio input "true"
click at [489, 270] on label "False" at bounding box center [502, 255] width 53 height 31
click at [489, 260] on input "False" at bounding box center [489, 255] width 10 height 8
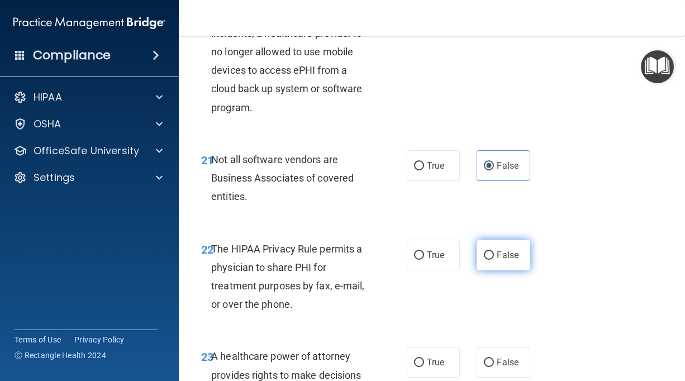
radio input "true"
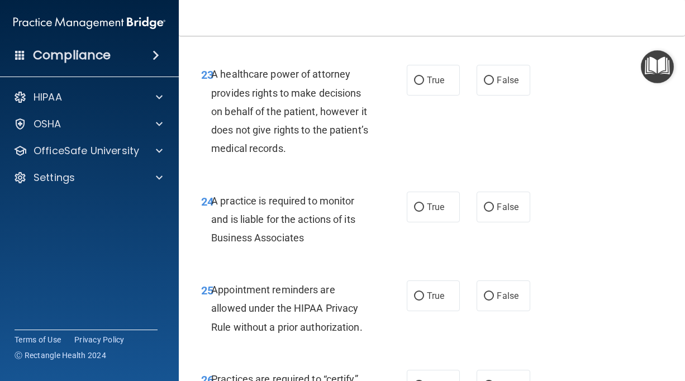
scroll to position [2809, 0]
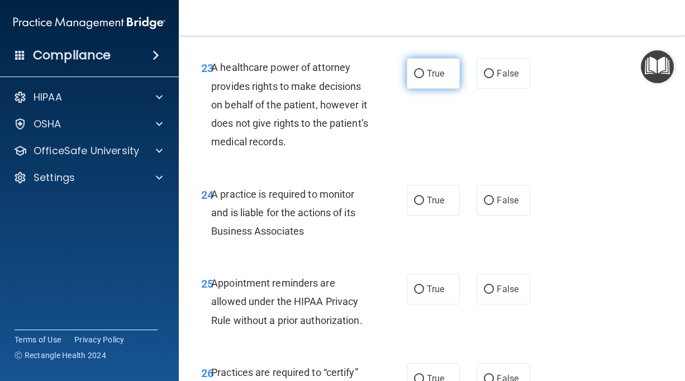
click at [451, 89] on label "True" at bounding box center [433, 73] width 53 height 31
click at [424, 78] on input "True" at bounding box center [419, 74] width 10 height 8
radio input "true"
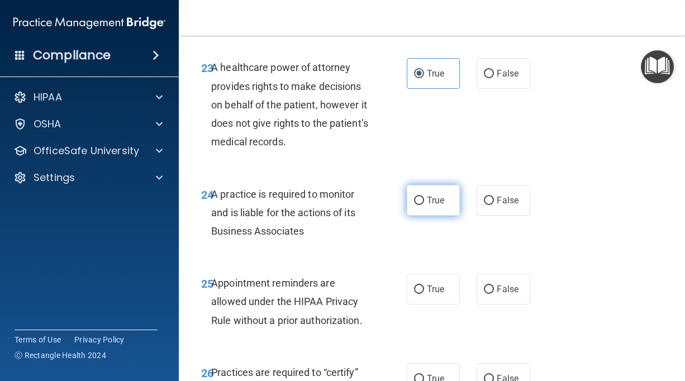
click at [445, 216] on label "True" at bounding box center [433, 200] width 53 height 31
click at [424, 205] on input "True" at bounding box center [419, 201] width 10 height 8
radio input "true"
click at [454, 304] on label "True" at bounding box center [433, 289] width 53 height 31
click at [424, 294] on input "True" at bounding box center [419, 289] width 10 height 8
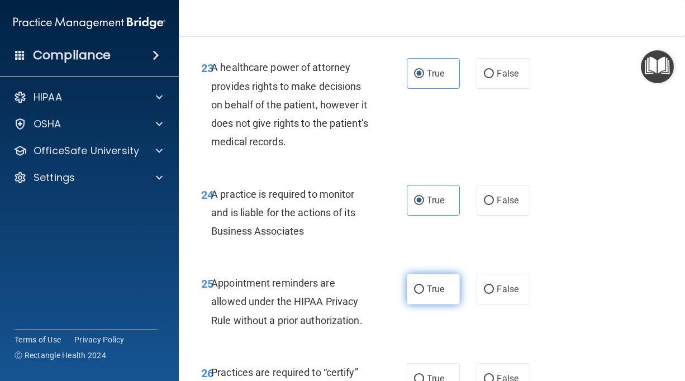
radio input "true"
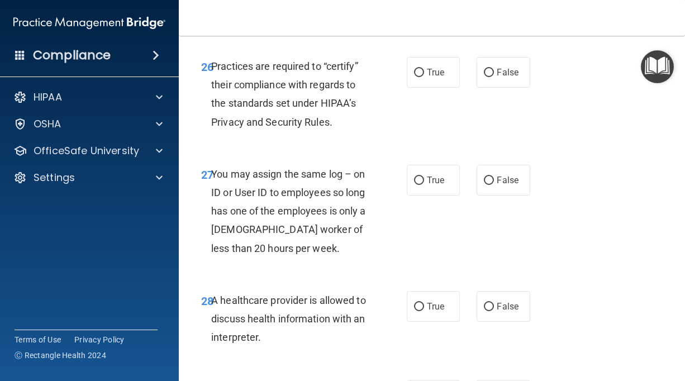
scroll to position [3121, 0]
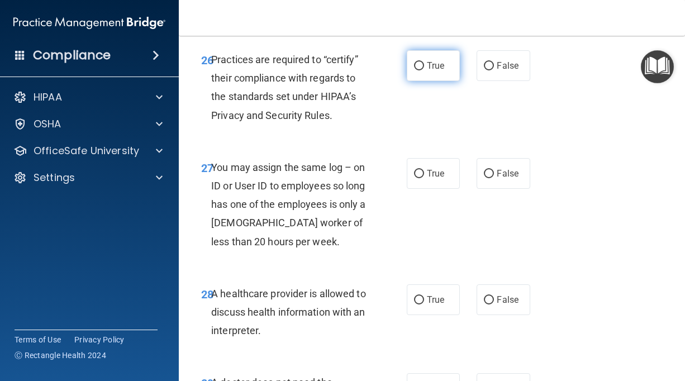
click at [446, 81] on label "True" at bounding box center [433, 65] width 53 height 31
click at [424, 70] on input "True" at bounding box center [419, 66] width 10 height 8
radio input "true"
click at [485, 189] on label "False" at bounding box center [502, 173] width 53 height 31
click at [485, 178] on input "False" at bounding box center [489, 174] width 10 height 8
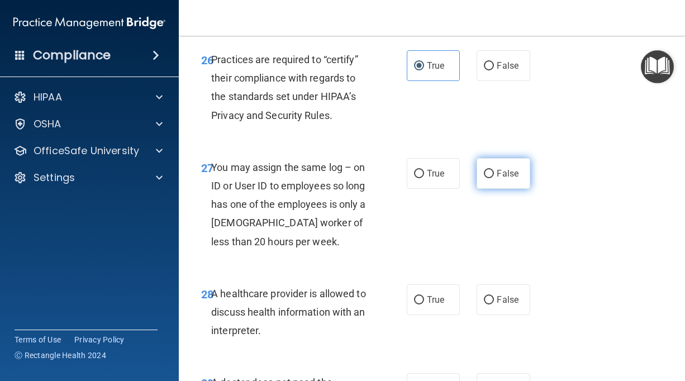
radio input "true"
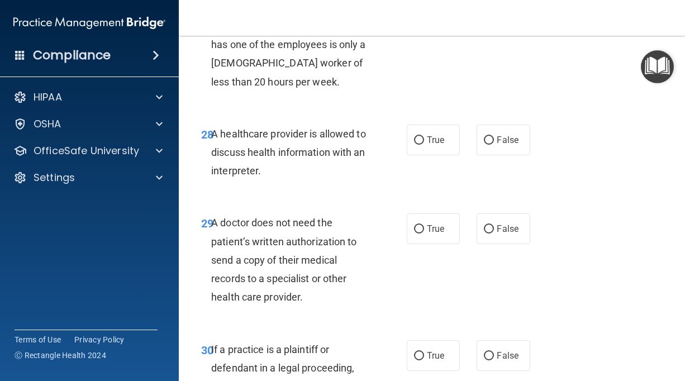
scroll to position [3285, 0]
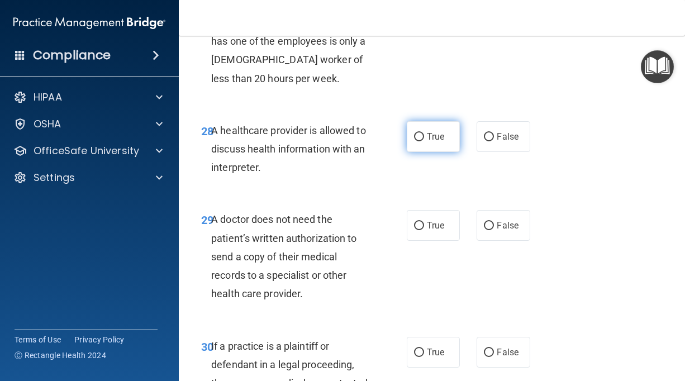
click at [424, 152] on label "True" at bounding box center [433, 136] width 53 height 31
click at [424, 141] on input "True" at bounding box center [419, 137] width 10 height 8
radio input "true"
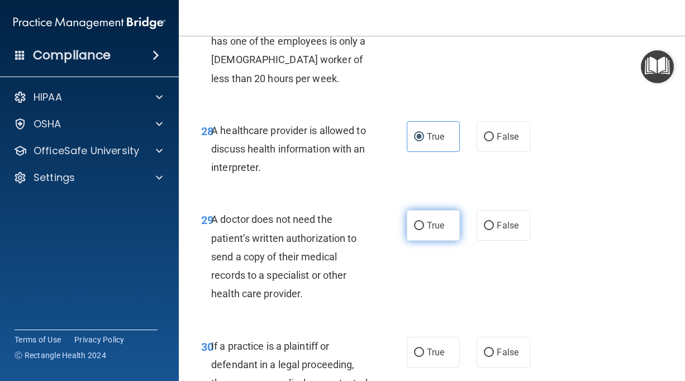
click at [442, 237] on label "True" at bounding box center [433, 225] width 53 height 31
click at [424, 230] on input "True" at bounding box center [419, 226] width 10 height 8
radio input "true"
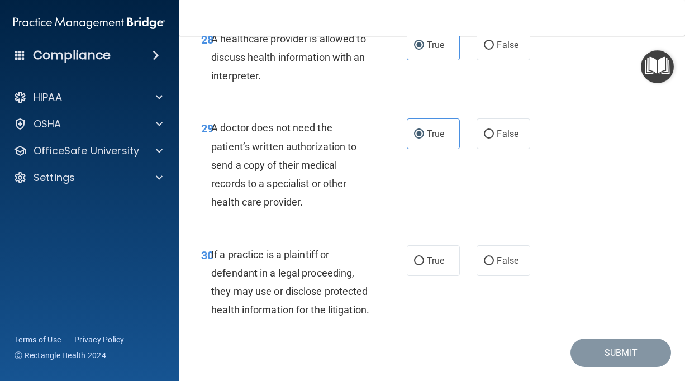
scroll to position [3444, 0]
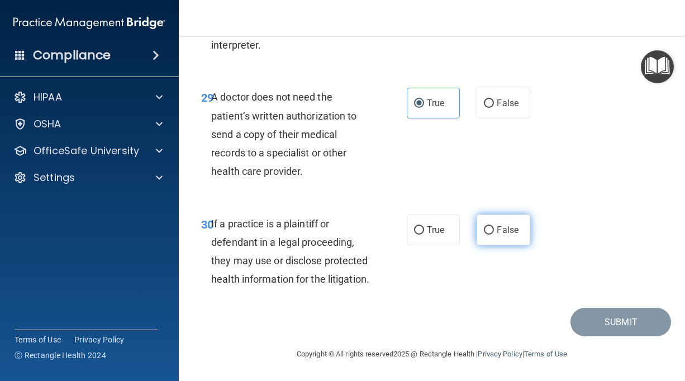
click at [498, 219] on label "False" at bounding box center [502, 230] width 53 height 31
click at [494, 226] on input "False" at bounding box center [489, 230] width 10 height 8
radio input "true"
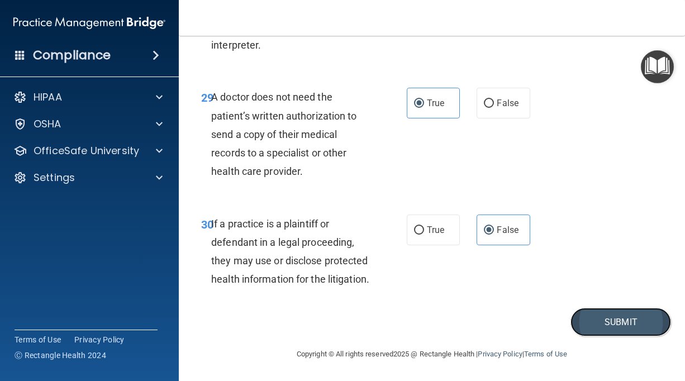
click at [613, 333] on button "Submit" at bounding box center [620, 322] width 101 height 28
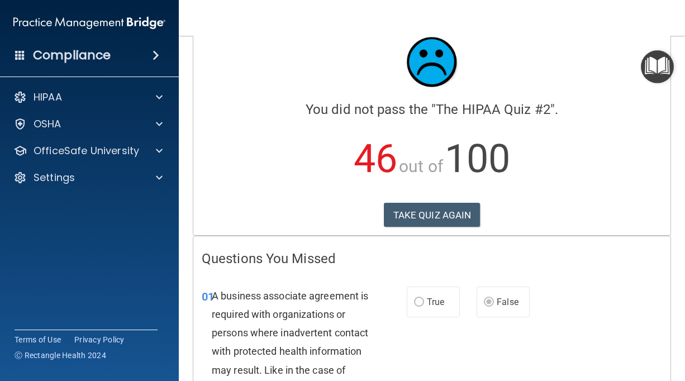
scroll to position [12, 0]
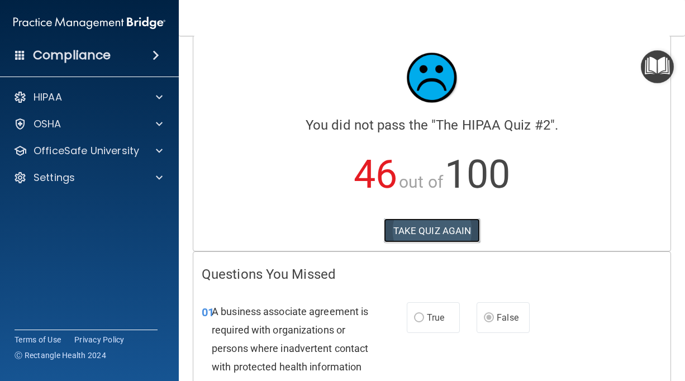
click at [463, 237] on button "TAKE QUIZ AGAIN" at bounding box center [432, 230] width 97 height 25
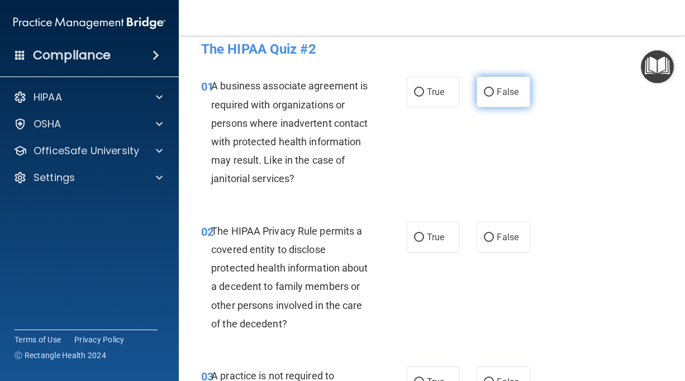
click at [502, 95] on span "False" at bounding box center [508, 92] width 22 height 11
click at [494, 95] on input "False" at bounding box center [489, 92] width 10 height 8
radio input "true"
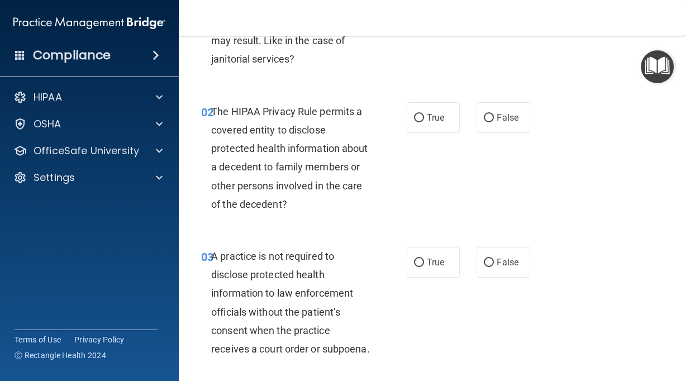
scroll to position [132, 0]
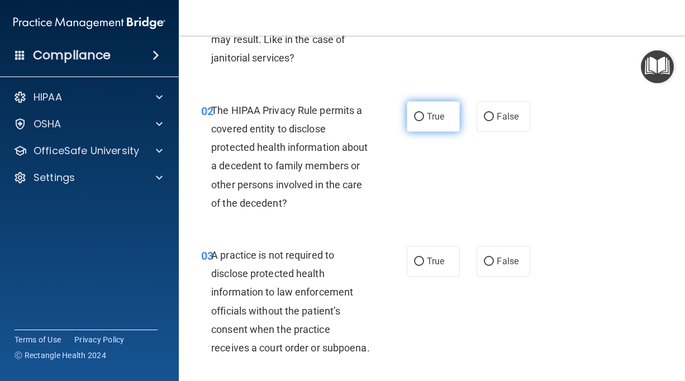
click at [443, 126] on label "True" at bounding box center [433, 116] width 53 height 31
click at [424, 121] on input "True" at bounding box center [419, 117] width 10 height 8
radio input "true"
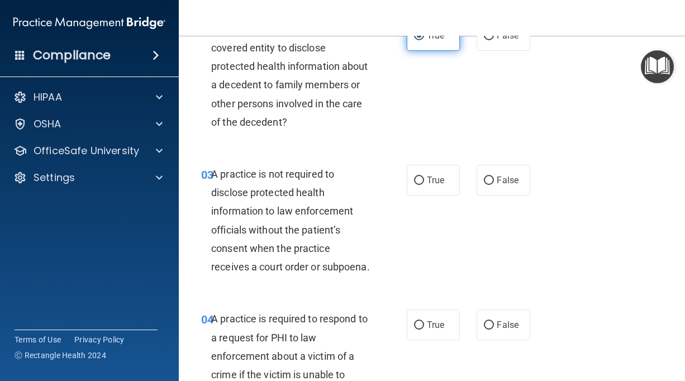
scroll to position [215, 0]
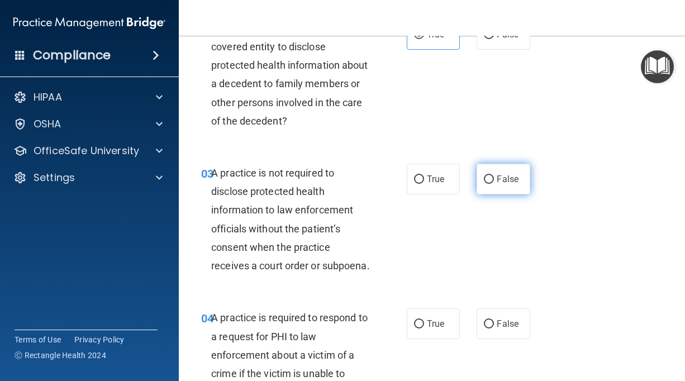
click at [507, 181] on span "False" at bounding box center [508, 179] width 22 height 11
click at [494, 181] on input "False" at bounding box center [489, 179] width 10 height 8
radio input "true"
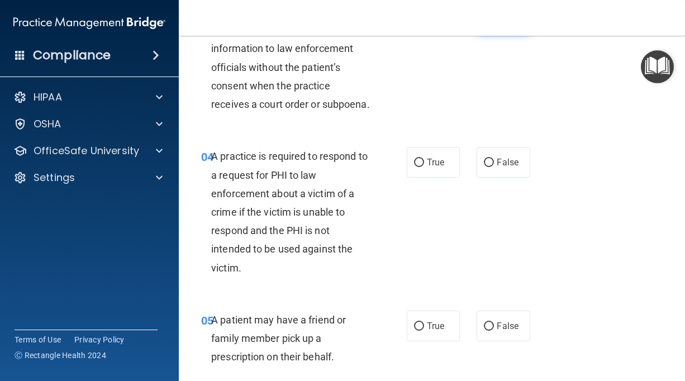
scroll to position [378, 0]
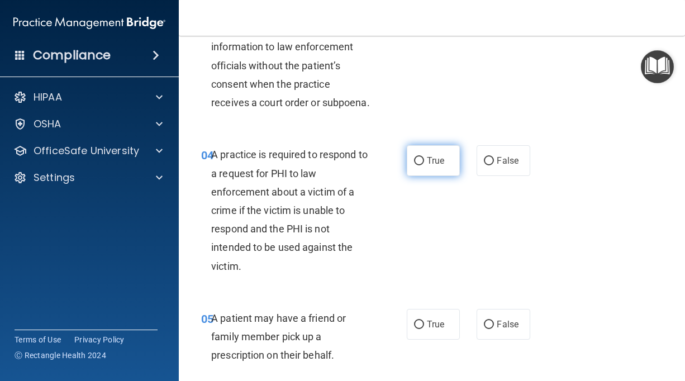
click at [437, 166] on span "True" at bounding box center [435, 160] width 17 height 11
click at [424, 165] on input "True" at bounding box center [419, 161] width 10 height 8
radio input "true"
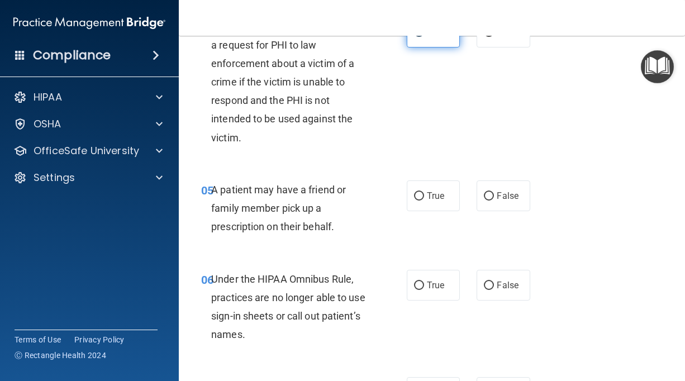
scroll to position [510, 0]
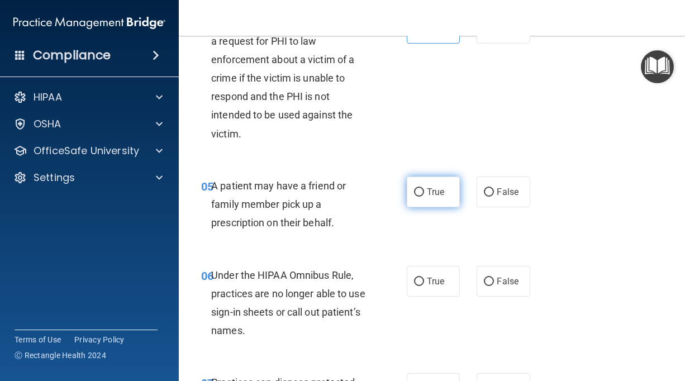
click at [441, 197] on span "True" at bounding box center [435, 192] width 17 height 11
click at [424, 197] on input "True" at bounding box center [419, 192] width 10 height 8
radio input "true"
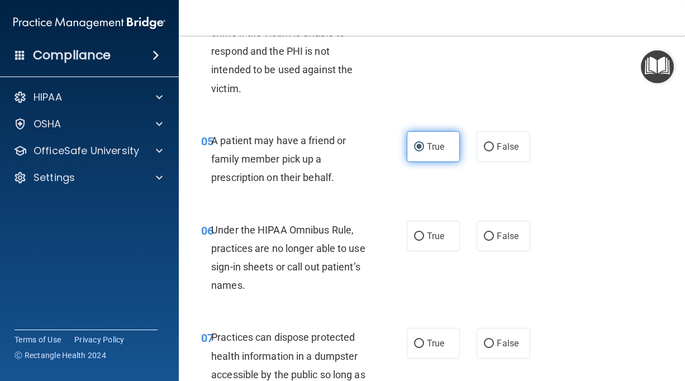
scroll to position [608, 0]
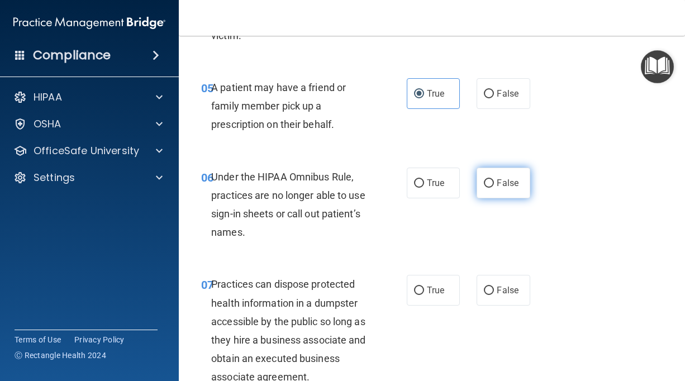
click at [491, 188] on input "False" at bounding box center [489, 183] width 10 height 8
radio input "true"
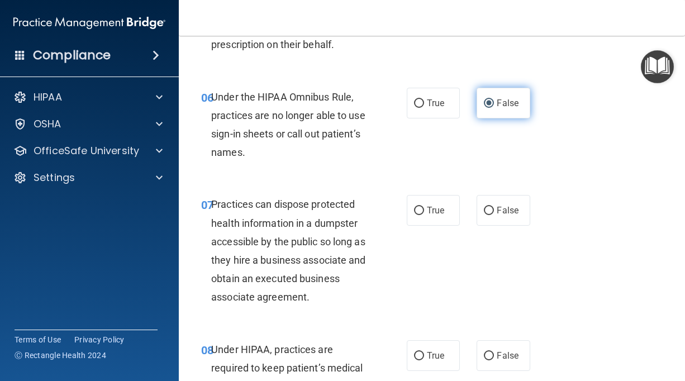
scroll to position [689, 0]
click at [528, 225] on label "False" at bounding box center [502, 209] width 53 height 31
click at [494, 215] on input "False" at bounding box center [489, 210] width 10 height 8
radio input "true"
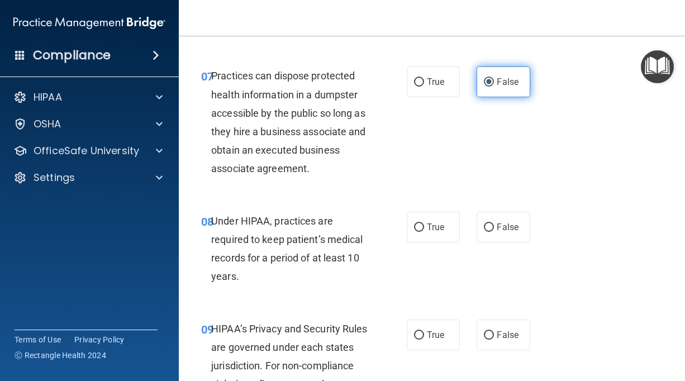
scroll to position [819, 0]
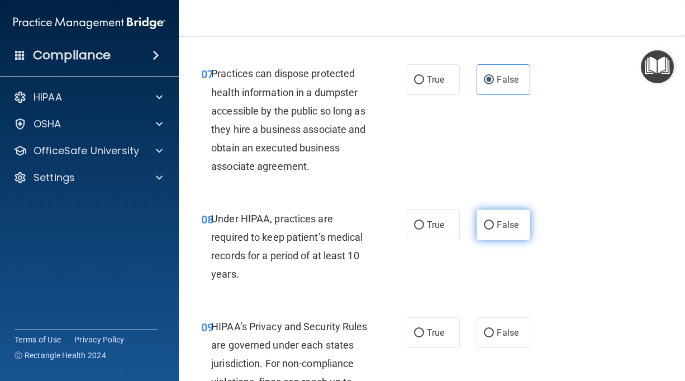
click at [509, 240] on label "False" at bounding box center [502, 224] width 53 height 31
click at [494, 230] on input "False" at bounding box center [489, 225] width 10 height 8
radio input "true"
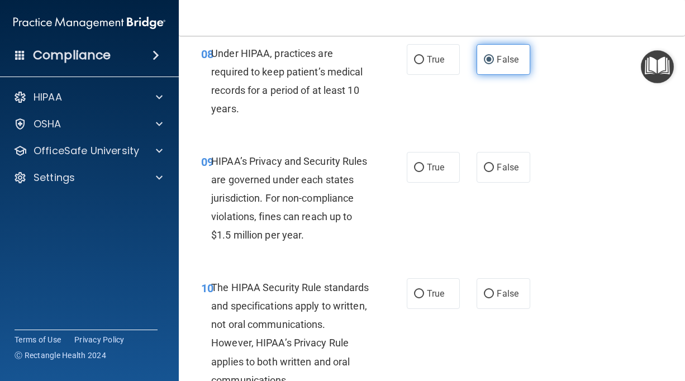
scroll to position [984, 0]
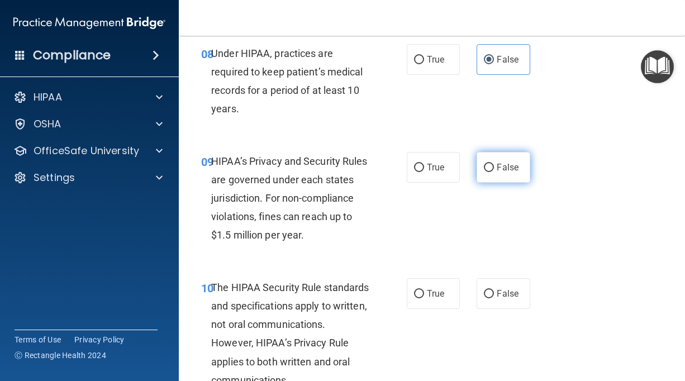
click at [492, 172] on input "False" at bounding box center [489, 168] width 10 height 8
radio input "true"
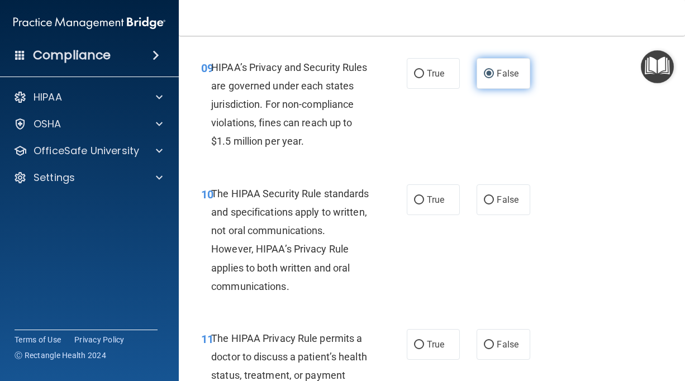
scroll to position [1079, 0]
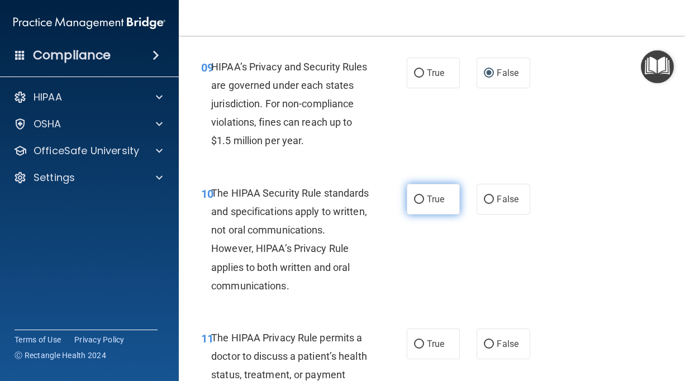
click at [440, 204] on span "True" at bounding box center [435, 199] width 17 height 11
click at [424, 204] on input "True" at bounding box center [419, 200] width 10 height 8
radio input "true"
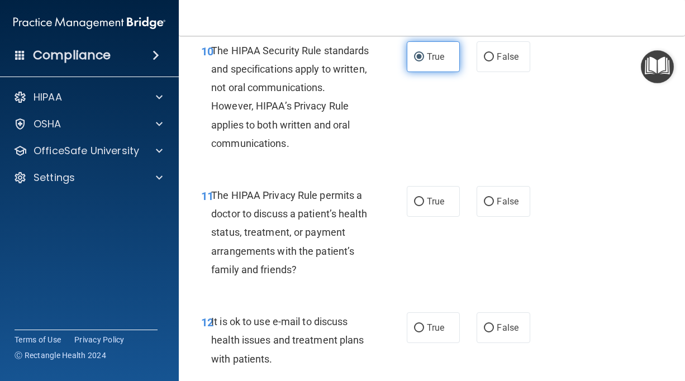
scroll to position [1222, 0]
click at [441, 206] on span "True" at bounding box center [435, 201] width 17 height 11
click at [424, 206] on input "True" at bounding box center [419, 201] width 10 height 8
radio input "true"
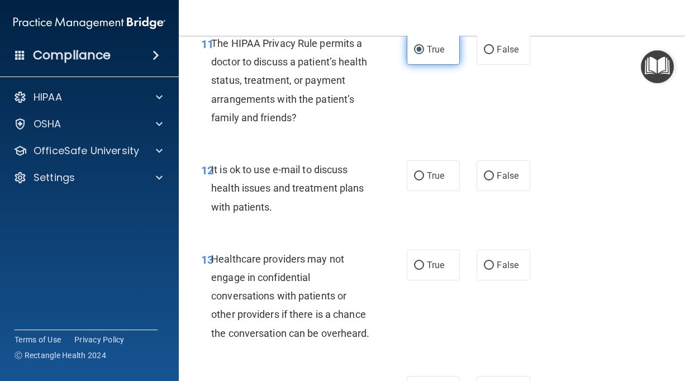
scroll to position [1375, 0]
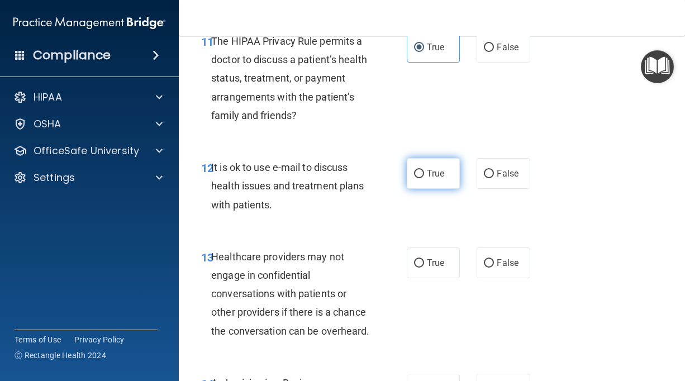
click at [448, 189] on label "True" at bounding box center [433, 173] width 53 height 31
click at [424, 178] on input "True" at bounding box center [419, 174] width 10 height 8
radio input "true"
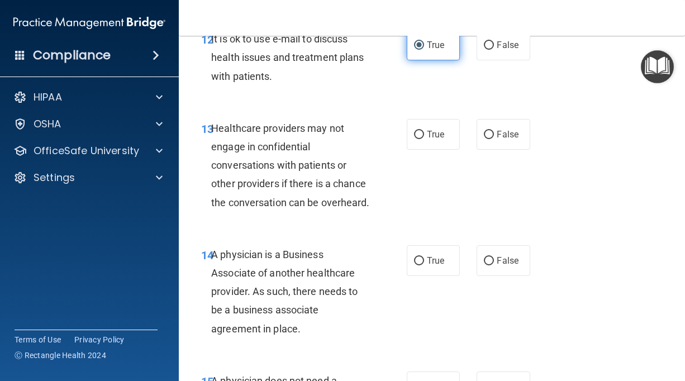
scroll to position [1504, 0]
click at [443, 149] on label "True" at bounding box center [433, 133] width 53 height 31
click at [424, 139] on input "True" at bounding box center [419, 134] width 10 height 8
radio input "true"
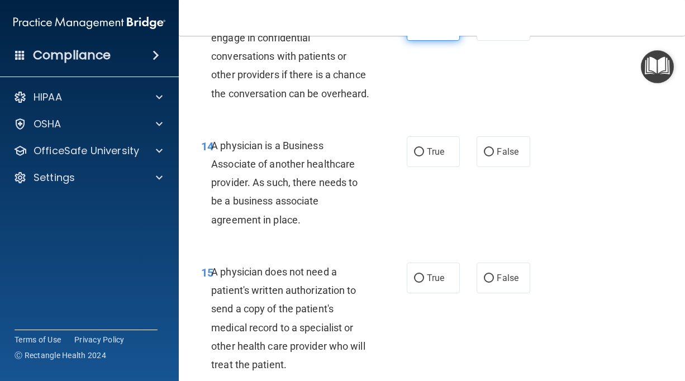
scroll to position [1614, 0]
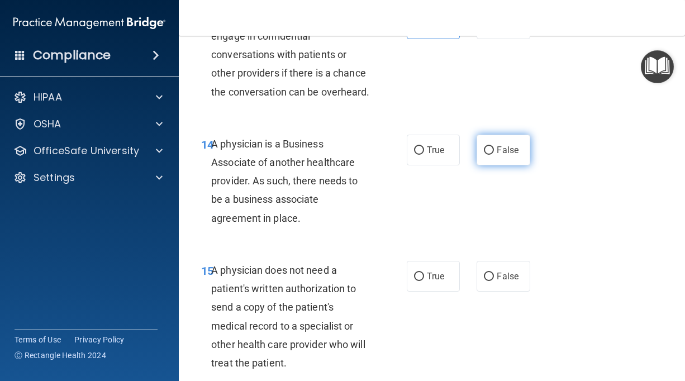
click at [517, 155] on span "False" at bounding box center [508, 150] width 22 height 11
click at [494, 155] on input "False" at bounding box center [489, 150] width 10 height 8
radio input "true"
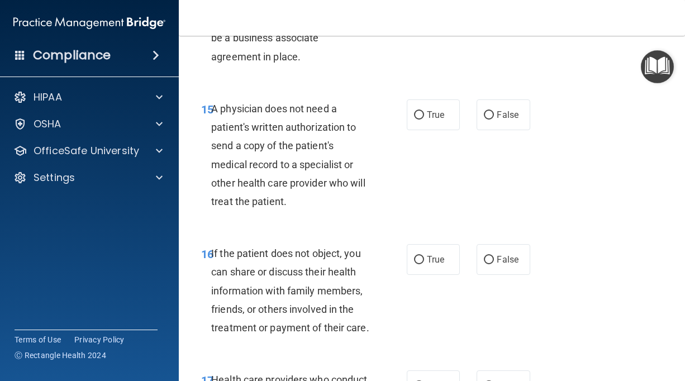
scroll to position [1777, 0]
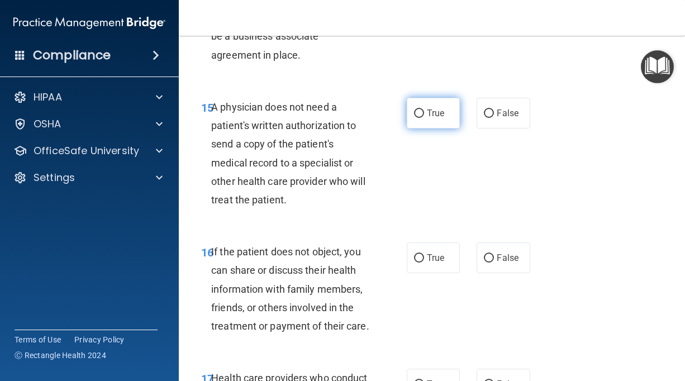
click at [438, 118] on span "True" at bounding box center [435, 113] width 17 height 11
click at [424, 118] on input "True" at bounding box center [419, 113] width 10 height 8
radio input "true"
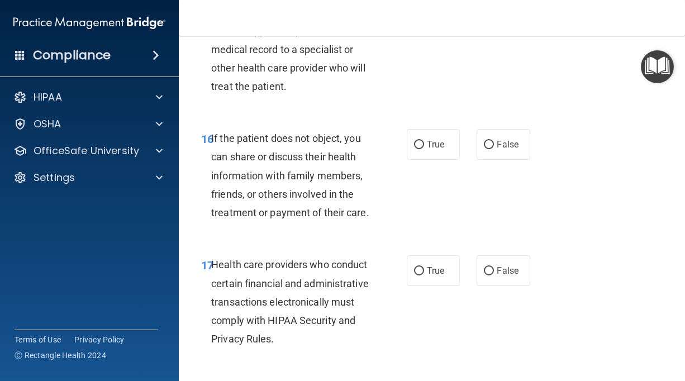
scroll to position [1891, 0]
click at [451, 159] on label "True" at bounding box center [433, 143] width 53 height 31
click at [424, 149] on input "True" at bounding box center [419, 144] width 10 height 8
radio input "true"
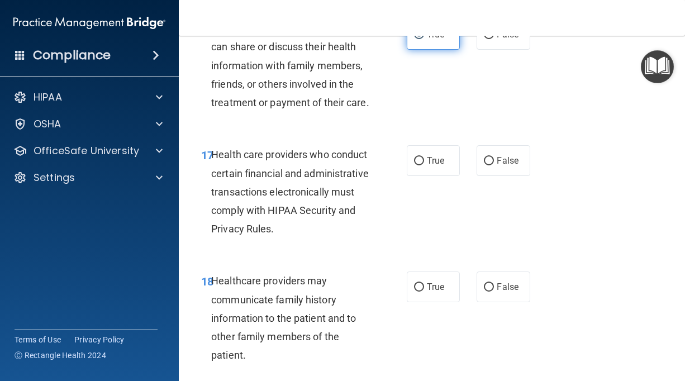
scroll to position [2001, 0]
click at [438, 165] on span "True" at bounding box center [435, 160] width 17 height 11
click at [424, 165] on input "True" at bounding box center [419, 160] width 10 height 8
radio input "true"
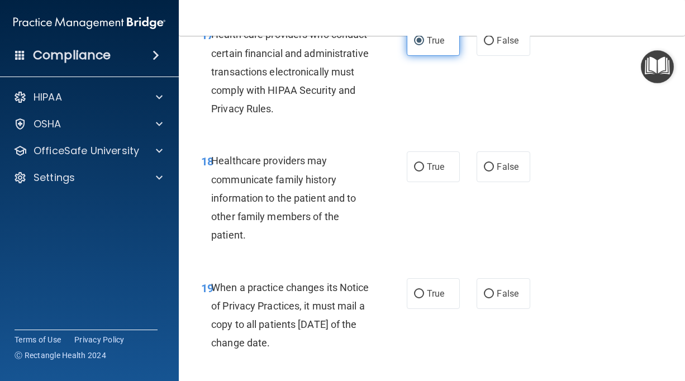
scroll to position [2122, 0]
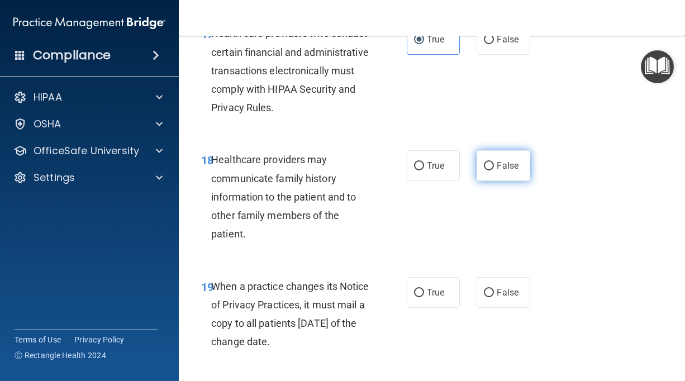
click at [514, 181] on label "False" at bounding box center [502, 165] width 53 height 31
click at [494, 170] on input "False" at bounding box center [489, 166] width 10 height 8
radio input "true"
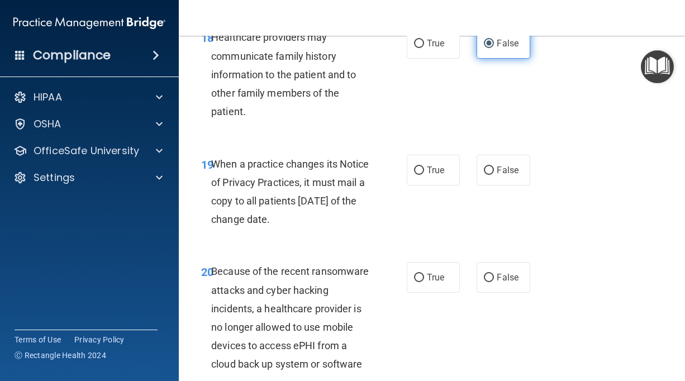
scroll to position [2245, 0]
click at [450, 184] on label "True" at bounding box center [433, 169] width 53 height 31
click at [424, 174] on input "True" at bounding box center [419, 170] width 10 height 8
radio input "true"
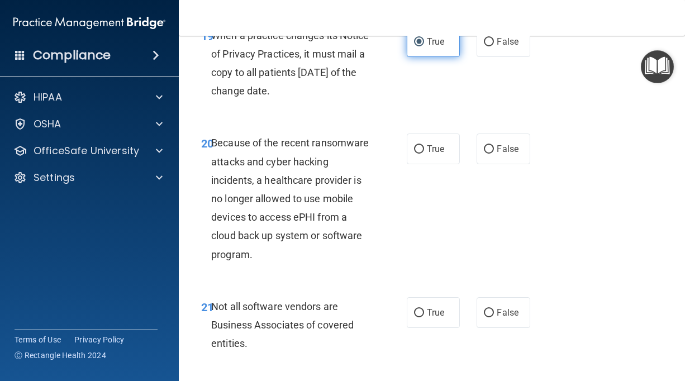
scroll to position [2373, 0]
click at [438, 154] on span "True" at bounding box center [435, 148] width 17 height 11
click at [424, 153] on input "True" at bounding box center [419, 149] width 10 height 8
radio input "true"
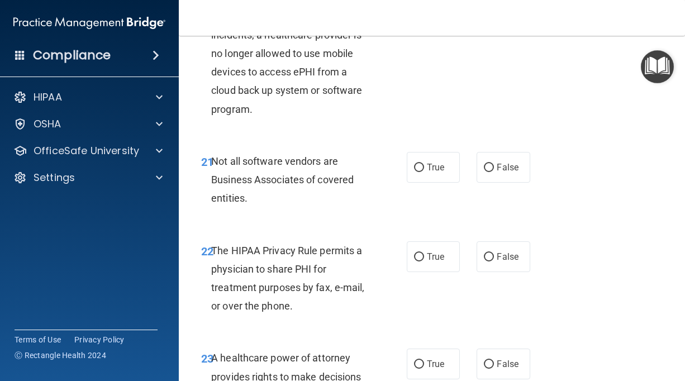
scroll to position [2518, 0]
click at [432, 183] on label "True" at bounding box center [433, 167] width 53 height 31
click at [424, 172] on input "True" at bounding box center [419, 168] width 10 height 8
radio input "true"
click at [431, 269] on label "True" at bounding box center [433, 256] width 53 height 31
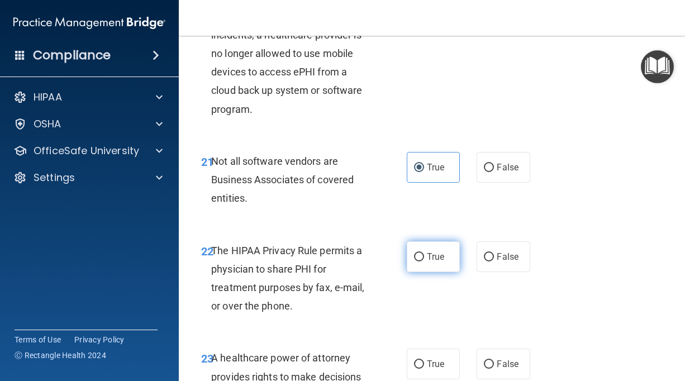
click at [424, 261] on input "True" at bounding box center [419, 257] width 10 height 8
radio input "true"
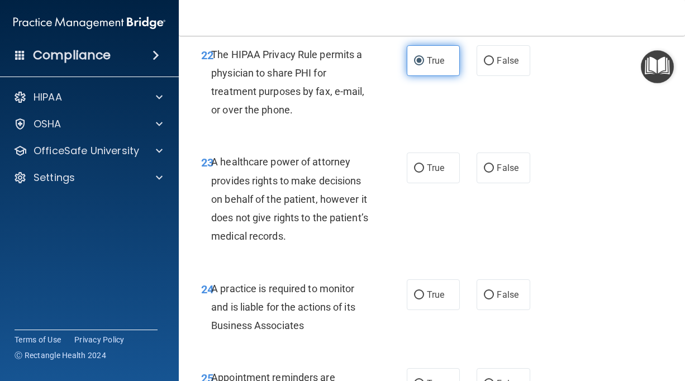
scroll to position [2716, 0]
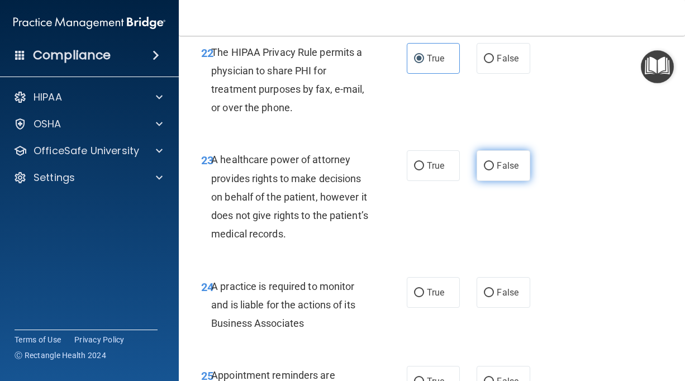
click at [489, 170] on input "False" at bounding box center [489, 166] width 10 height 8
radio input "true"
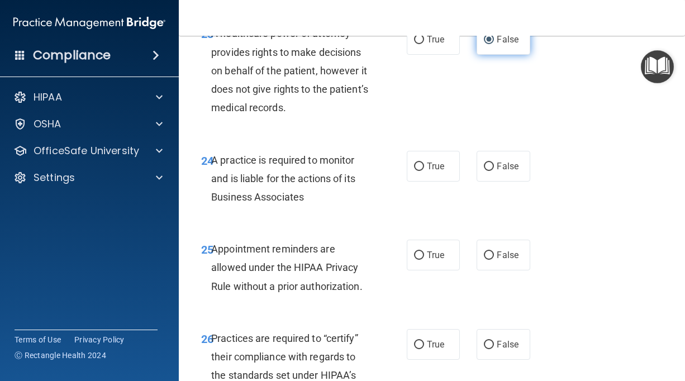
scroll to position [2843, 0]
click at [441, 171] on span "True" at bounding box center [435, 166] width 17 height 11
click at [424, 171] on input "True" at bounding box center [419, 167] width 10 height 8
radio input "true"
click at [513, 171] on span "False" at bounding box center [508, 166] width 22 height 11
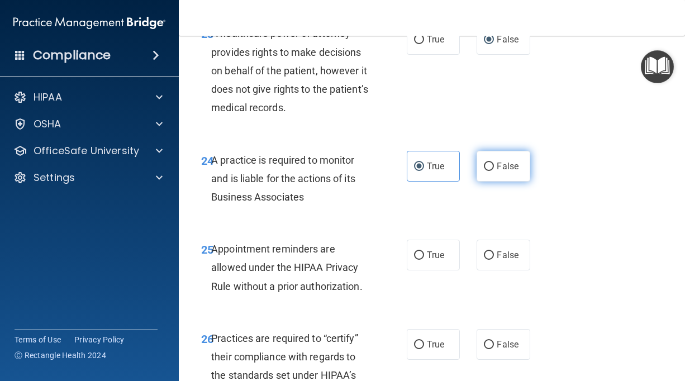
click at [494, 171] on input "False" at bounding box center [489, 167] width 10 height 8
radio input "true"
radio input "false"
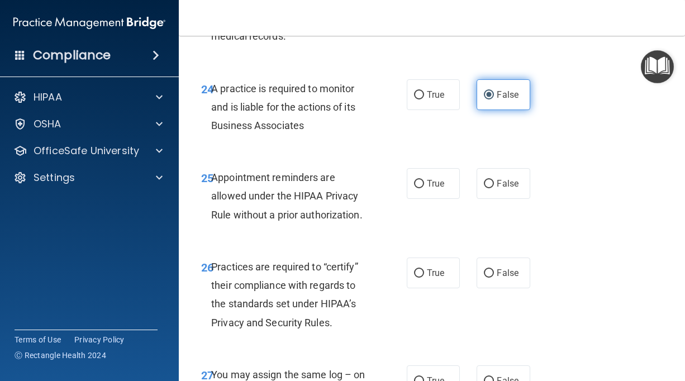
scroll to position [2913, 0]
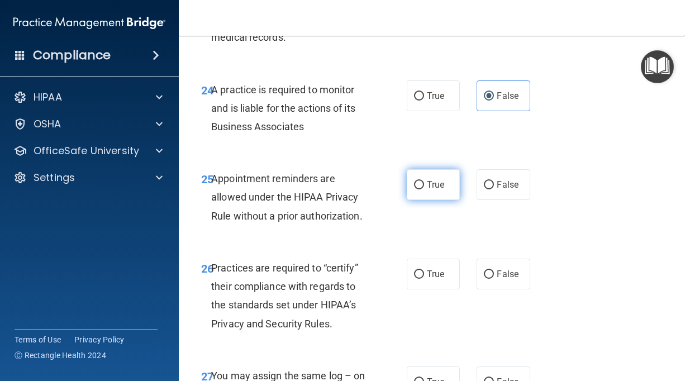
click at [446, 200] on label "True" at bounding box center [433, 184] width 53 height 31
click at [424, 189] on input "True" at bounding box center [419, 185] width 10 height 8
radio input "true"
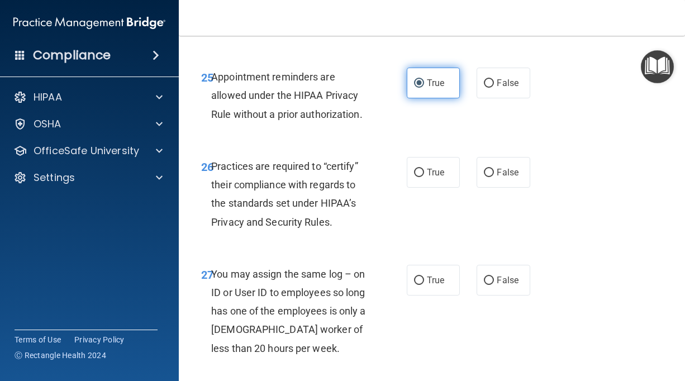
scroll to position [3015, 0]
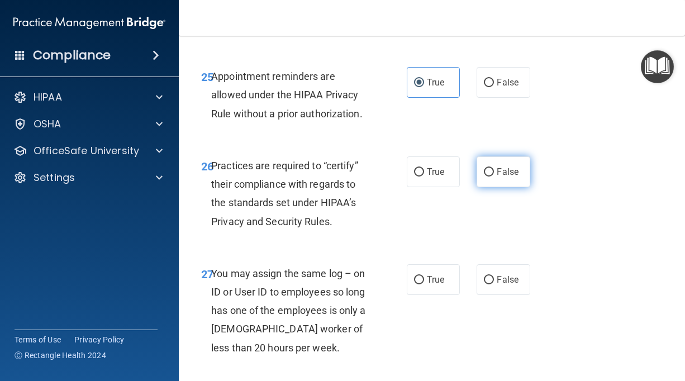
click at [514, 187] on label "False" at bounding box center [502, 171] width 53 height 31
click at [494, 177] on input "False" at bounding box center [489, 172] width 10 height 8
radio input "true"
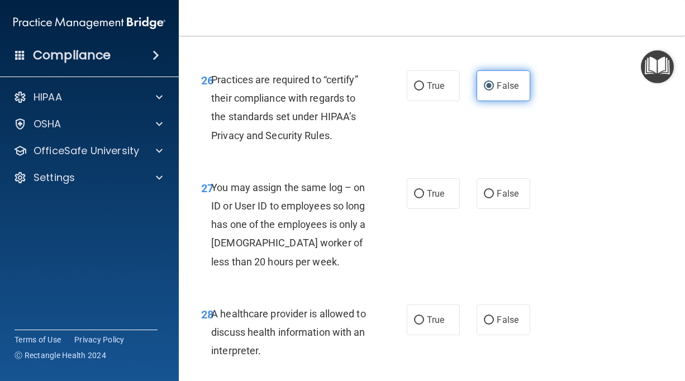
scroll to position [3101, 0]
click at [509, 199] on span "False" at bounding box center [508, 193] width 22 height 11
click at [494, 198] on input "False" at bounding box center [489, 194] width 10 height 8
radio input "true"
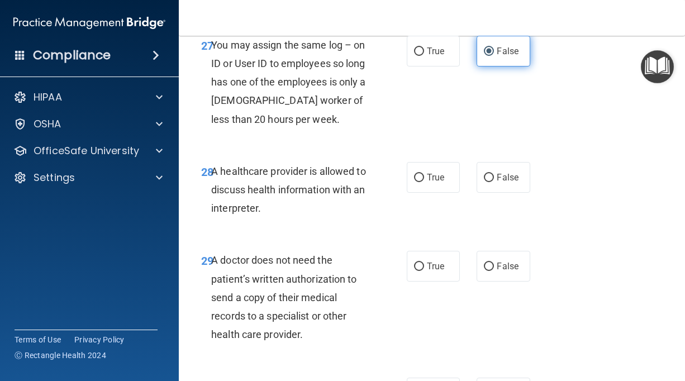
scroll to position [3245, 0]
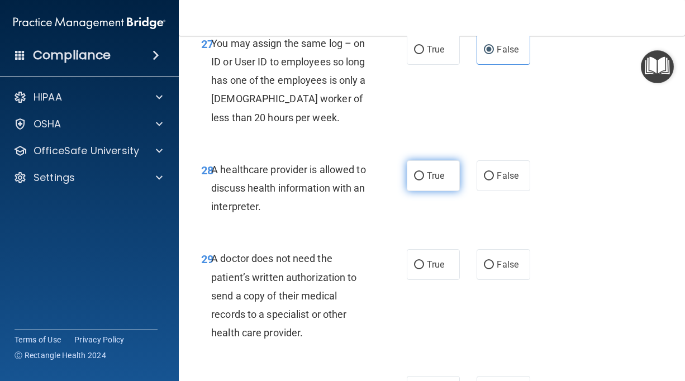
click at [445, 191] on label "True" at bounding box center [433, 175] width 53 height 31
click at [424, 180] on input "True" at bounding box center [419, 176] width 10 height 8
radio input "true"
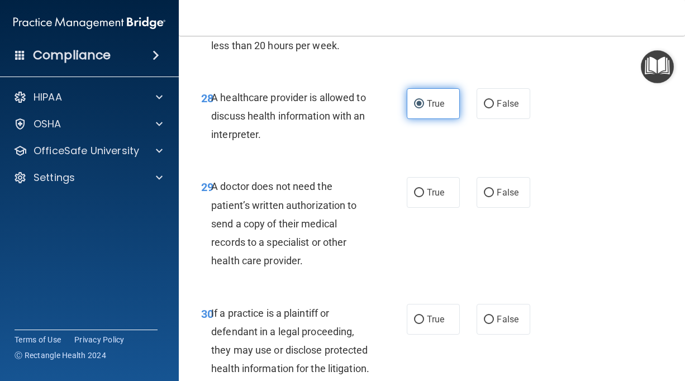
scroll to position [3318, 0]
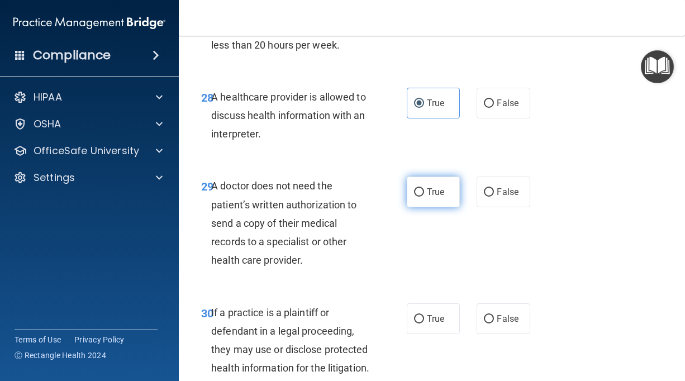
click at [436, 197] on span "True" at bounding box center [435, 192] width 17 height 11
click at [424, 197] on input "True" at bounding box center [419, 192] width 10 height 8
radio input "true"
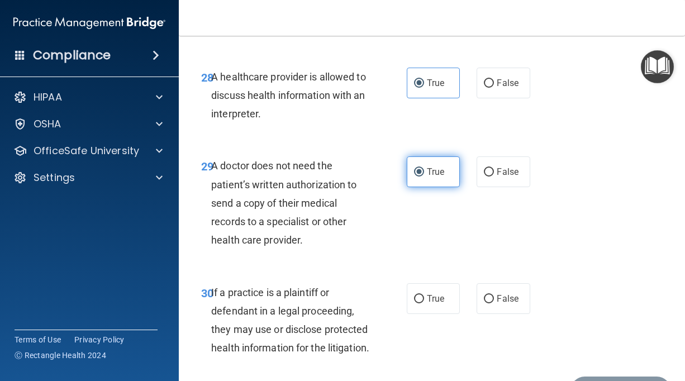
scroll to position [3342, 0]
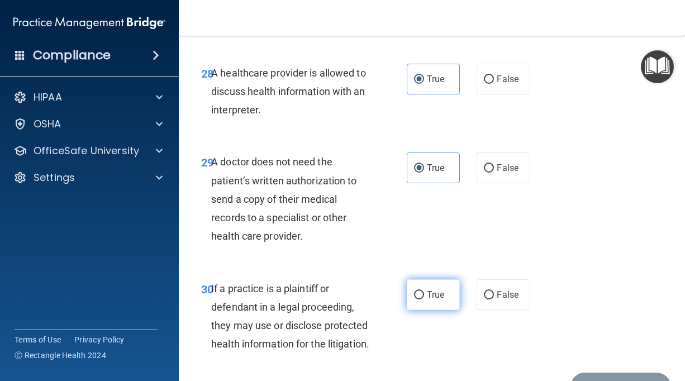
click at [445, 310] on label "True" at bounding box center [433, 294] width 53 height 31
click at [424, 299] on input "True" at bounding box center [419, 295] width 10 height 8
radio input "true"
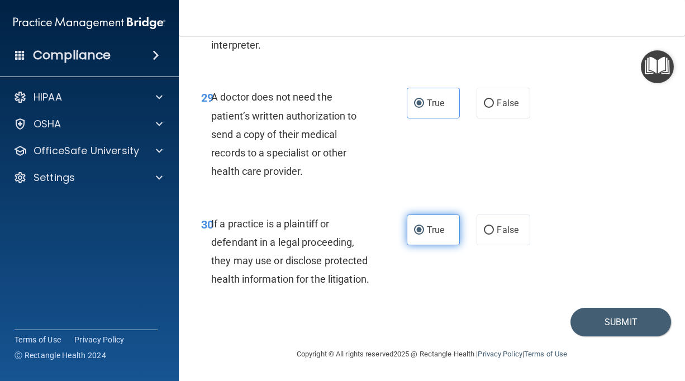
scroll to position [3439, 0]
click at [620, 336] on button "Submit" at bounding box center [620, 322] width 101 height 28
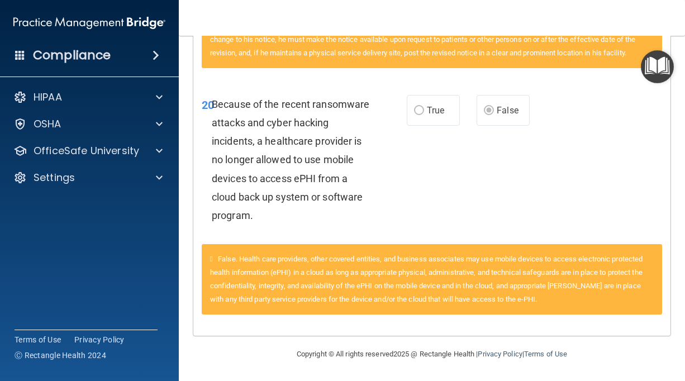
scroll to position [663, 0]
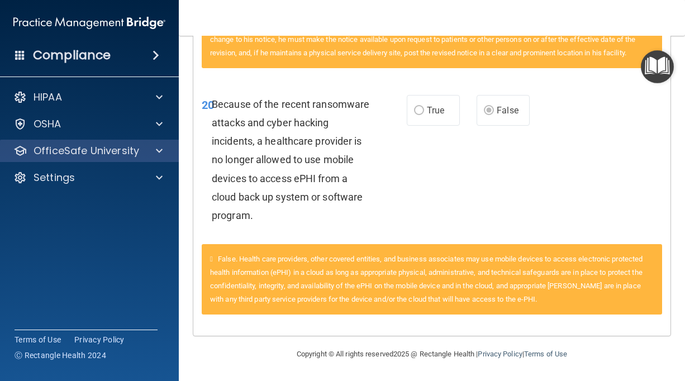
click at [81, 159] on div "OfficeSafe University" at bounding box center [89, 151] width 179 height 22
click at [136, 150] on p "OfficeSafe University" at bounding box center [87, 150] width 106 height 13
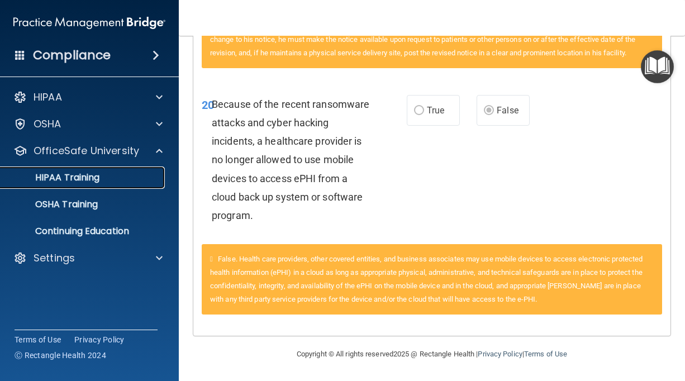
click at [106, 169] on link "HIPAA Training" at bounding box center [77, 177] width 176 height 22
